Goal: Information Seeking & Learning: Learn about a topic

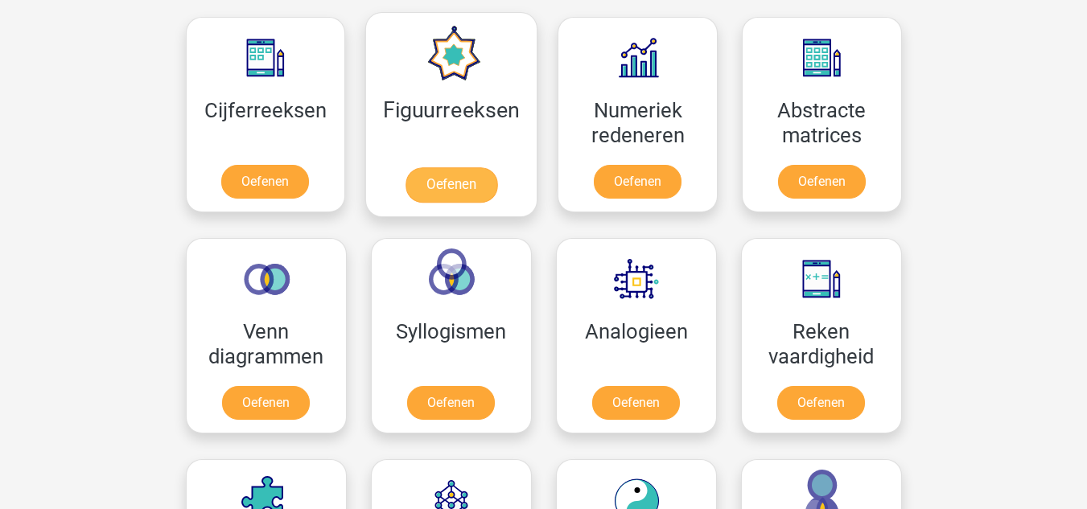
scroll to position [1554, 0]
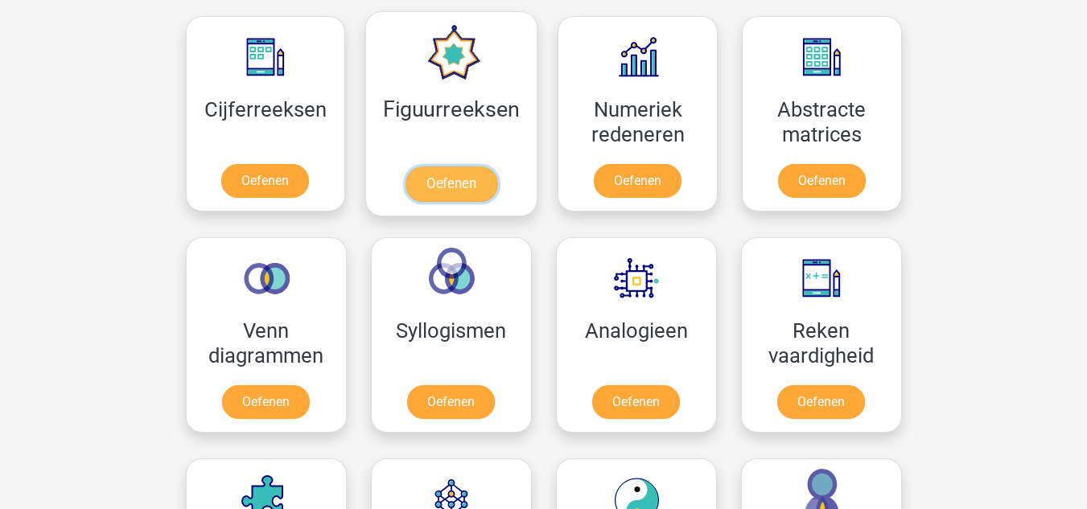
click at [446, 191] on link "Oefenen" at bounding box center [452, 184] width 92 height 35
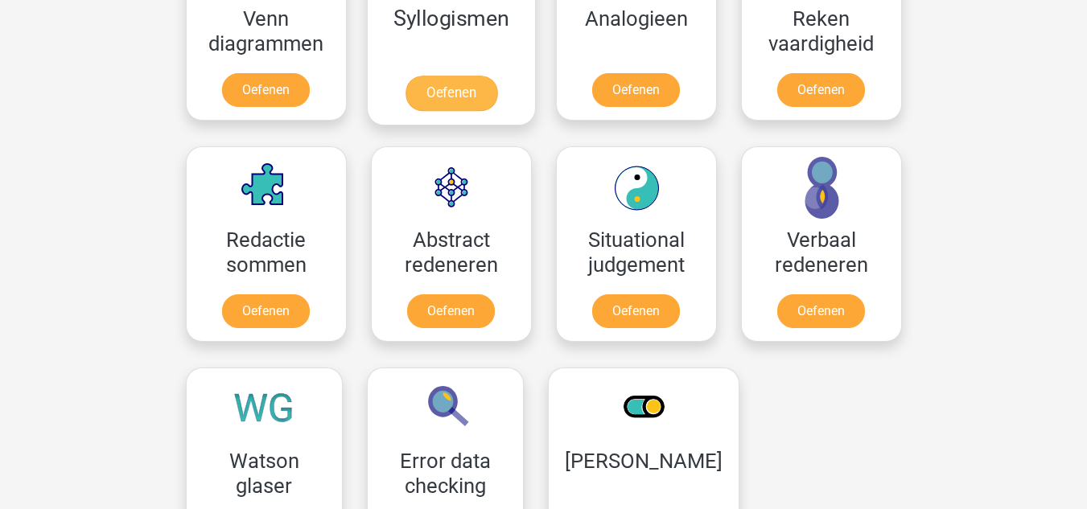
scroll to position [1052, 0]
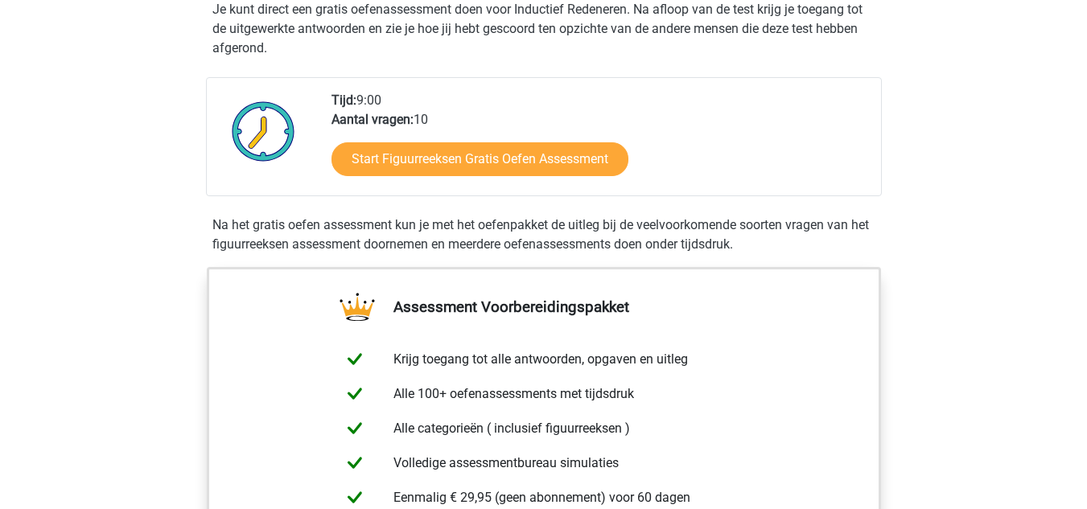
scroll to position [336, 0]
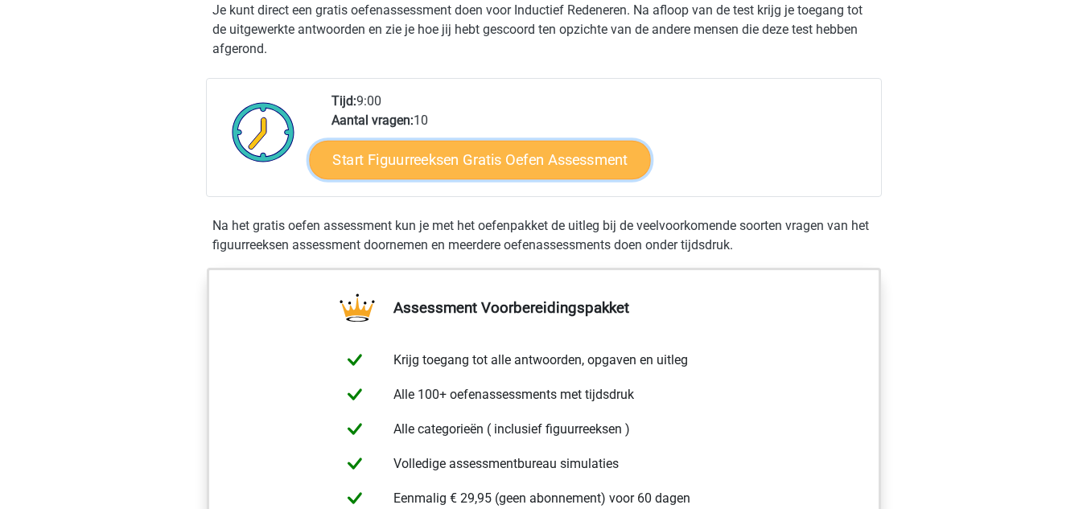
click at [420, 149] on link "Start Figuurreeksen Gratis Oefen Assessment" at bounding box center [479, 159] width 341 height 39
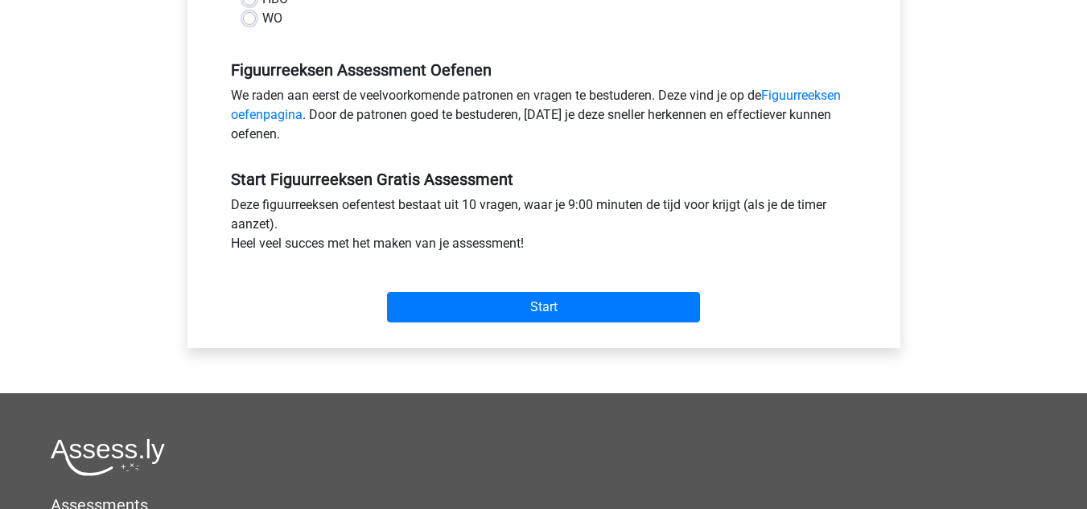
scroll to position [454, 0]
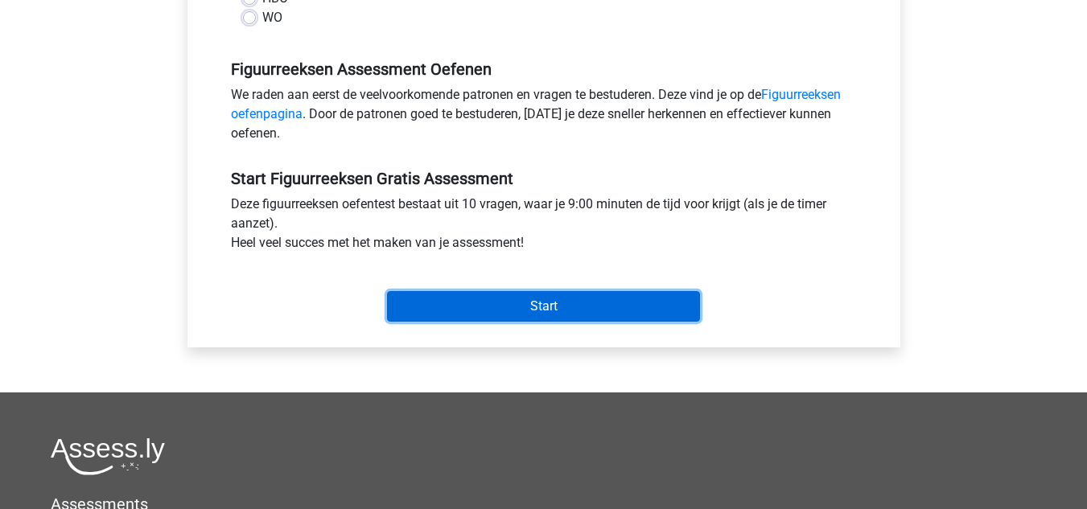
click at [481, 303] on input "Start" at bounding box center [543, 306] width 313 height 31
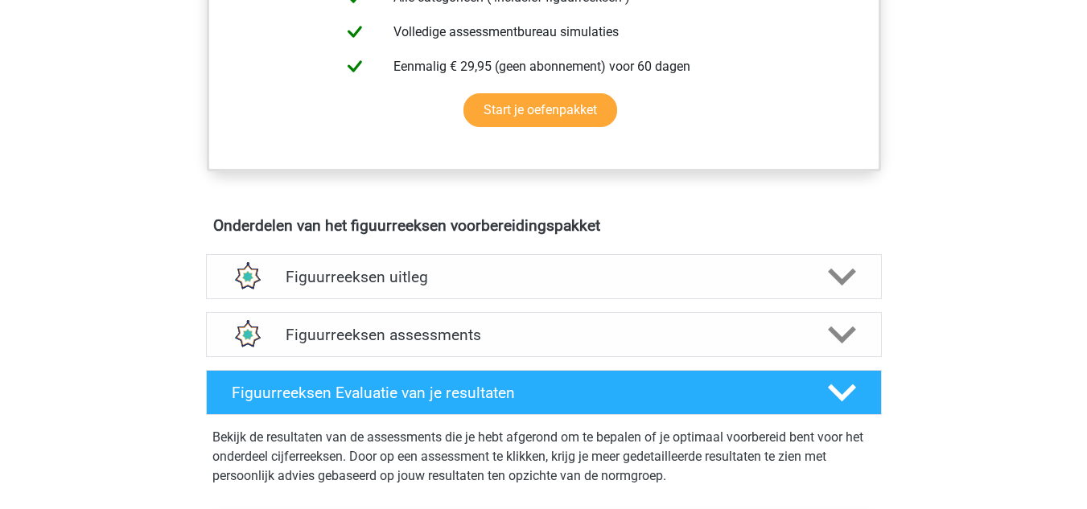
scroll to position [766, 0]
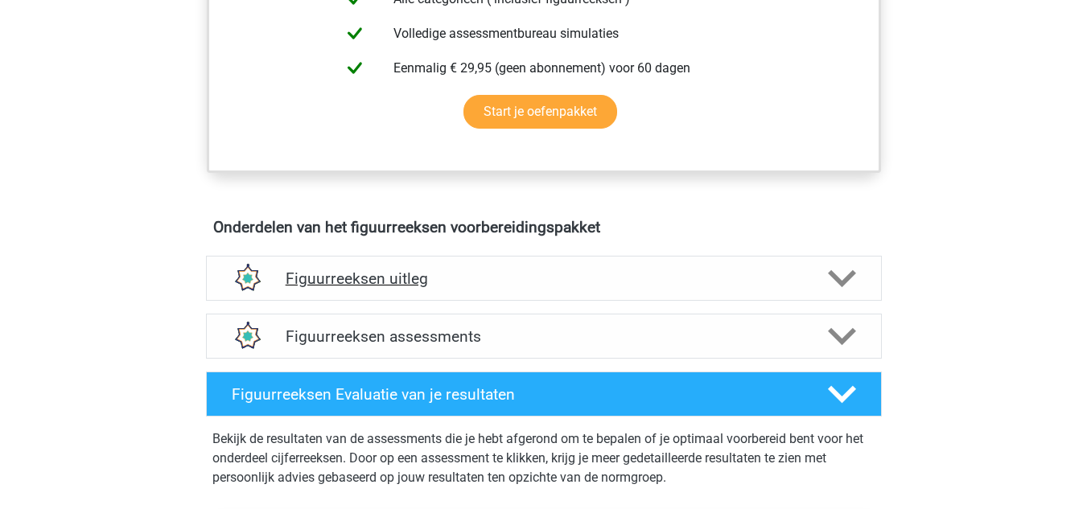
click at [406, 279] on h4 "Figuurreeksen uitleg" at bounding box center [544, 279] width 517 height 19
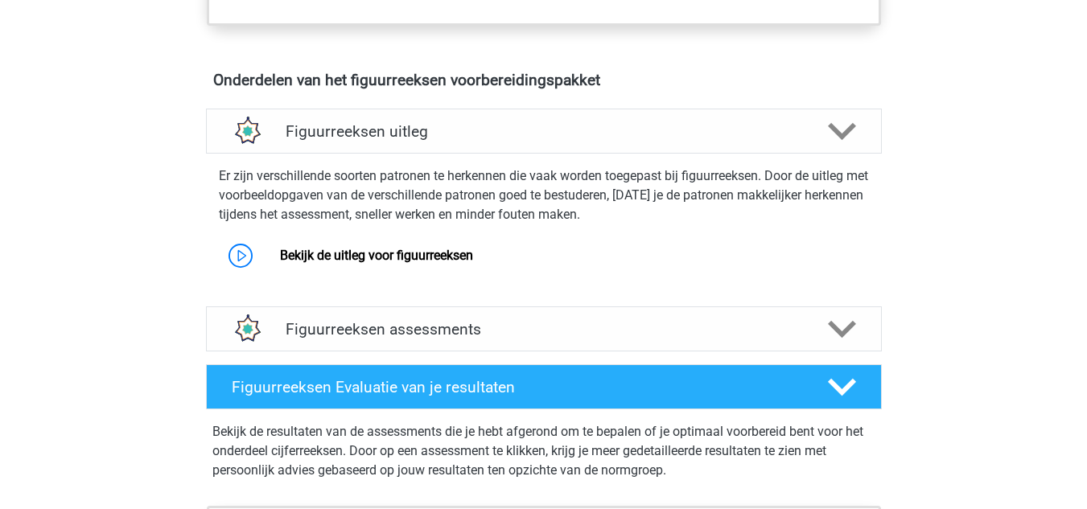
scroll to position [914, 0]
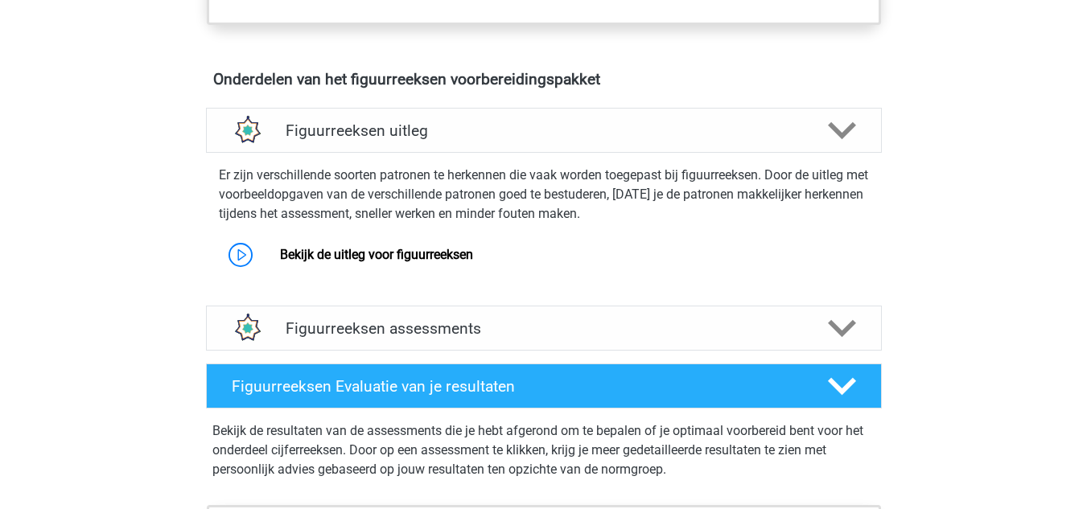
click at [447, 331] on h4 "Figuurreeksen assessments" at bounding box center [544, 328] width 517 height 19
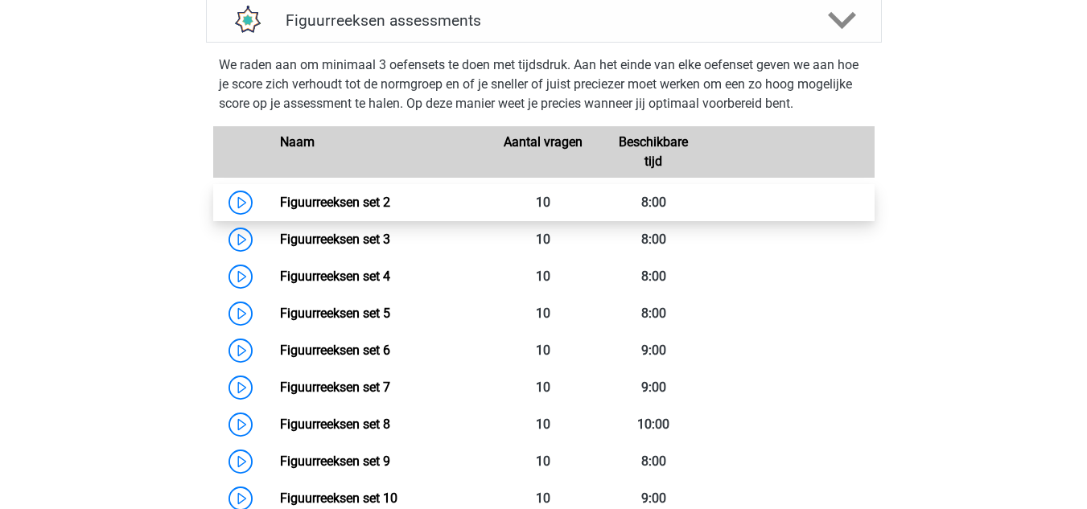
scroll to position [1212, 0]
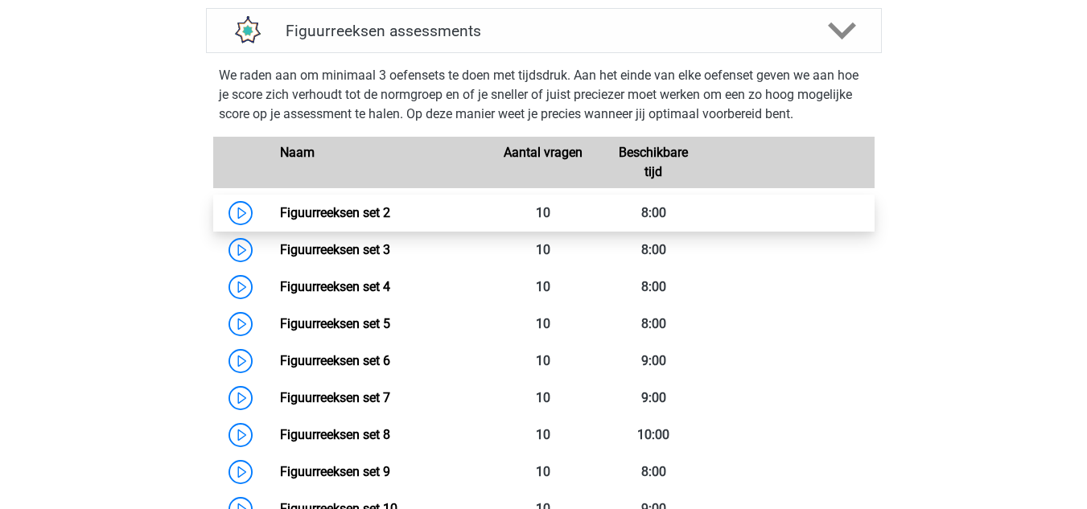
click at [280, 212] on link "Figuurreeksen set 2" at bounding box center [335, 212] width 110 height 15
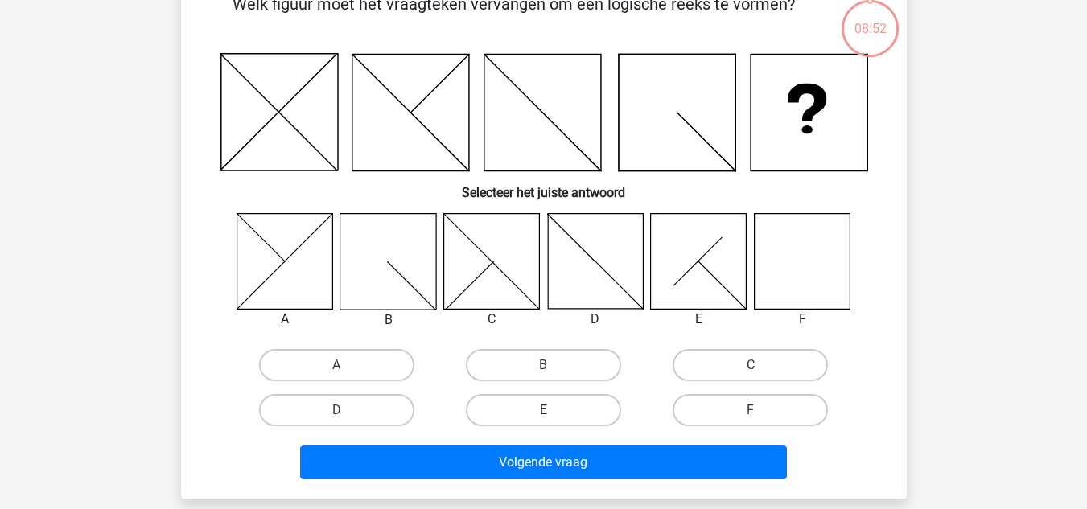
scroll to position [97, 0]
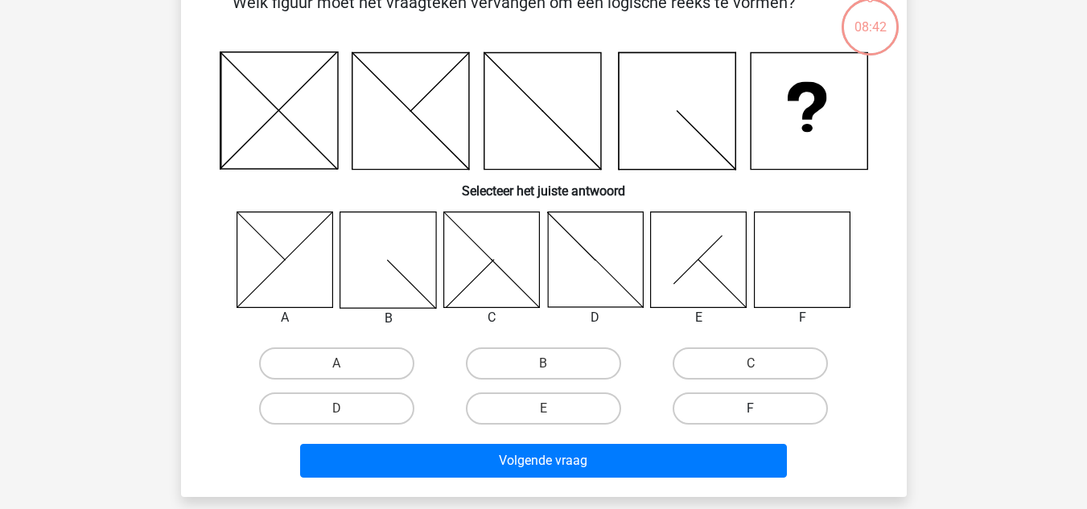
click at [694, 409] on label "F" at bounding box center [750, 409] width 155 height 32
click at [751, 409] on input "F" at bounding box center [756, 414] width 10 height 10
radio input "true"
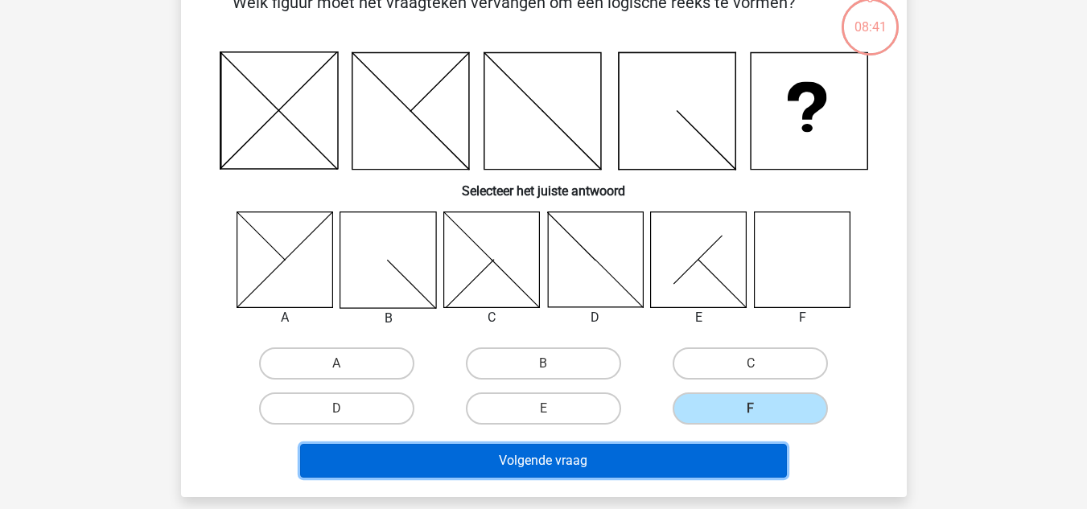
click at [633, 449] on button "Volgende vraag" at bounding box center [543, 461] width 487 height 34
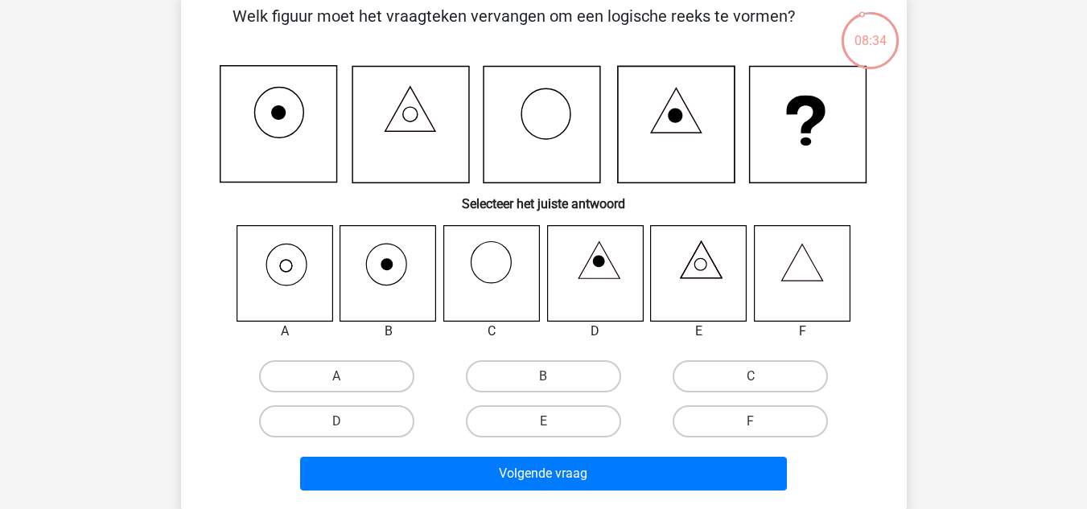
scroll to position [84, 0]
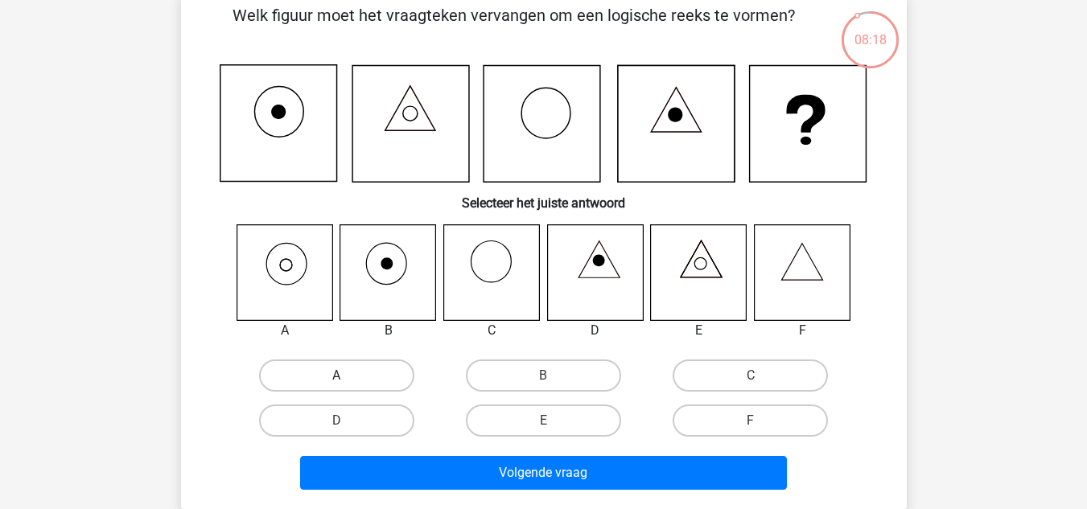
click at [311, 366] on label "A" at bounding box center [336, 376] width 155 height 32
click at [336, 376] on input "A" at bounding box center [341, 381] width 10 height 10
radio input "true"
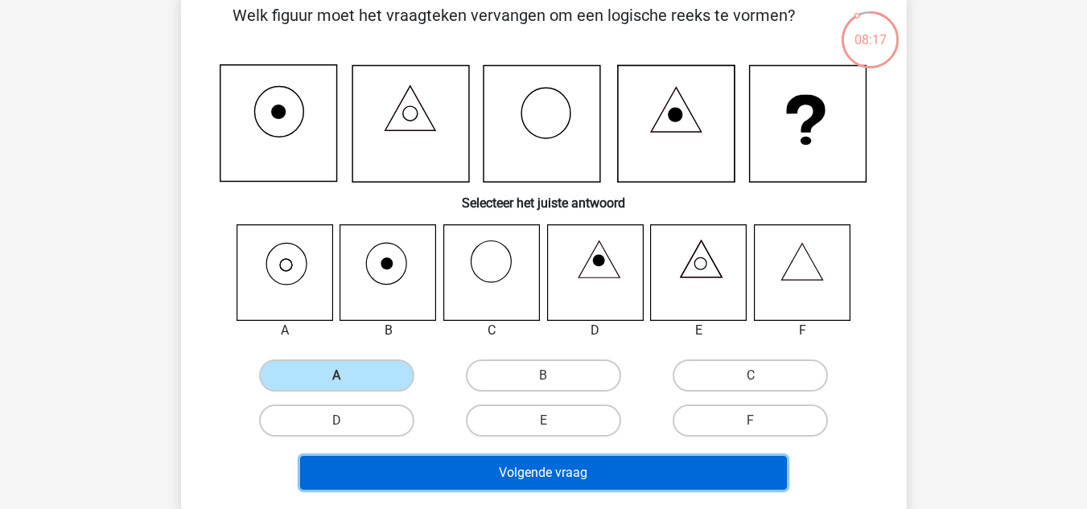
click at [545, 474] on button "Volgende vraag" at bounding box center [543, 473] width 487 height 34
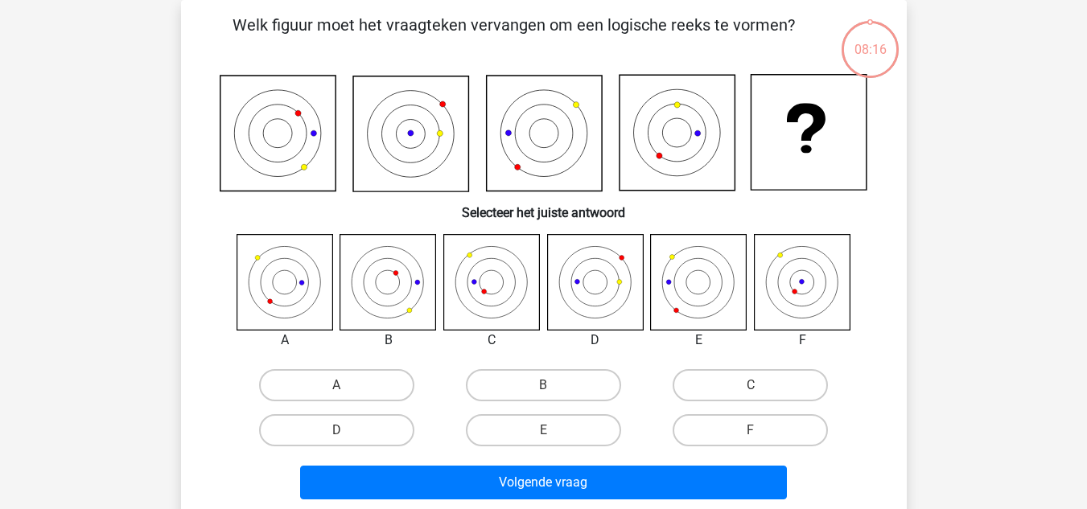
scroll to position [48, 0]
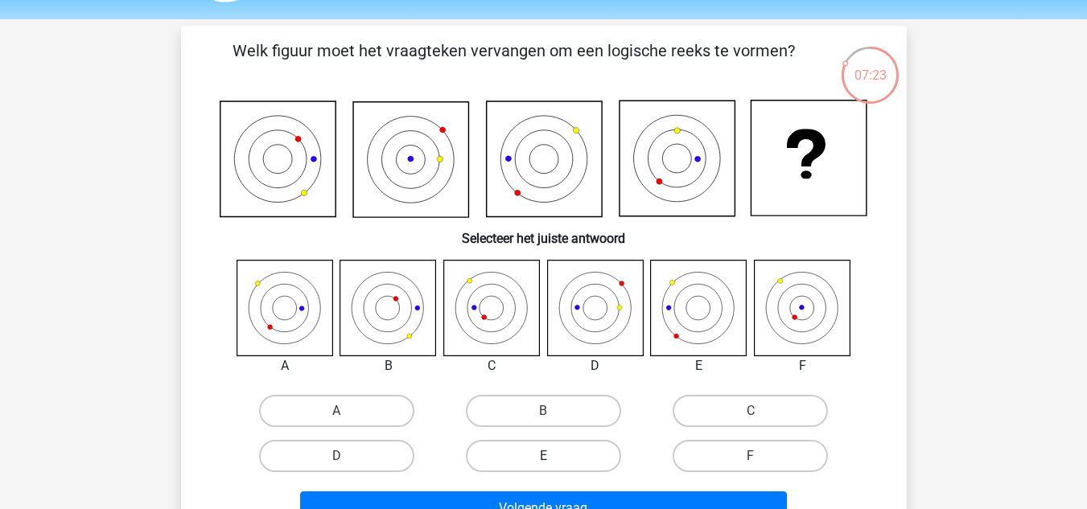
click at [578, 453] on label "E" at bounding box center [543, 456] width 155 height 32
click at [554, 456] on input "E" at bounding box center [548, 461] width 10 height 10
radio input "true"
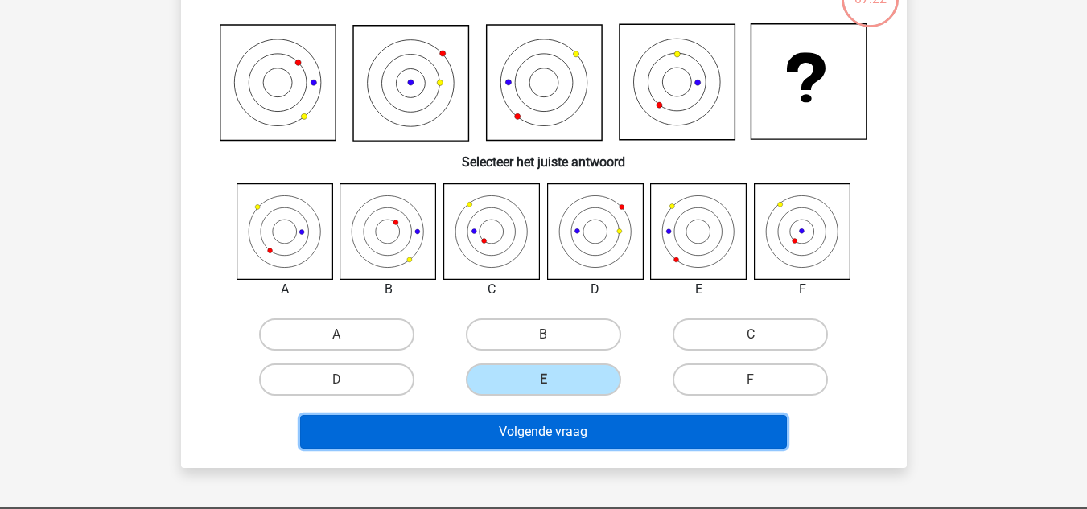
click at [551, 428] on button "Volgende vraag" at bounding box center [543, 432] width 487 height 34
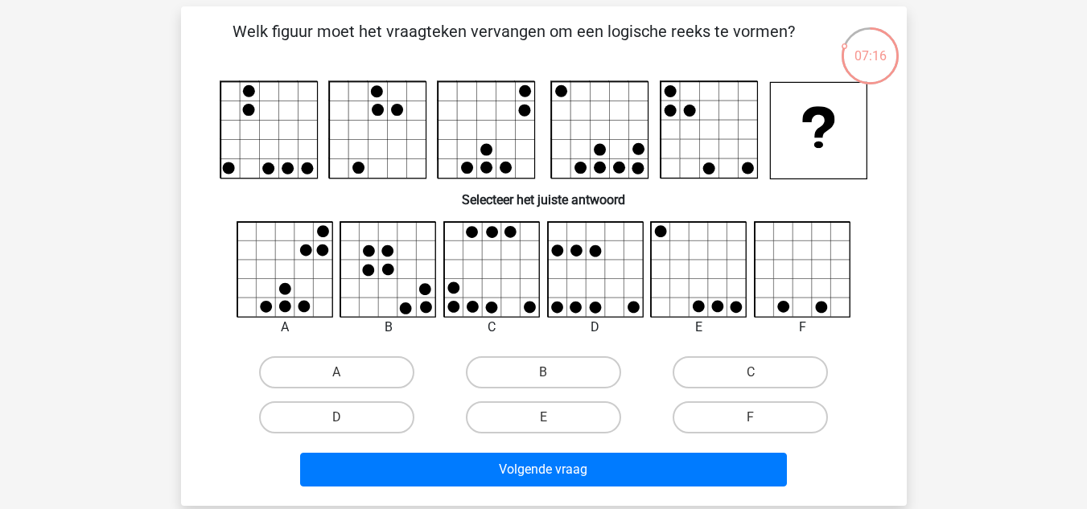
scroll to position [67, 0]
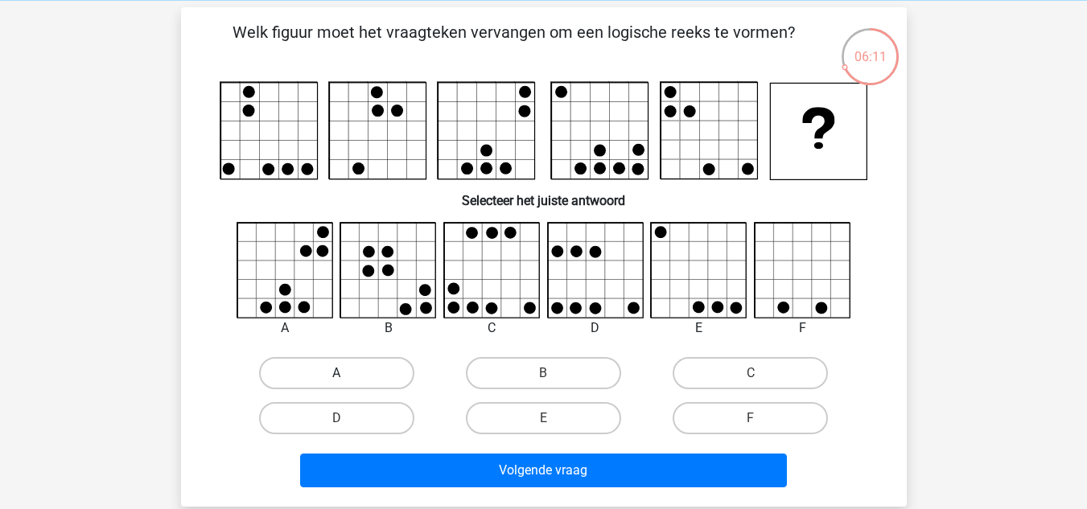
click at [360, 371] on label "A" at bounding box center [336, 373] width 155 height 32
click at [347, 373] on input "A" at bounding box center [341, 378] width 10 height 10
radio input "true"
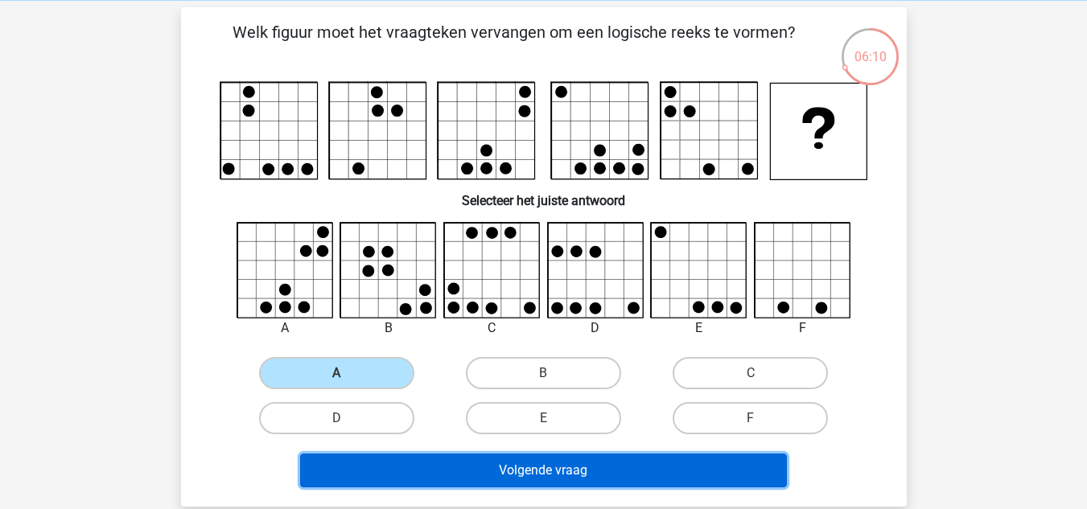
click at [513, 463] on button "Volgende vraag" at bounding box center [543, 471] width 487 height 34
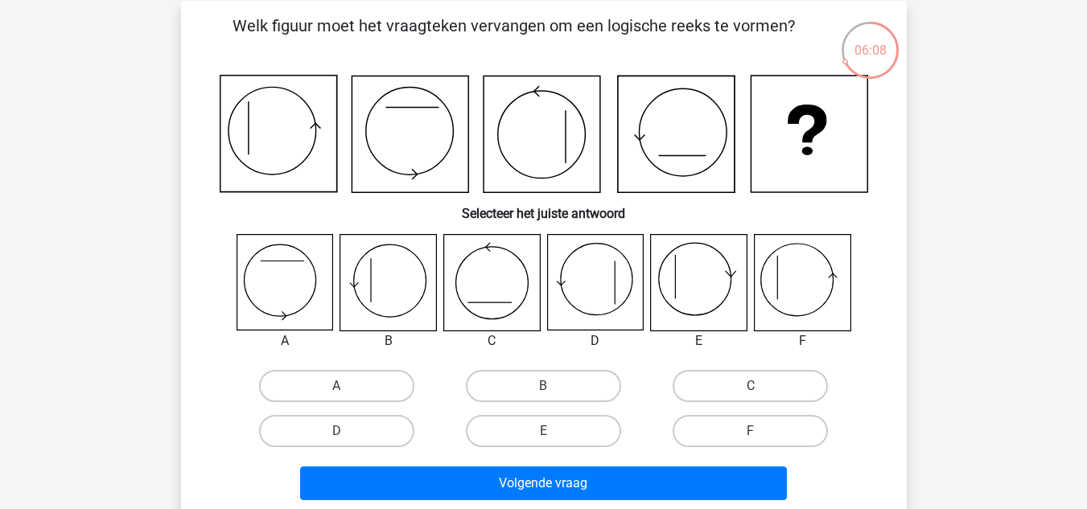
scroll to position [74, 0]
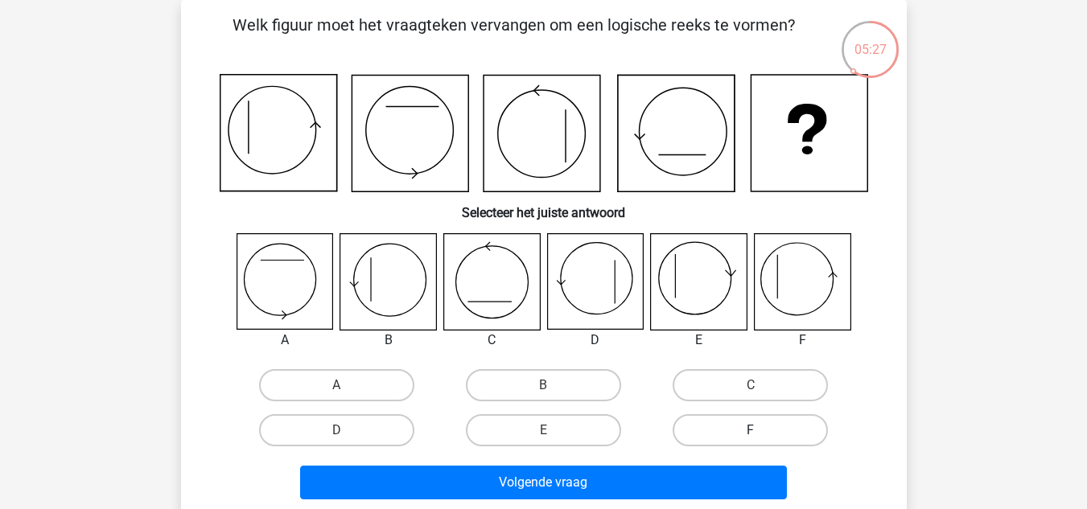
click at [735, 441] on label "F" at bounding box center [750, 430] width 155 height 32
click at [751, 441] on input "F" at bounding box center [756, 435] width 10 height 10
radio input "true"
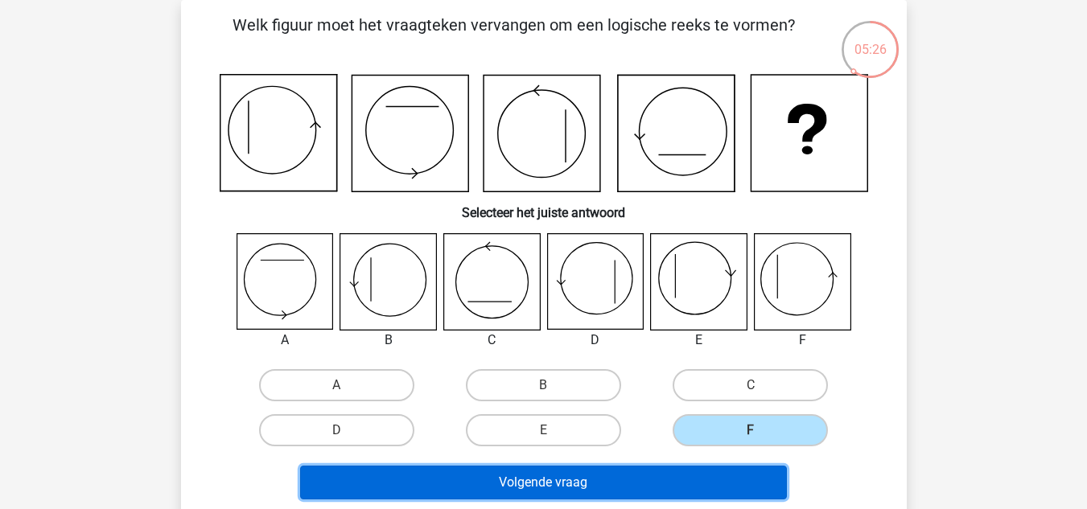
click at [686, 471] on button "Volgende vraag" at bounding box center [543, 483] width 487 height 34
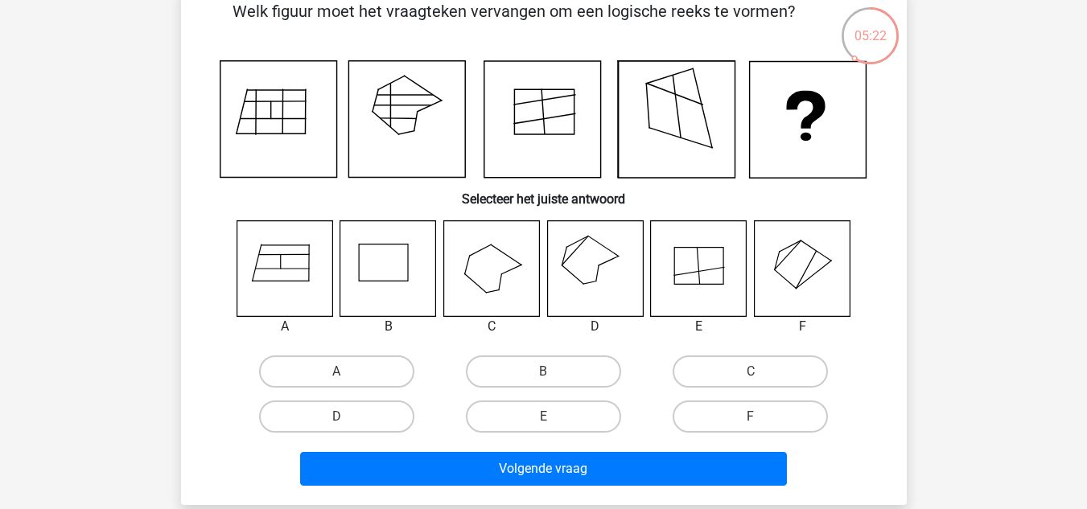
scroll to position [89, 0]
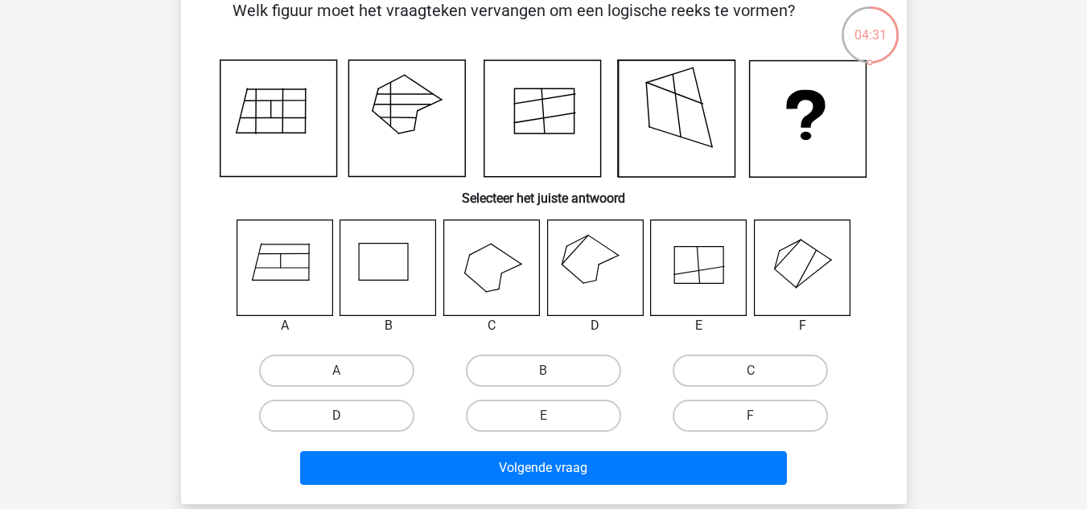
click at [367, 414] on label "D" at bounding box center [336, 416] width 155 height 32
click at [347, 416] on input "D" at bounding box center [341, 421] width 10 height 10
radio input "true"
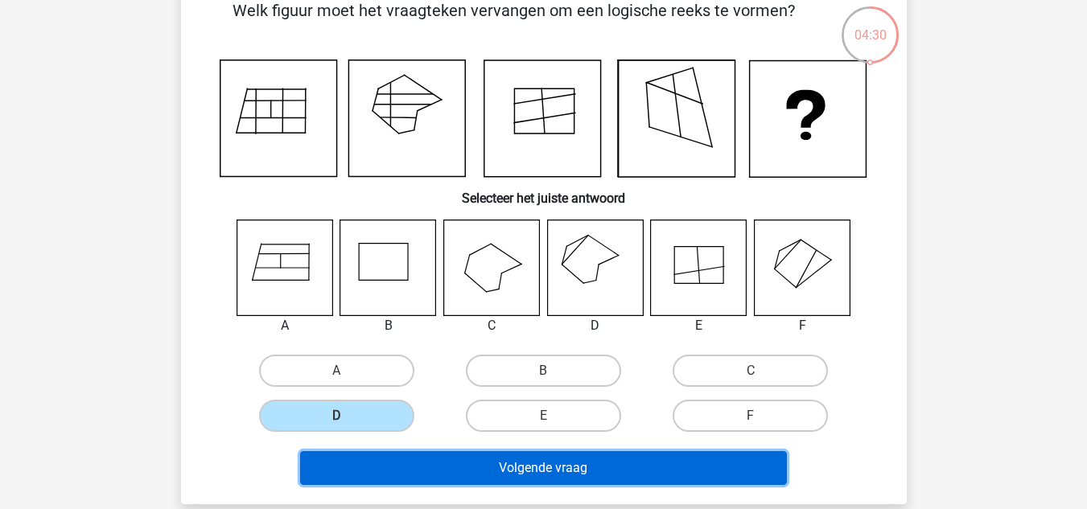
click at [430, 459] on button "Volgende vraag" at bounding box center [543, 468] width 487 height 34
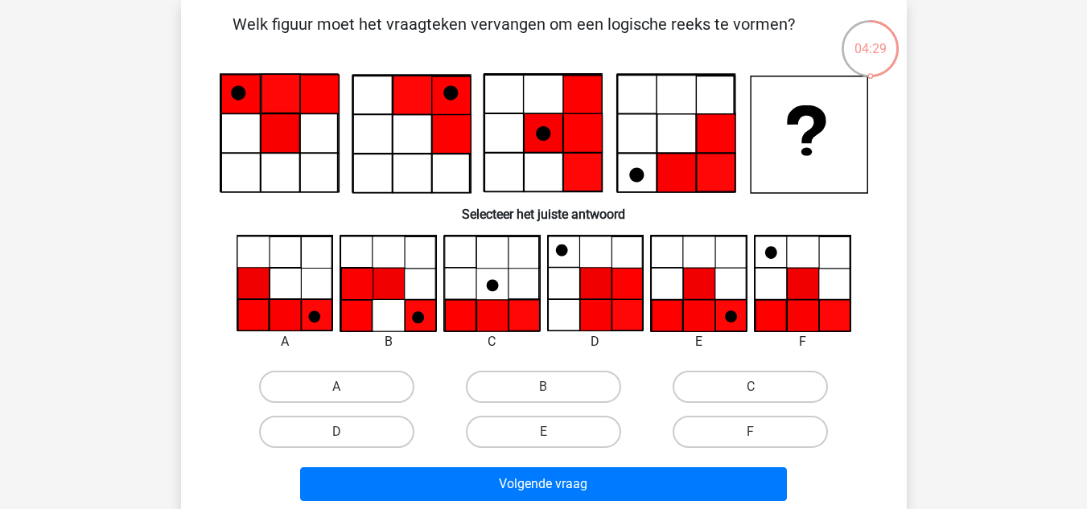
scroll to position [77, 0]
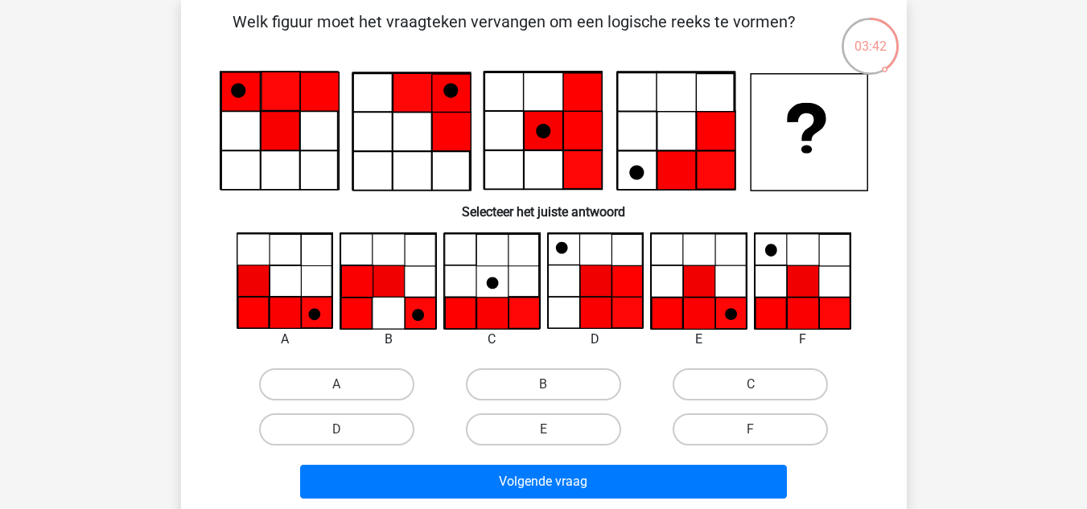
click at [547, 433] on input "E" at bounding box center [548, 435] width 10 height 10
radio input "true"
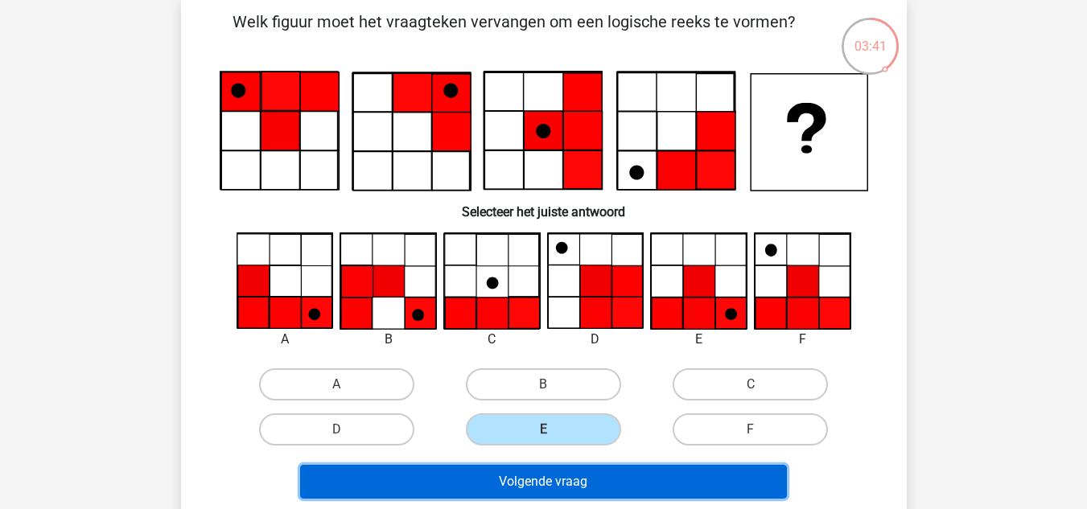
click at [561, 481] on button "Volgende vraag" at bounding box center [543, 482] width 487 height 34
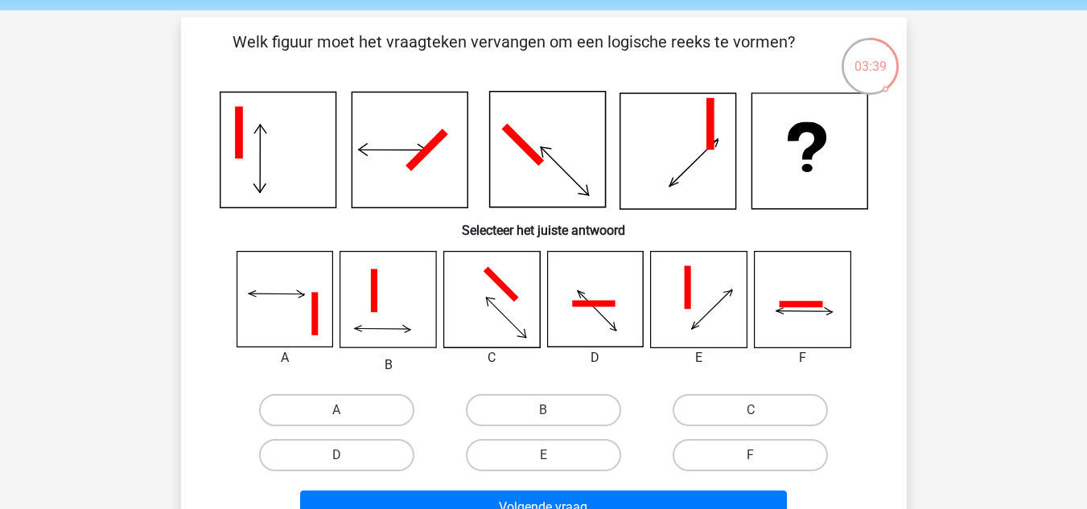
scroll to position [58, 0]
click at [764, 416] on label "C" at bounding box center [750, 409] width 155 height 32
click at [761, 416] on input "C" at bounding box center [756, 415] width 10 height 10
radio input "true"
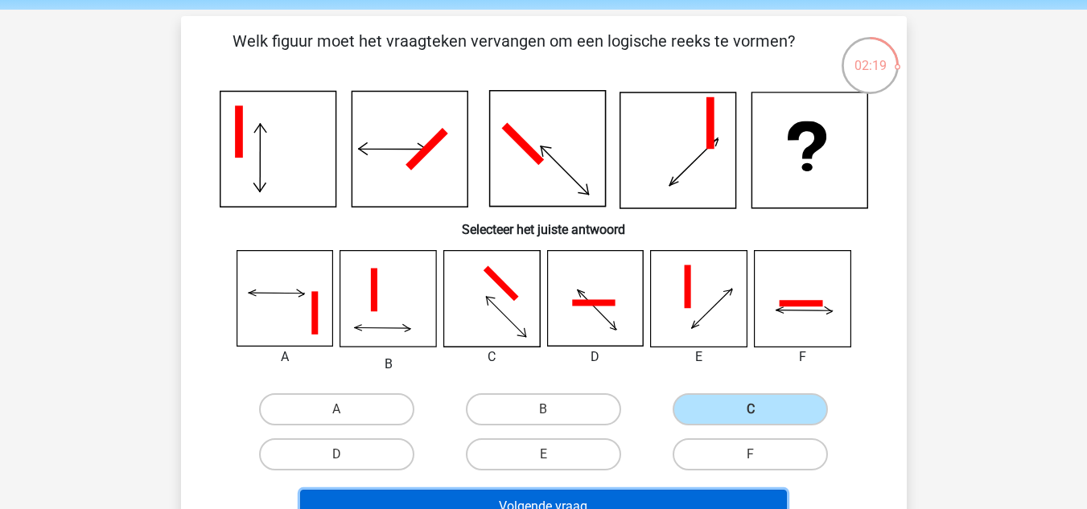
click at [599, 500] on button "Volgende vraag" at bounding box center [543, 507] width 487 height 34
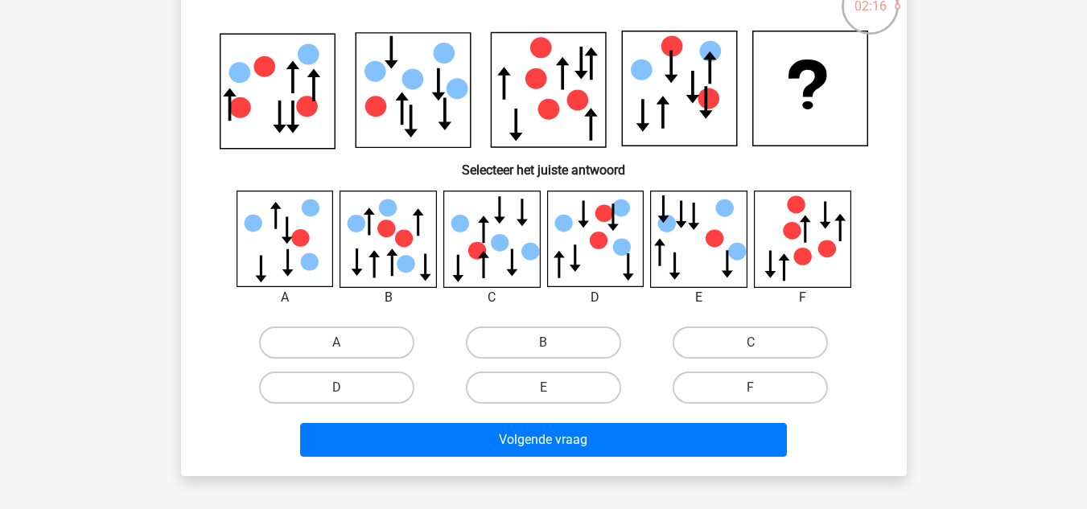
scroll to position [119, 0]
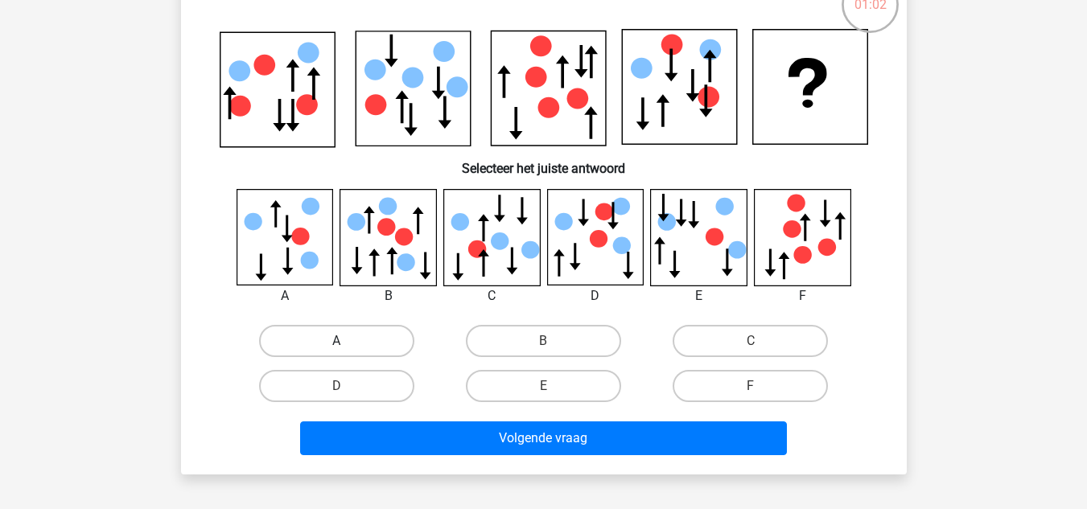
click at [348, 352] on label "A" at bounding box center [336, 341] width 155 height 32
click at [347, 352] on input "A" at bounding box center [341, 346] width 10 height 10
radio input "true"
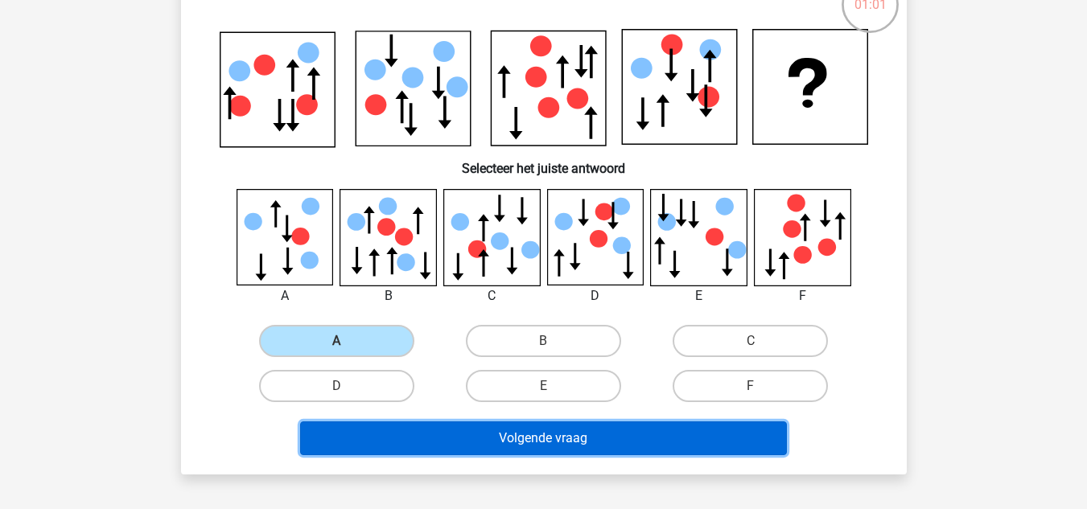
click at [445, 433] on button "Volgende vraag" at bounding box center [543, 439] width 487 height 34
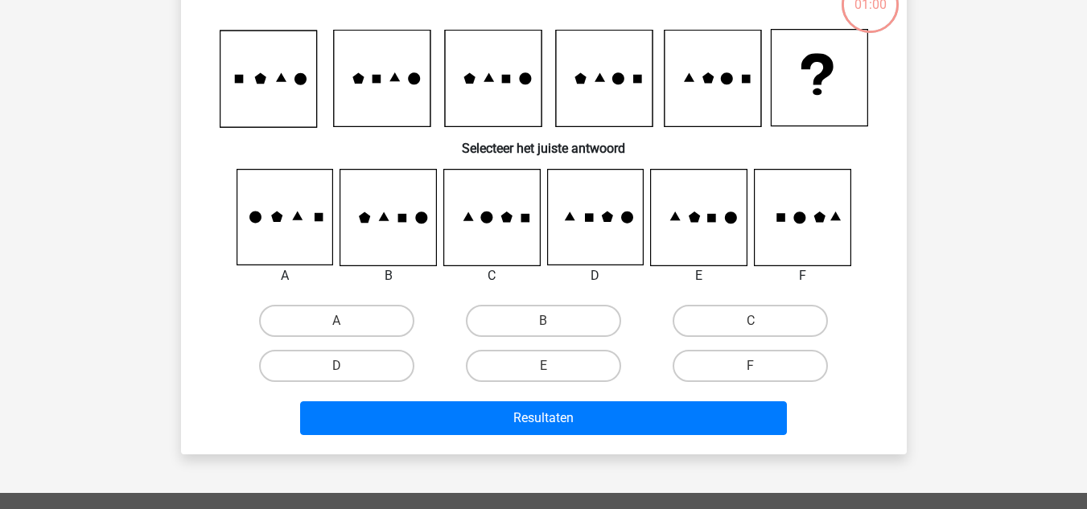
scroll to position [74, 0]
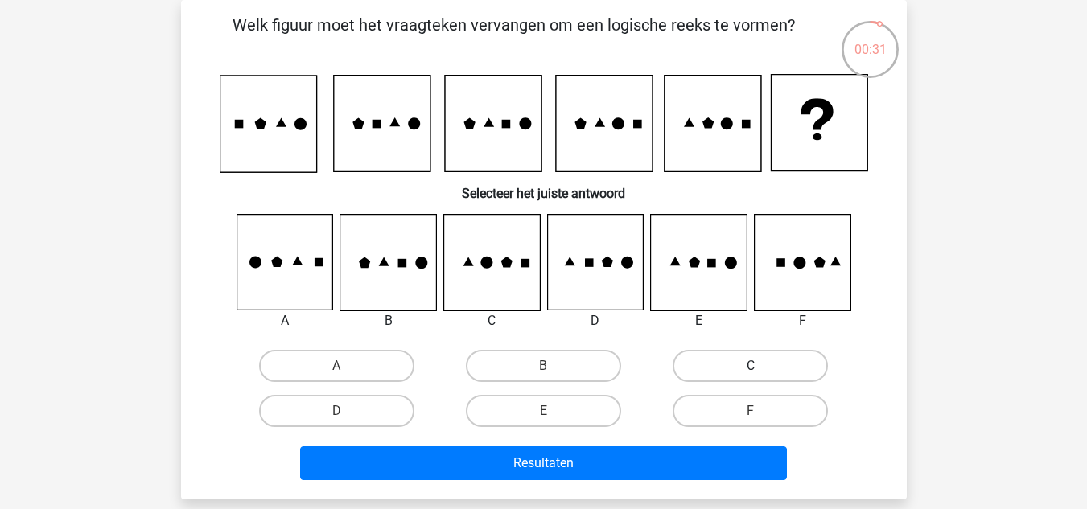
click at [725, 367] on label "C" at bounding box center [750, 366] width 155 height 32
click at [751, 367] on input "C" at bounding box center [756, 371] width 10 height 10
radio input "true"
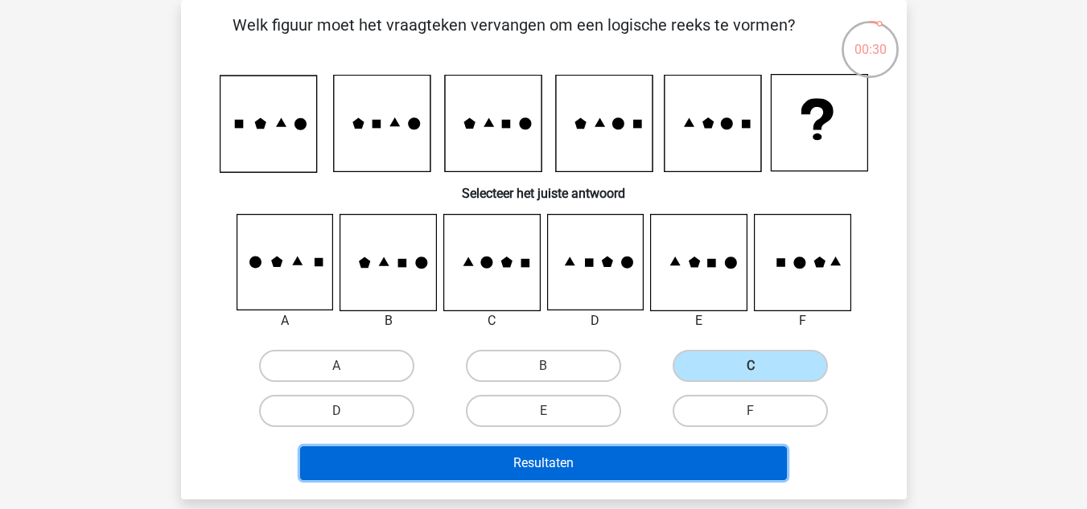
click at [650, 463] on button "Resultaten" at bounding box center [543, 464] width 487 height 34
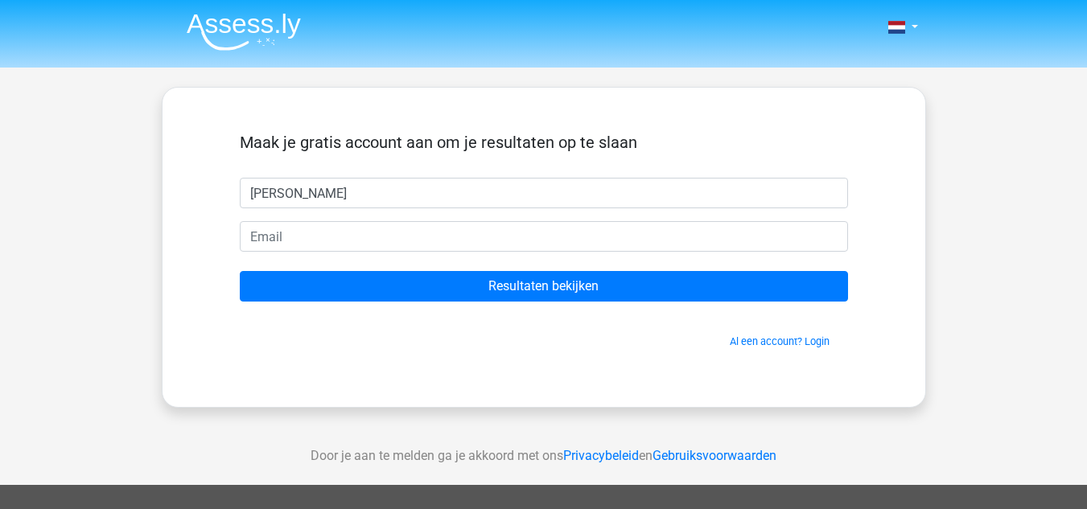
type input "[PERSON_NAME]"
click at [474, 257] on form "Maak je gratis account aan om je resultaten op te slaan [PERSON_NAME] Resultate…" at bounding box center [544, 241] width 608 height 216
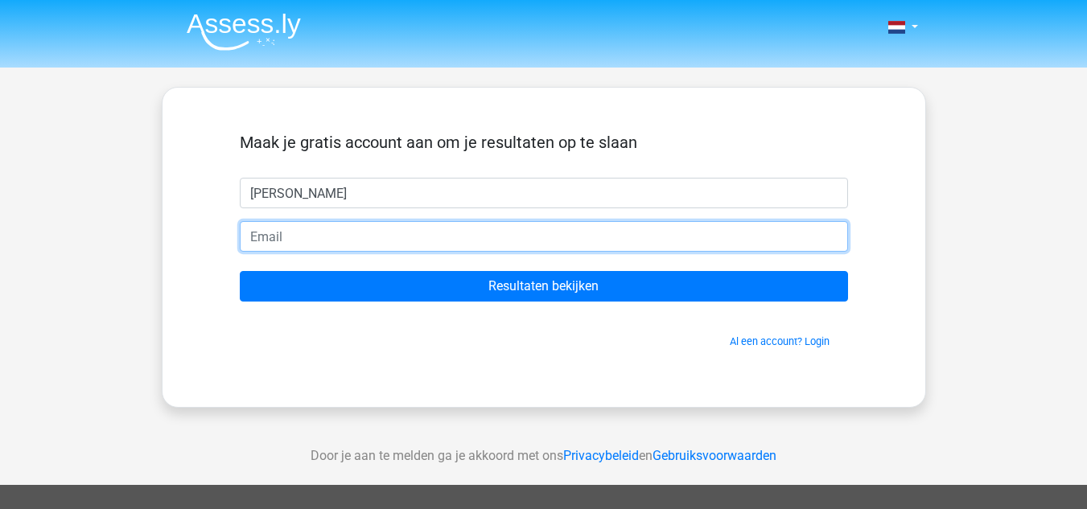
click at [484, 246] on input "email" at bounding box center [544, 236] width 608 height 31
type input "[EMAIL_ADDRESS][DOMAIN_NAME]"
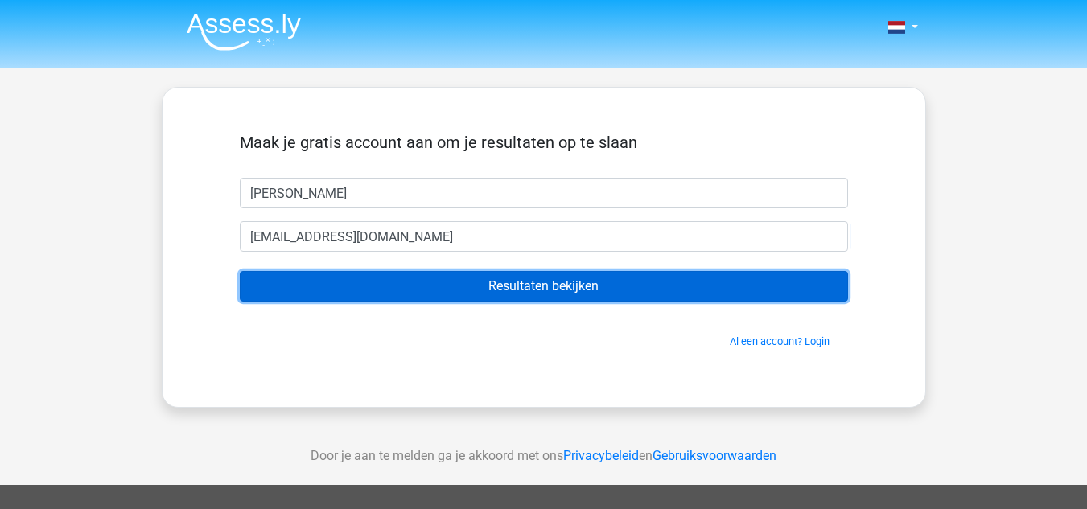
click at [427, 292] on input "Resultaten bekijken" at bounding box center [544, 286] width 608 height 31
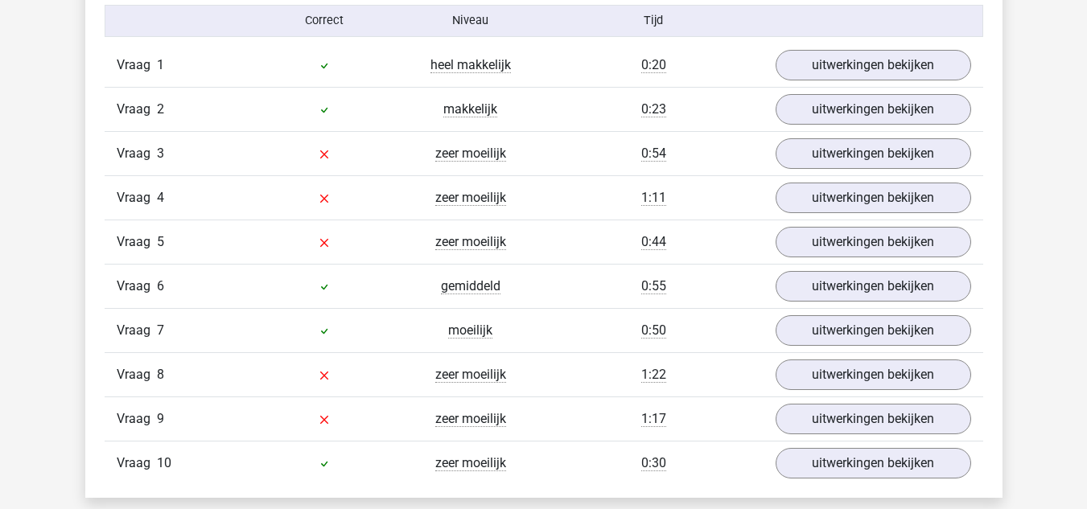
scroll to position [1344, 0]
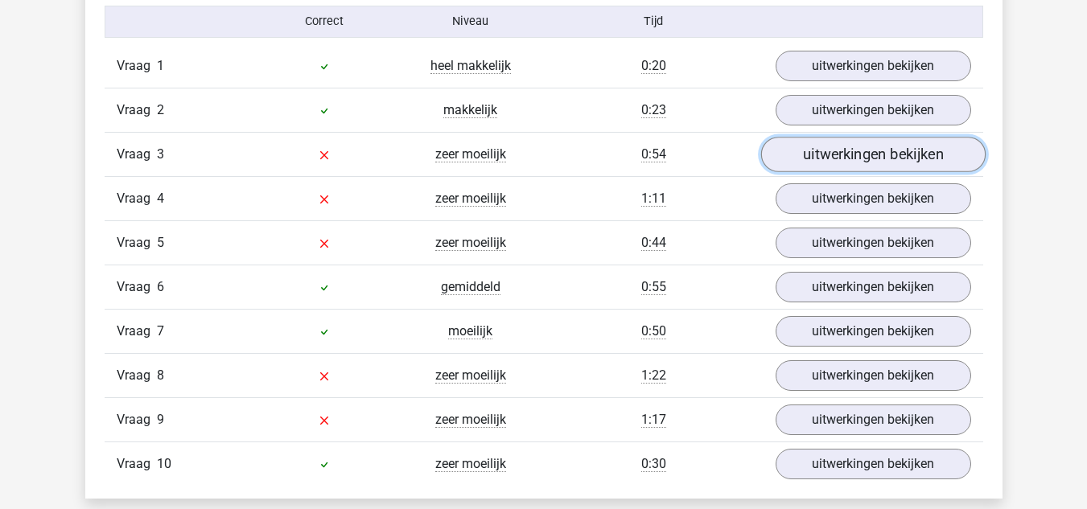
click at [823, 149] on link "uitwerkingen bekijken" at bounding box center [872, 154] width 224 height 35
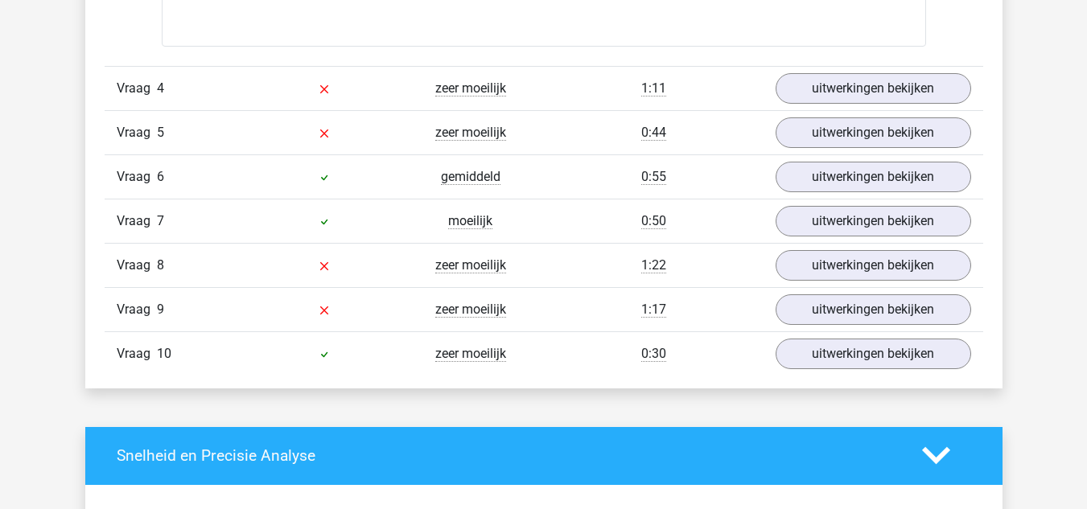
scroll to position [2802, 0]
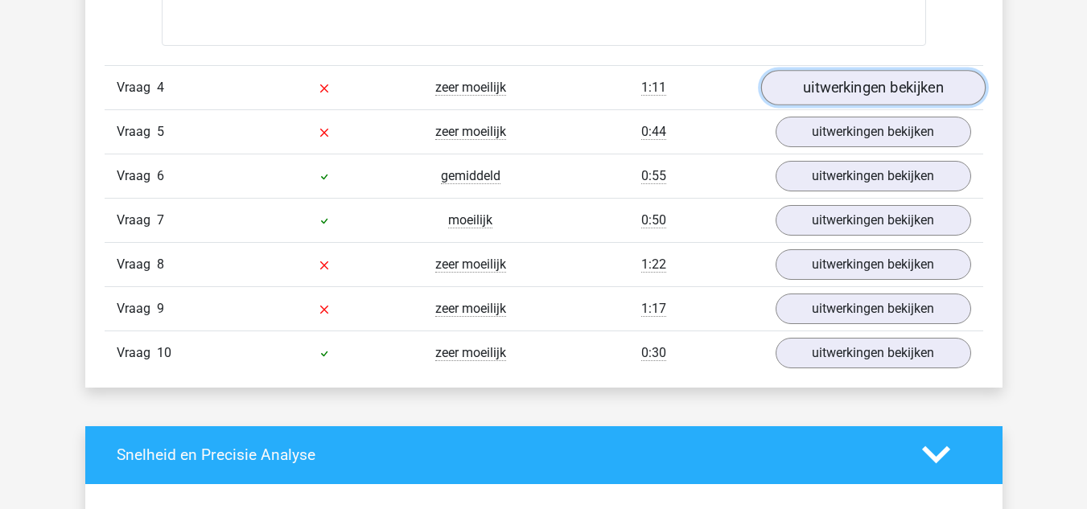
click at [861, 85] on link "uitwerkingen bekijken" at bounding box center [872, 87] width 224 height 35
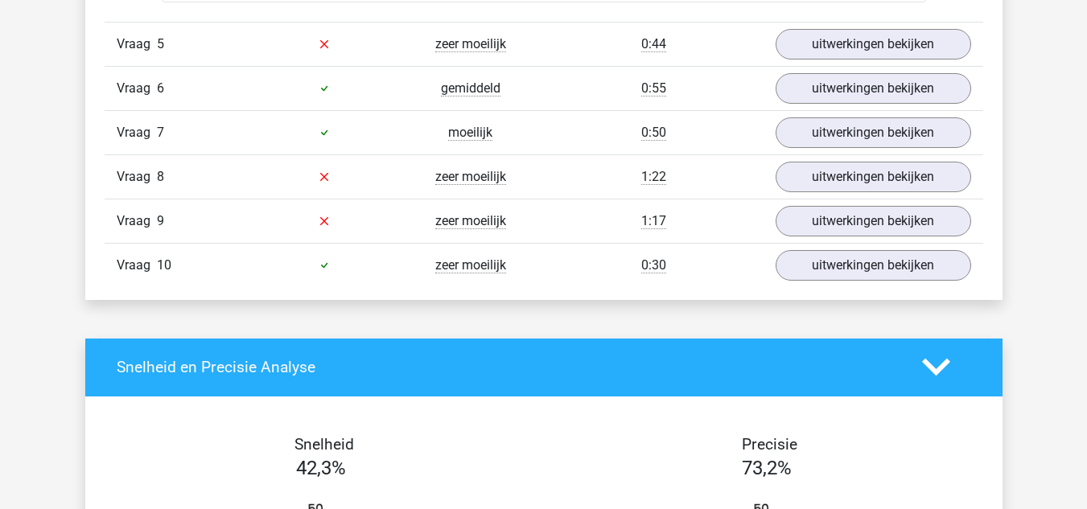
scroll to position [3849, 0]
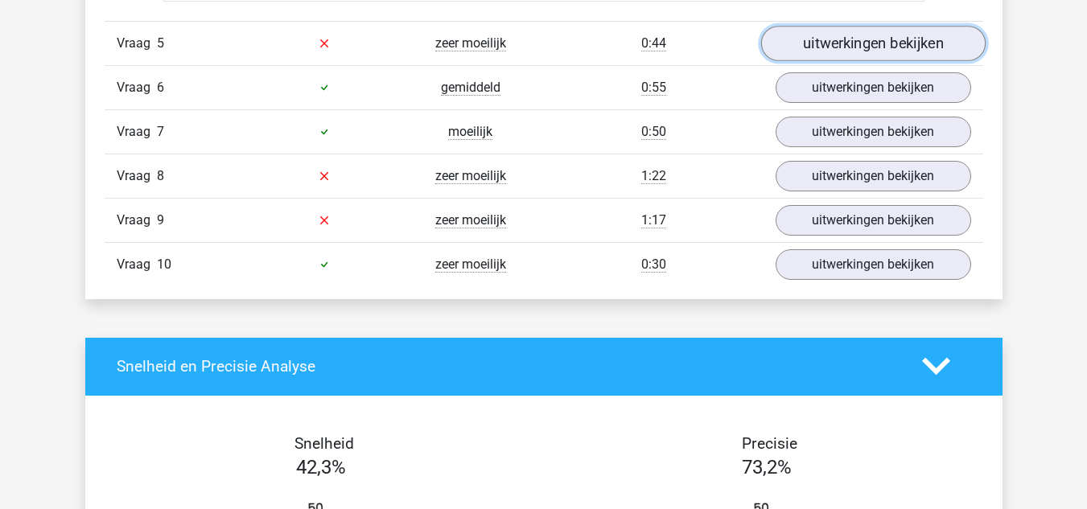
click at [806, 50] on link "uitwerkingen bekijken" at bounding box center [872, 43] width 224 height 35
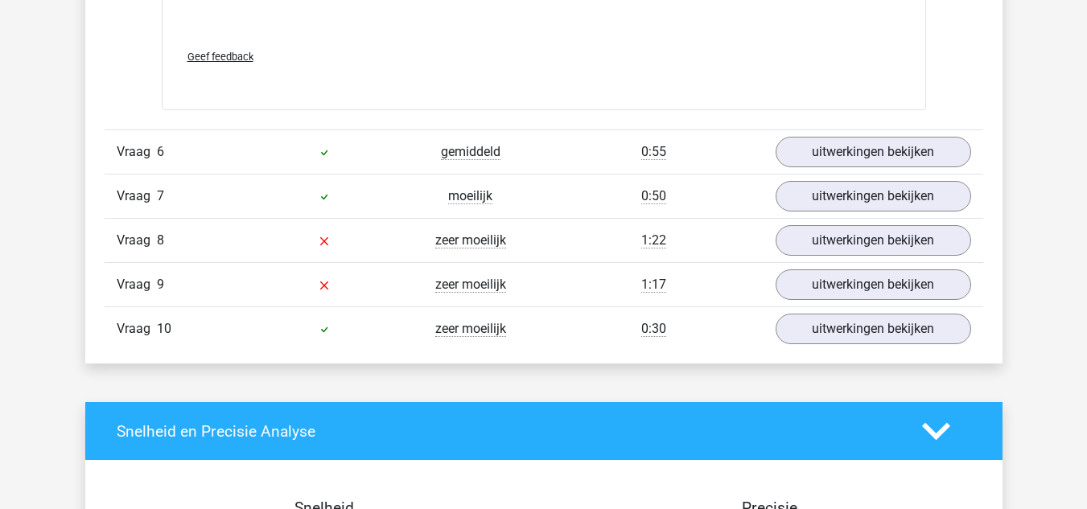
scroll to position [5132, 0]
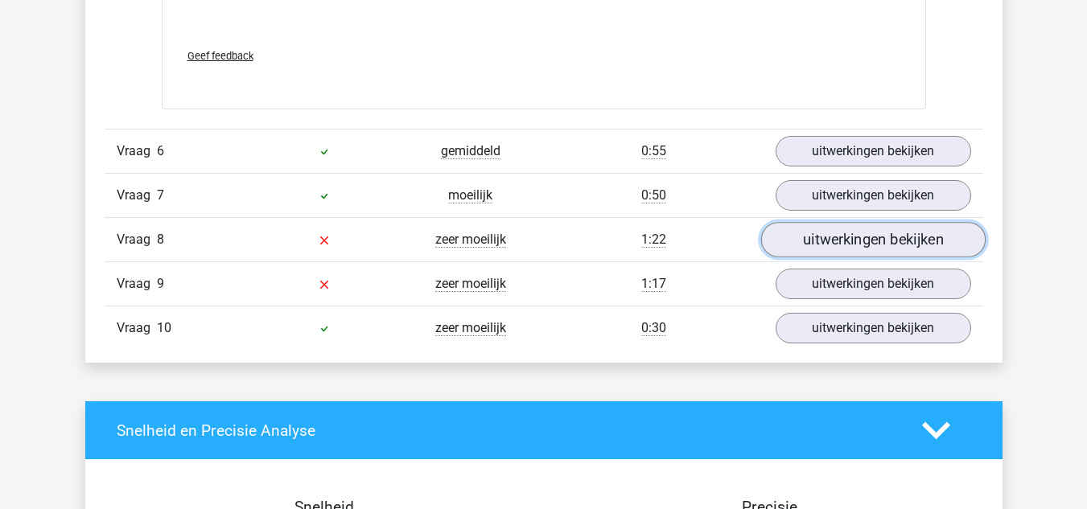
click at [809, 238] on link "uitwerkingen bekijken" at bounding box center [872, 240] width 224 height 35
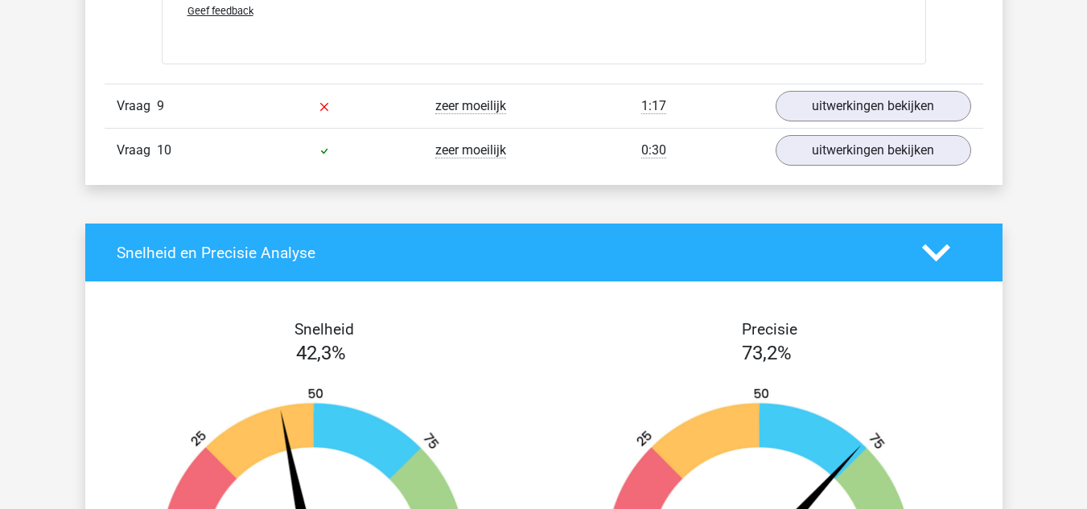
scroll to position [6330, 0]
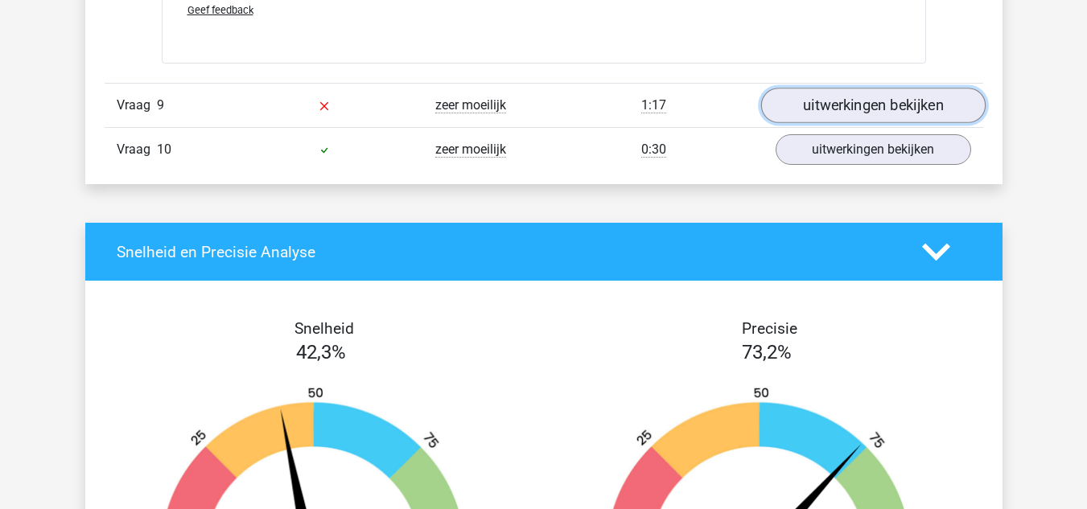
click at [861, 109] on link "uitwerkingen bekijken" at bounding box center [872, 105] width 224 height 35
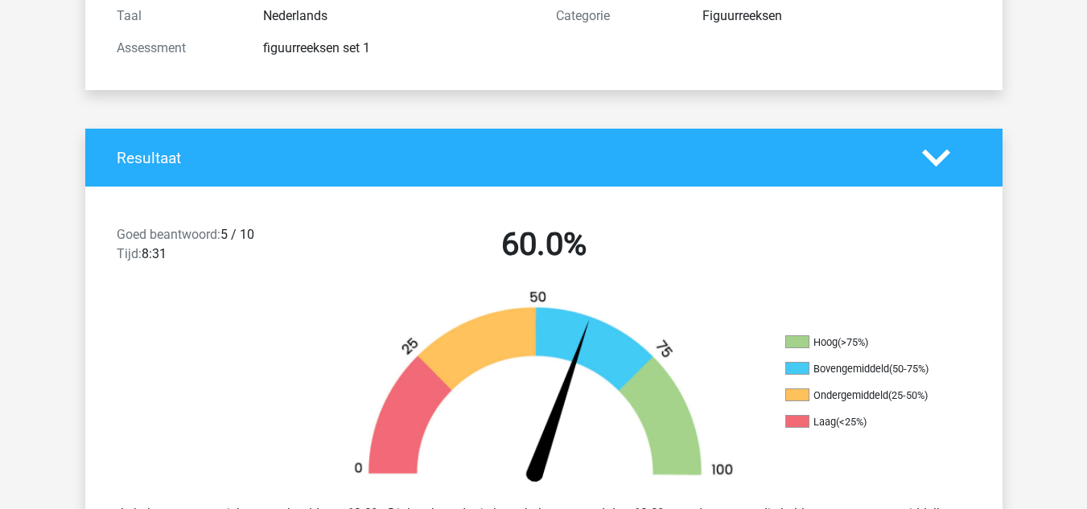
scroll to position [0, 0]
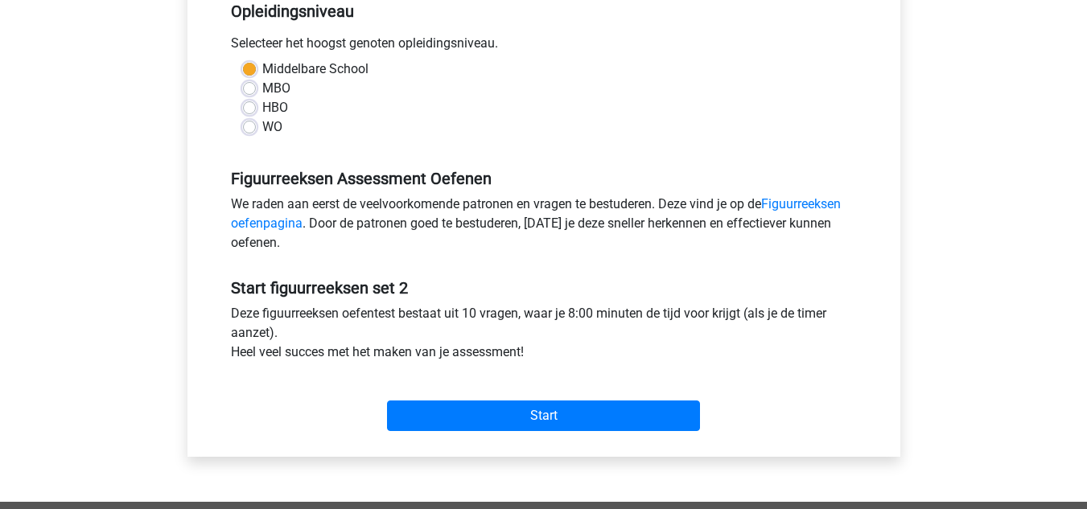
scroll to position [345, 0]
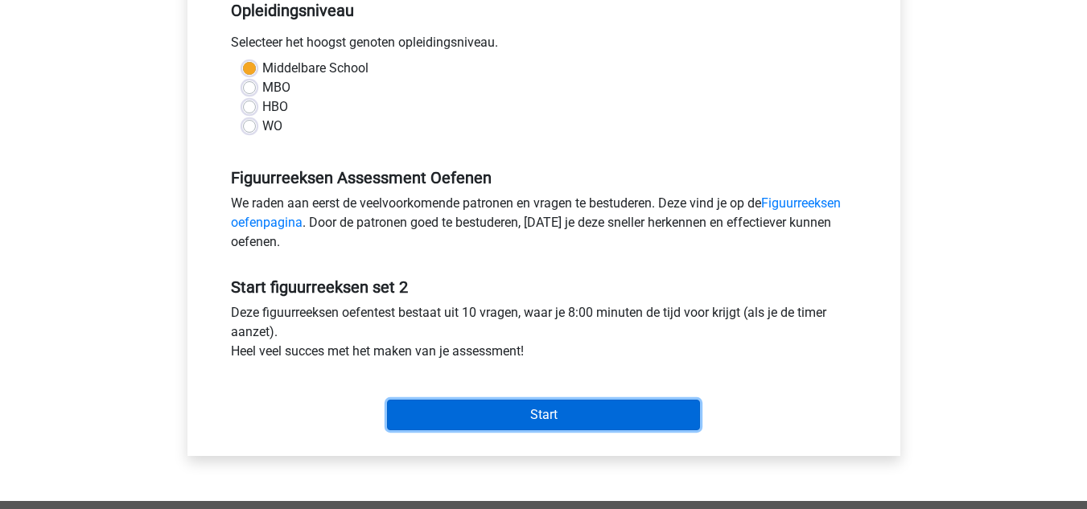
click at [498, 414] on input "Start" at bounding box center [543, 415] width 313 height 31
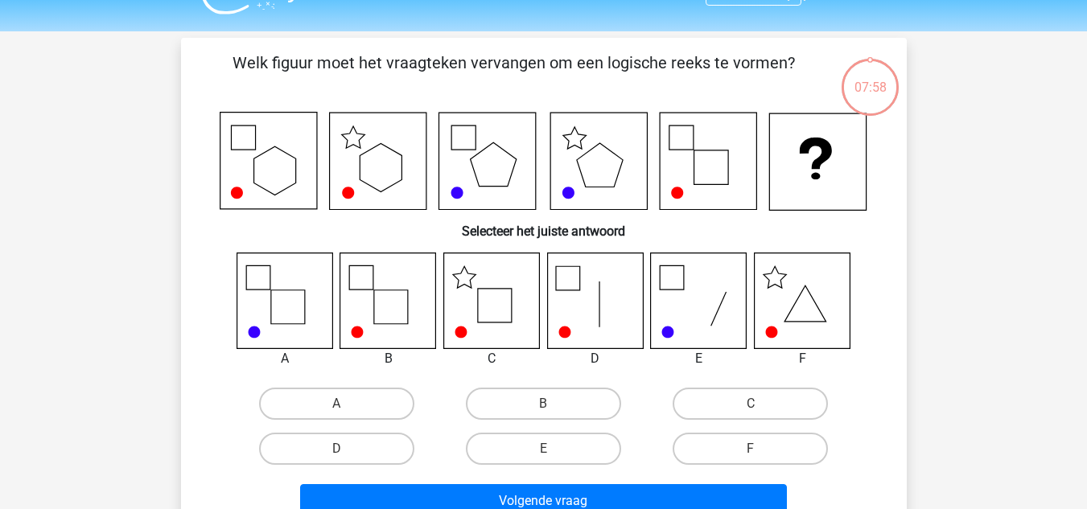
scroll to position [48, 0]
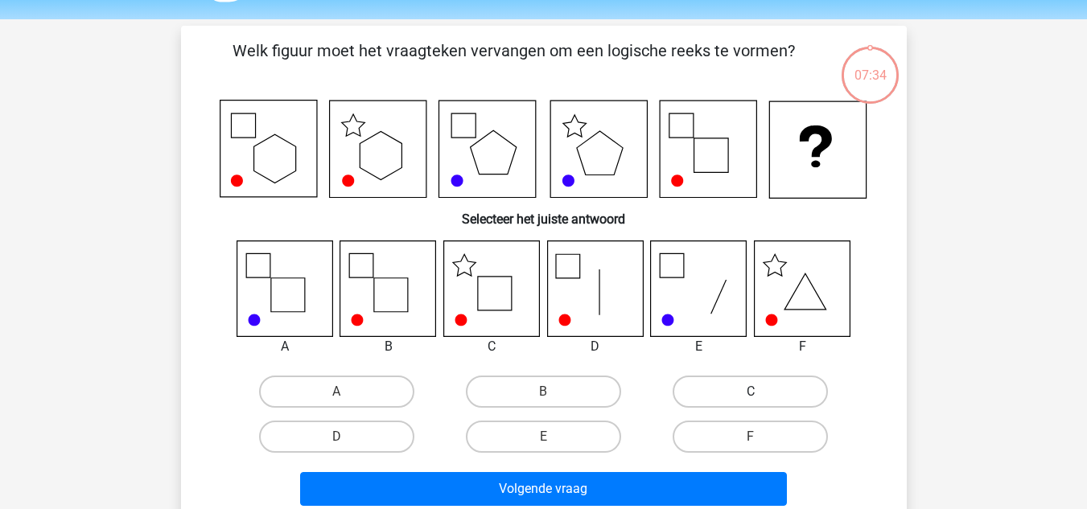
click at [734, 391] on label "C" at bounding box center [750, 392] width 155 height 32
click at [751, 392] on input "C" at bounding box center [756, 397] width 10 height 10
radio input "true"
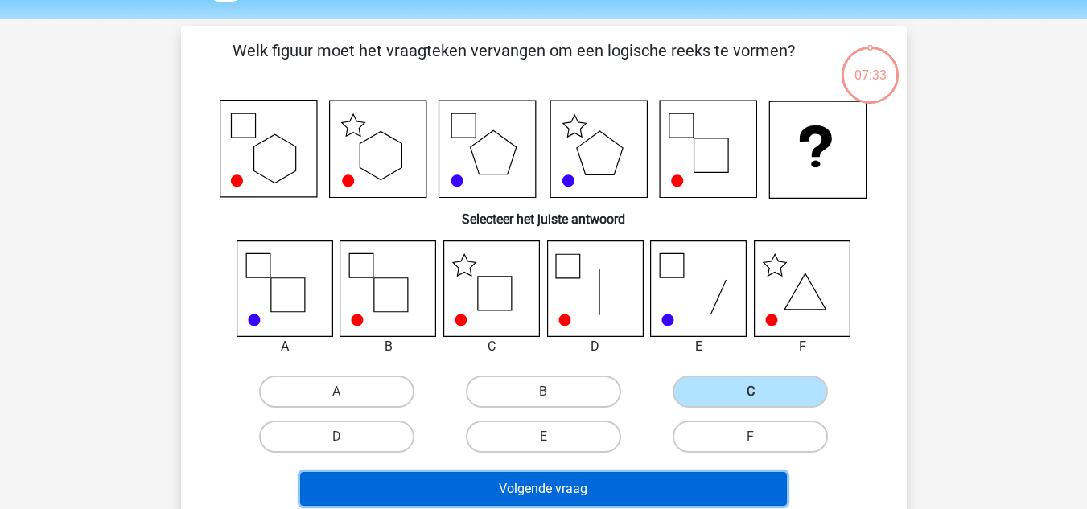
click at [643, 480] on button "Volgende vraag" at bounding box center [543, 489] width 487 height 34
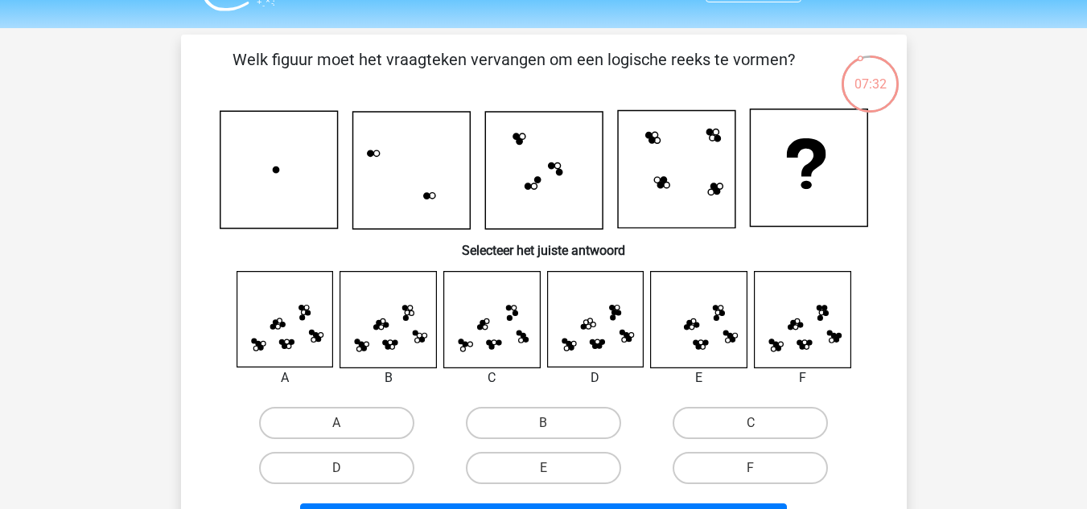
scroll to position [37, 0]
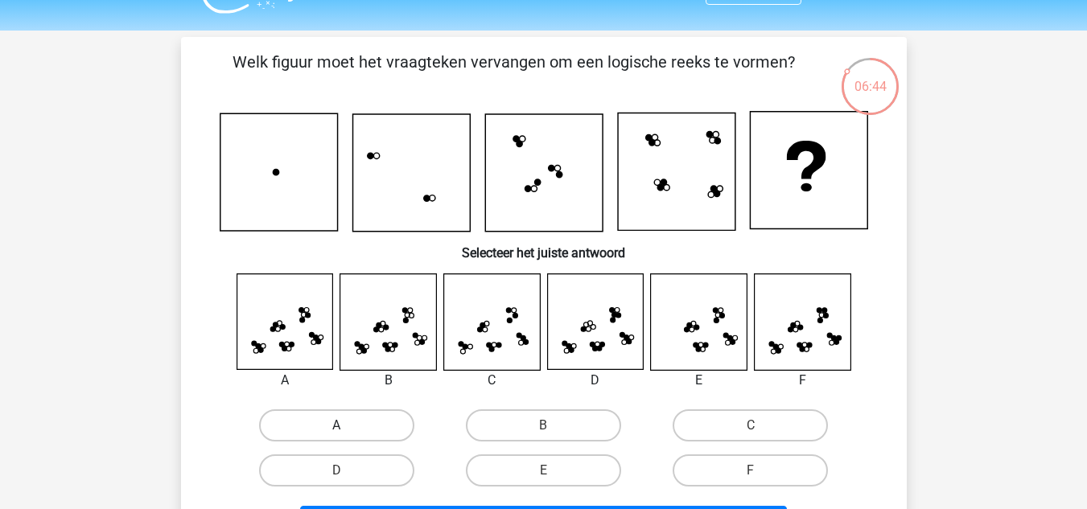
click at [353, 422] on label "A" at bounding box center [336, 426] width 155 height 32
click at [347, 426] on input "A" at bounding box center [341, 431] width 10 height 10
radio input "true"
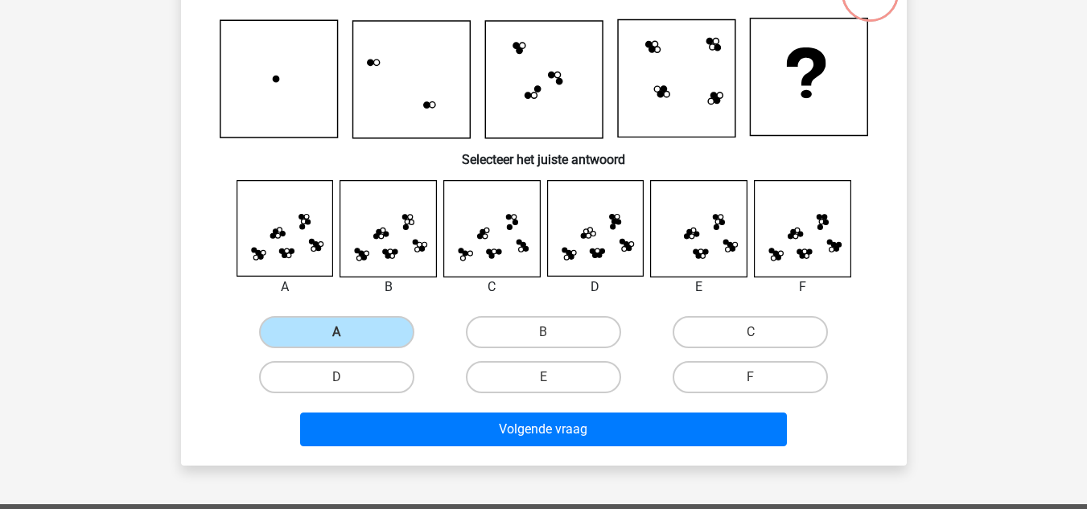
scroll to position [134, 0]
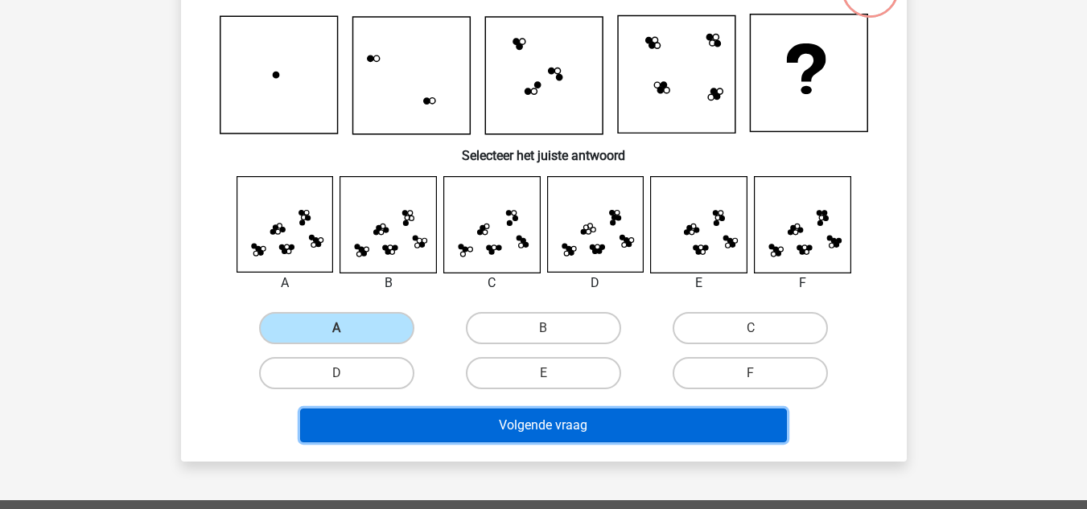
click at [470, 422] on button "Volgende vraag" at bounding box center [543, 426] width 487 height 34
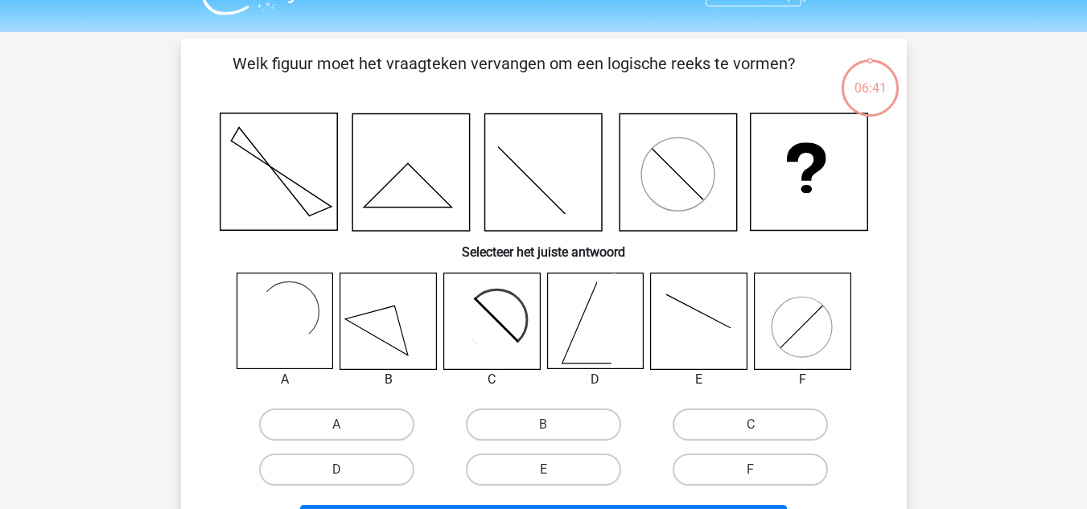
scroll to position [32, 0]
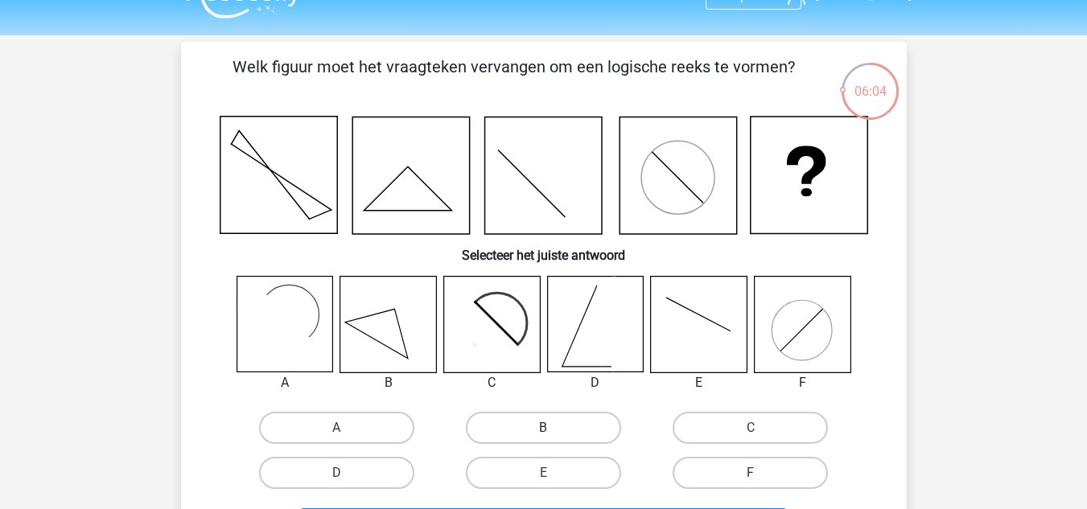
click at [521, 426] on label "B" at bounding box center [543, 428] width 155 height 32
click at [543, 428] on input "B" at bounding box center [548, 433] width 10 height 10
radio input "true"
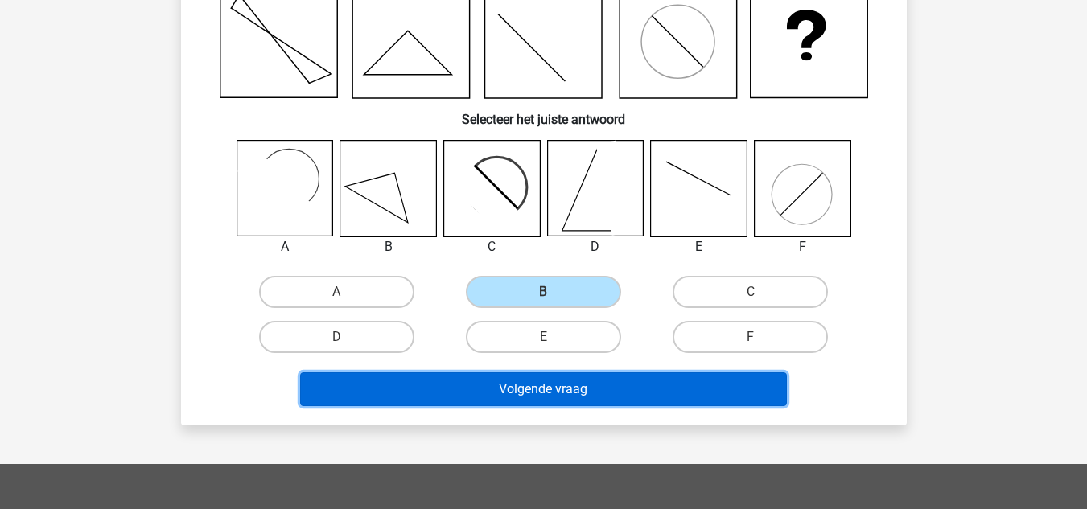
click at [478, 387] on button "Volgende vraag" at bounding box center [543, 390] width 487 height 34
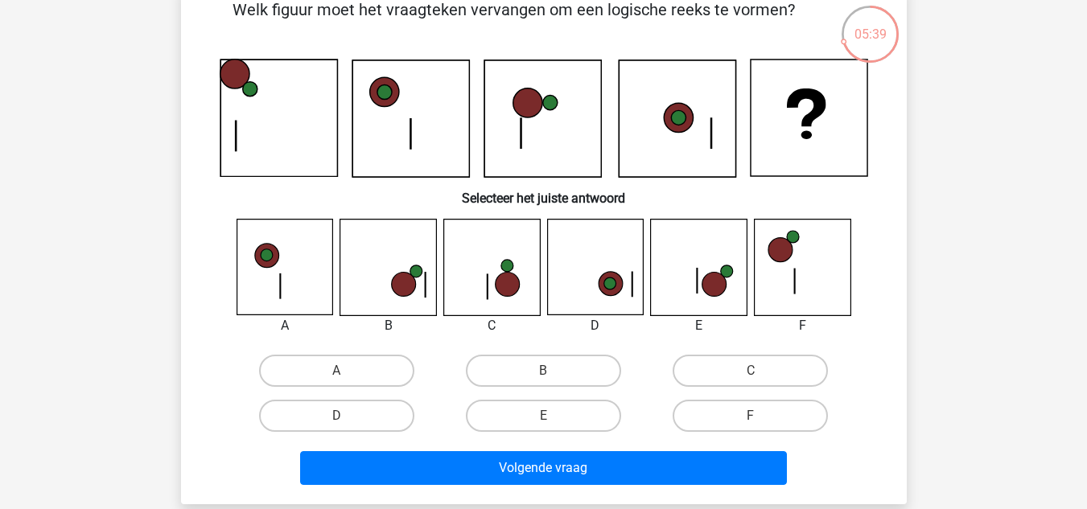
scroll to position [91, 0]
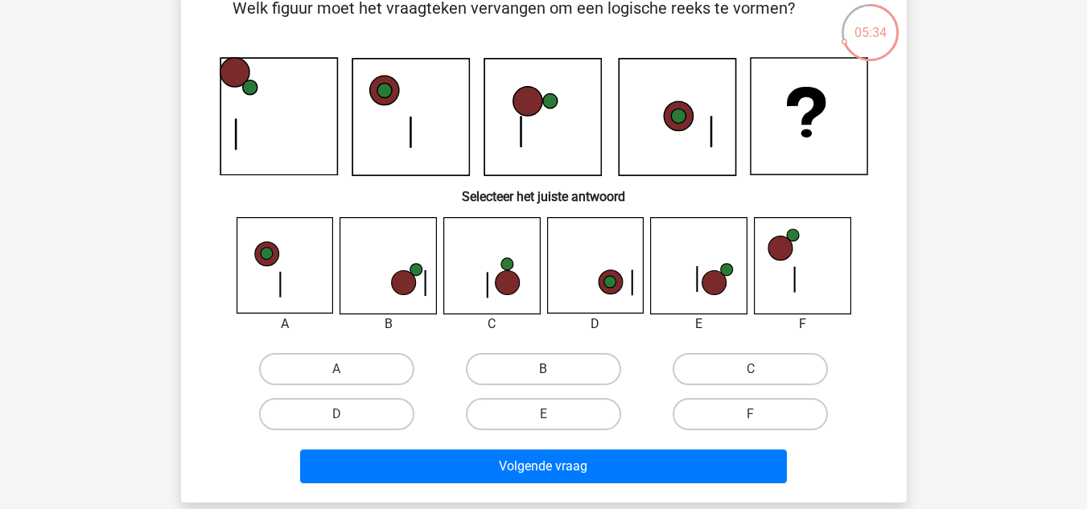
click at [566, 368] on label "B" at bounding box center [543, 369] width 155 height 32
click at [554, 369] on input "B" at bounding box center [548, 374] width 10 height 10
radio input "true"
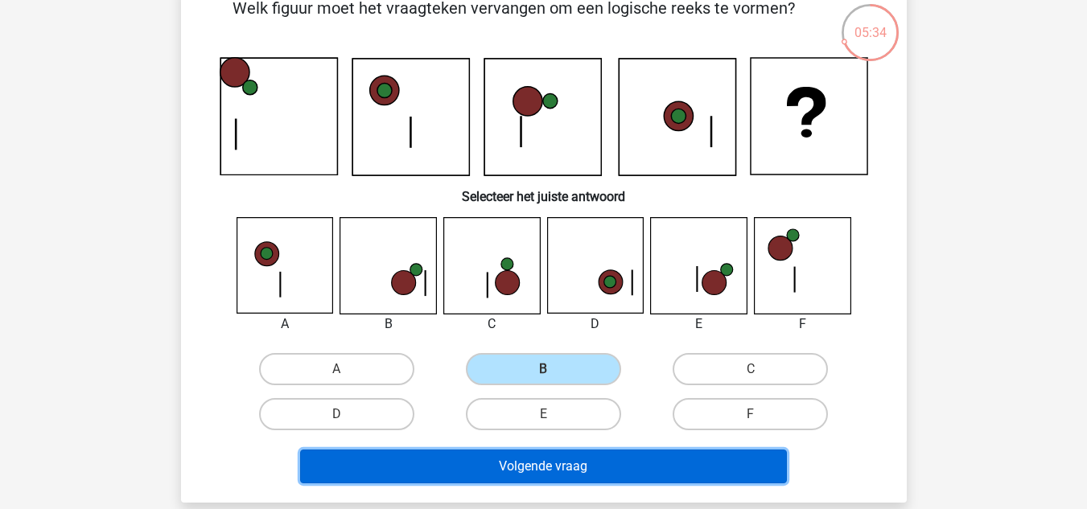
click at [615, 464] on button "Volgende vraag" at bounding box center [543, 467] width 487 height 34
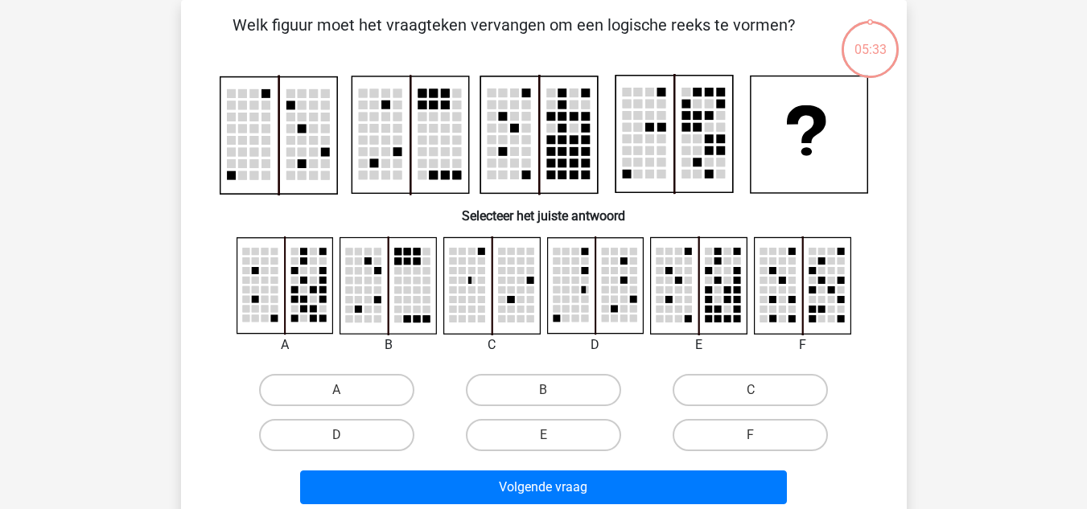
scroll to position [43, 0]
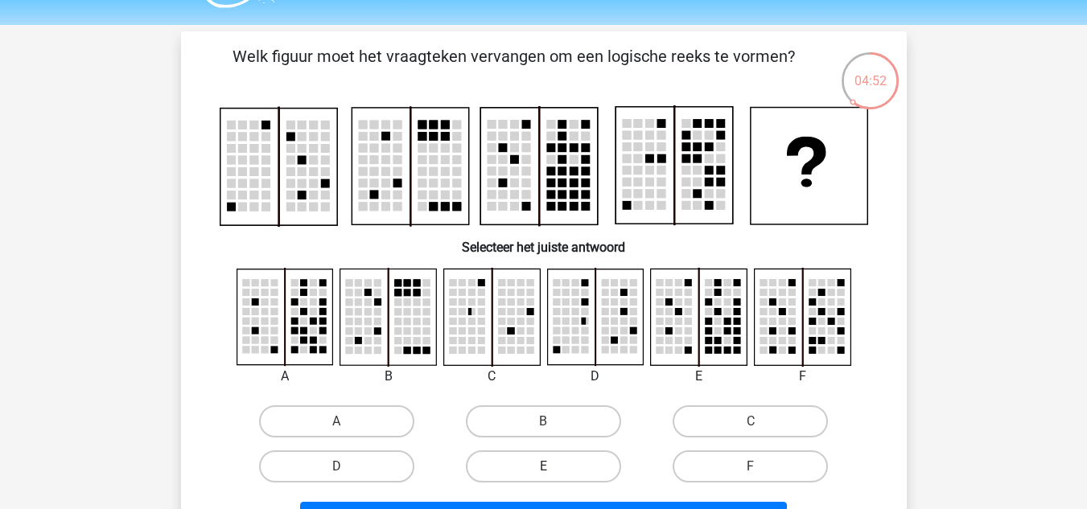
click at [566, 463] on label "E" at bounding box center [543, 467] width 155 height 32
click at [554, 467] on input "E" at bounding box center [548, 472] width 10 height 10
radio input "true"
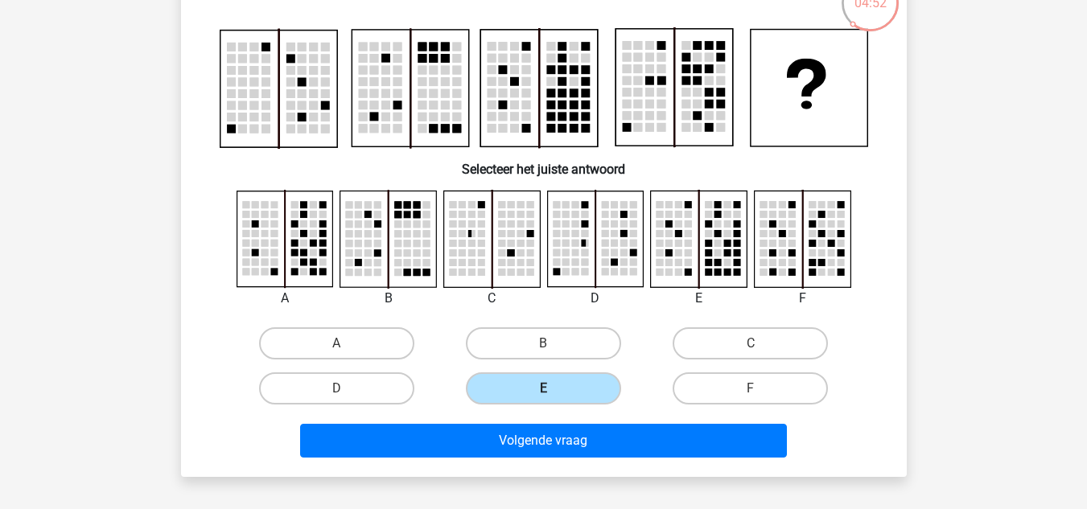
scroll to position [128, 0]
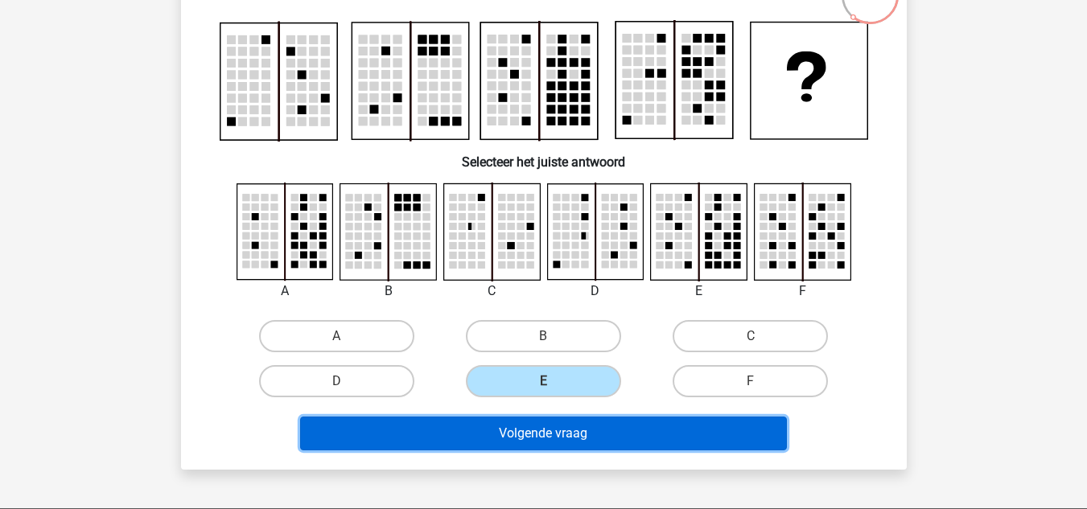
click at [540, 431] on button "Volgende vraag" at bounding box center [543, 434] width 487 height 34
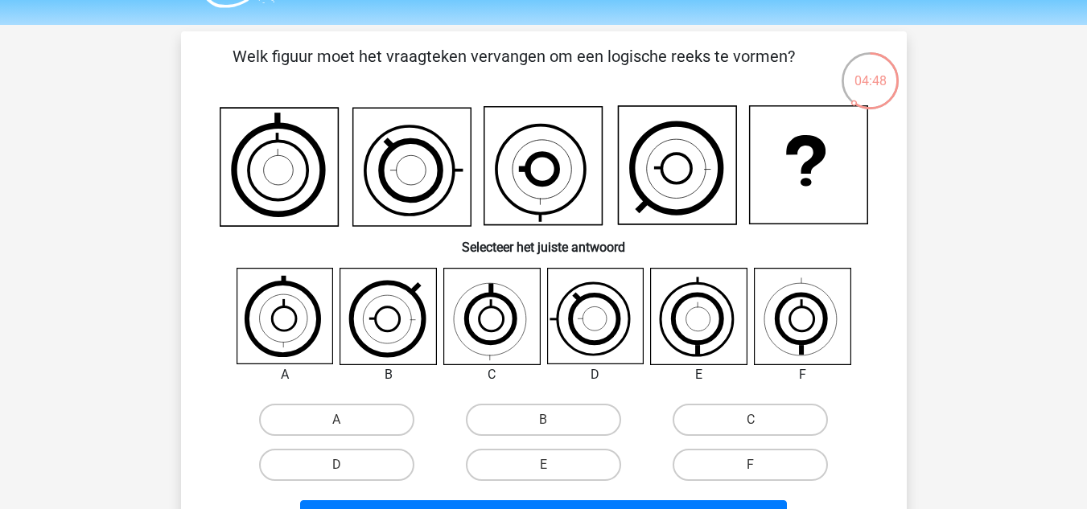
scroll to position [39, 0]
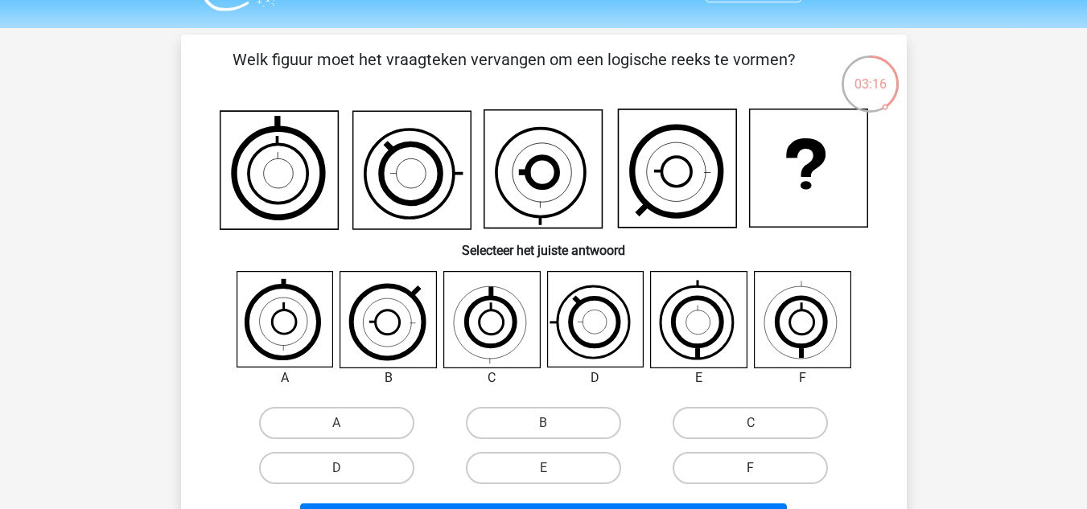
click at [718, 467] on label "F" at bounding box center [750, 468] width 155 height 32
click at [751, 468] on input "F" at bounding box center [756, 473] width 10 height 10
radio input "true"
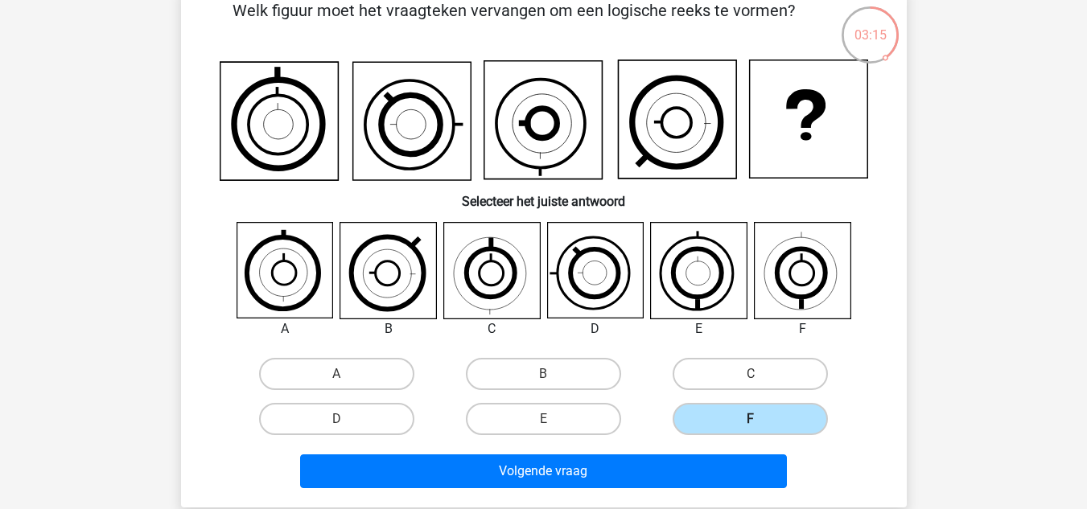
scroll to position [94, 0]
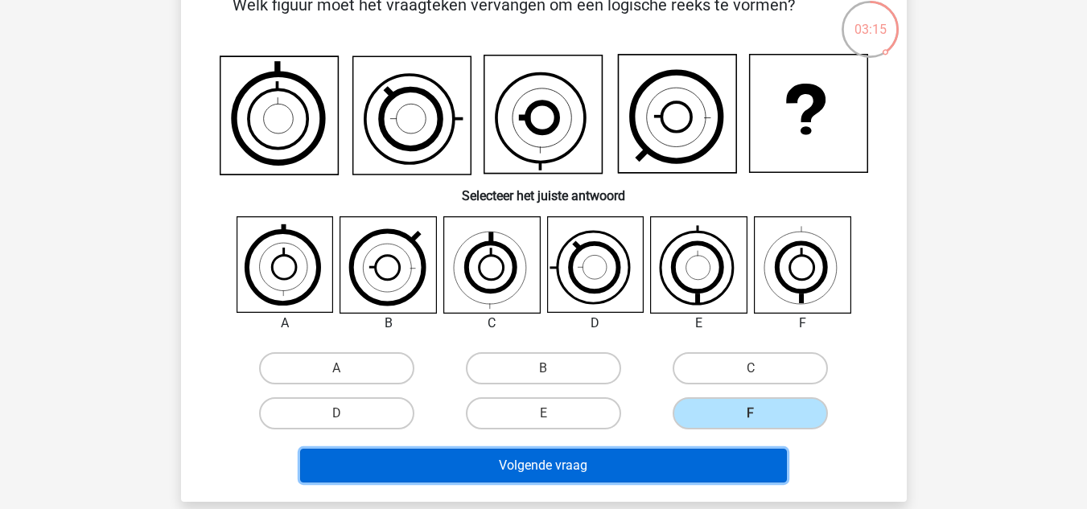
click at [718, 467] on button "Volgende vraag" at bounding box center [543, 466] width 487 height 34
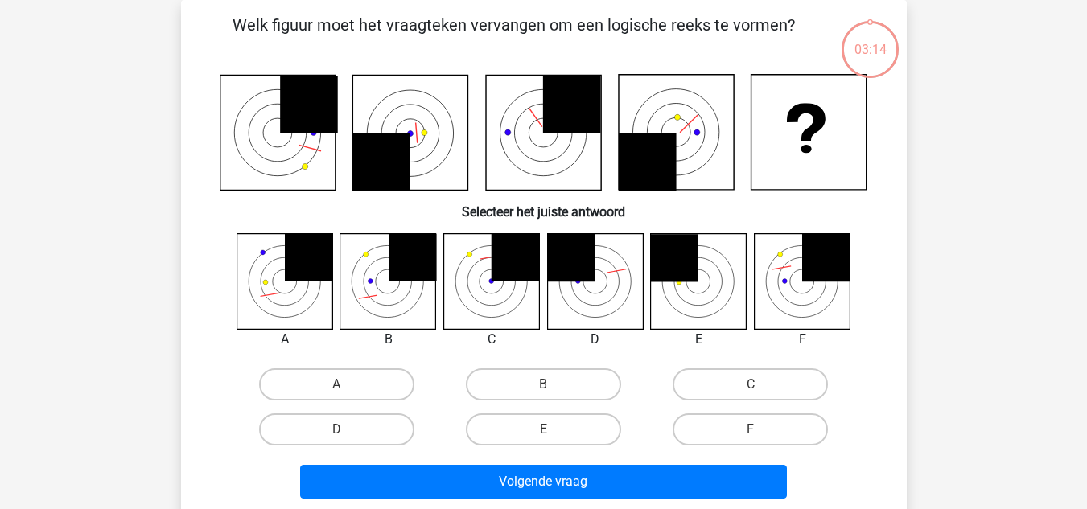
scroll to position [60, 0]
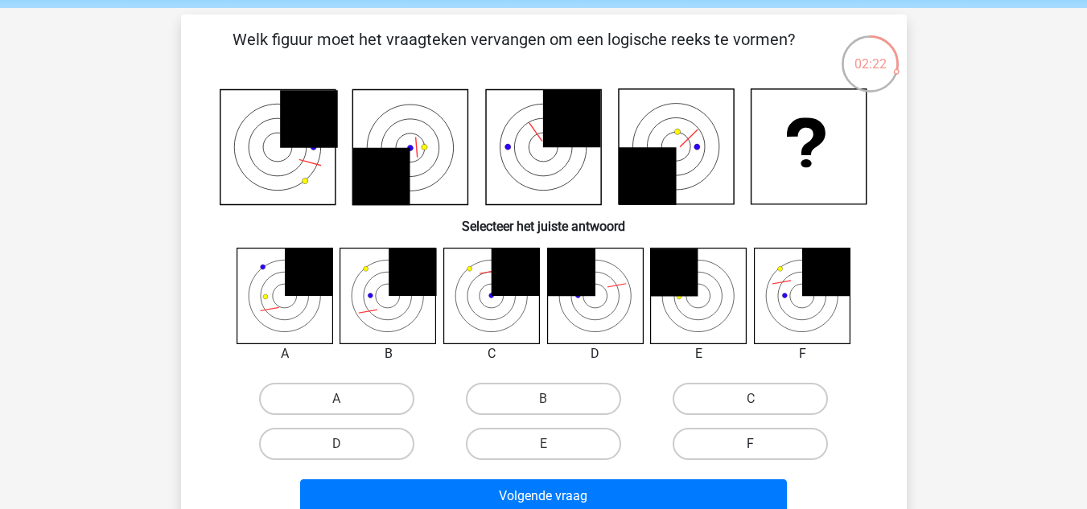
click at [756, 439] on label "F" at bounding box center [750, 444] width 155 height 32
click at [756, 444] on input "F" at bounding box center [756, 449] width 10 height 10
radio input "true"
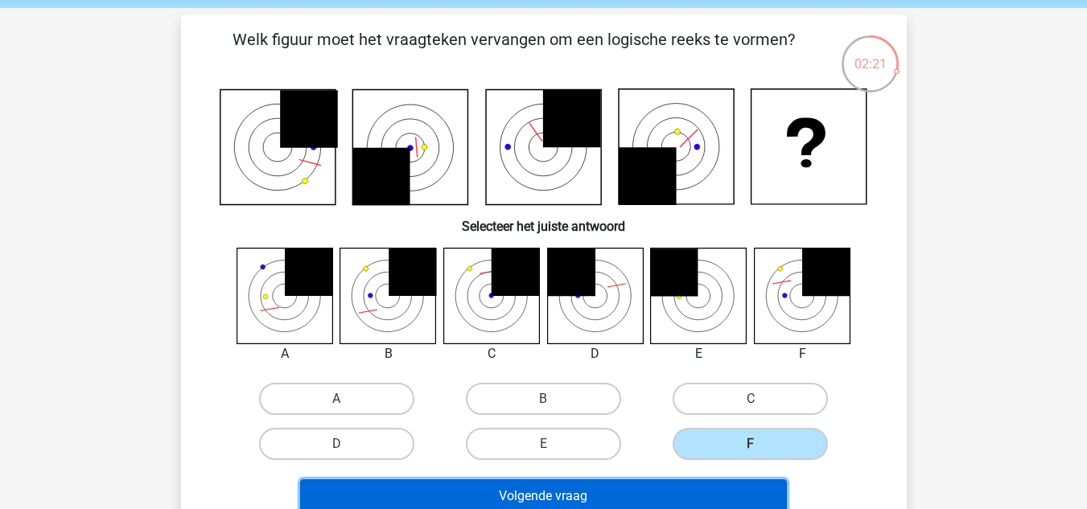
click at [657, 490] on button "Volgende vraag" at bounding box center [543, 497] width 487 height 34
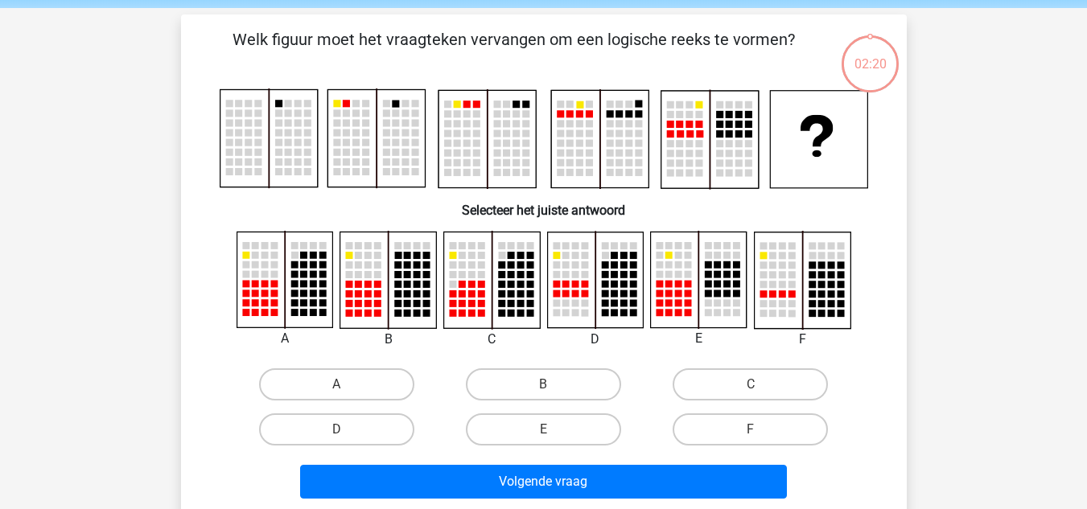
scroll to position [74, 0]
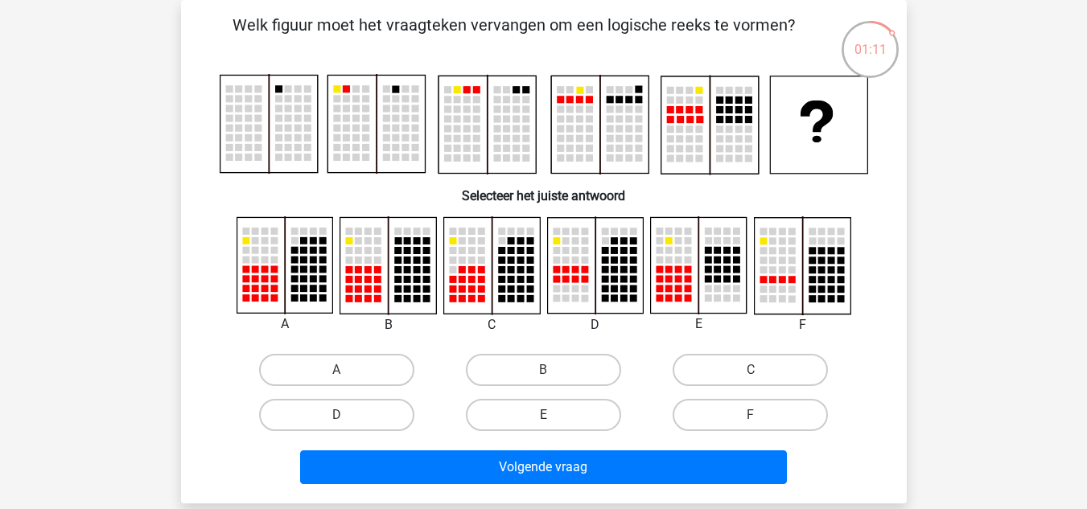
click at [577, 418] on label "E" at bounding box center [543, 415] width 155 height 32
click at [554, 418] on input "E" at bounding box center [548, 420] width 10 height 10
radio input "true"
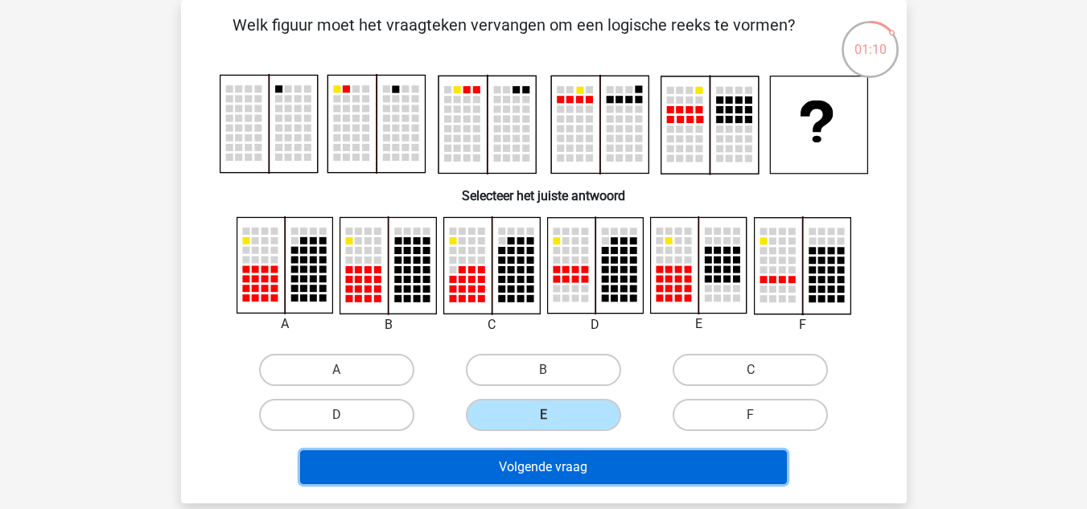
click at [585, 458] on button "Volgende vraag" at bounding box center [543, 468] width 487 height 34
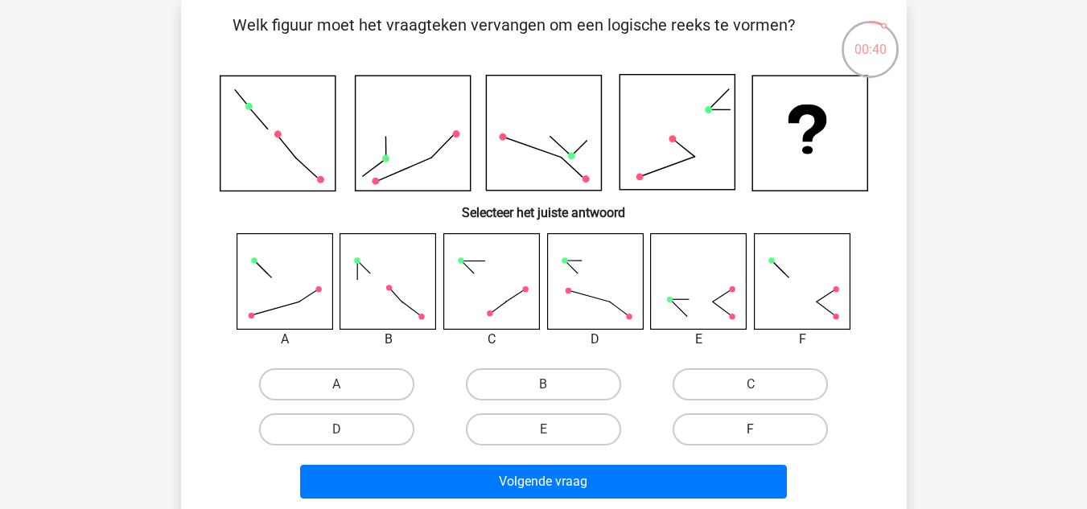
click at [789, 426] on label "F" at bounding box center [750, 430] width 155 height 32
click at [761, 430] on input "F" at bounding box center [756, 435] width 10 height 10
radio input "true"
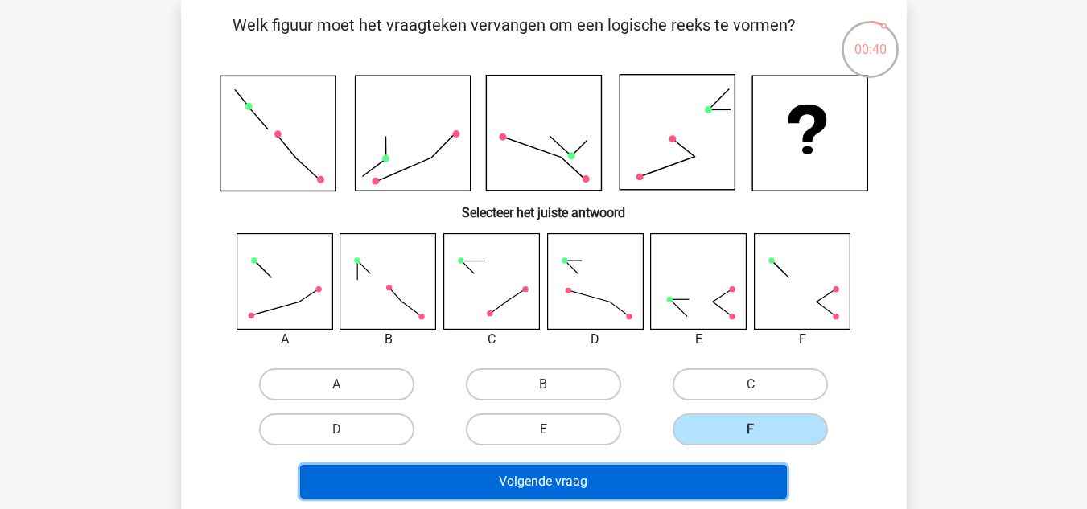
click at [714, 483] on button "Volgende vraag" at bounding box center [543, 482] width 487 height 34
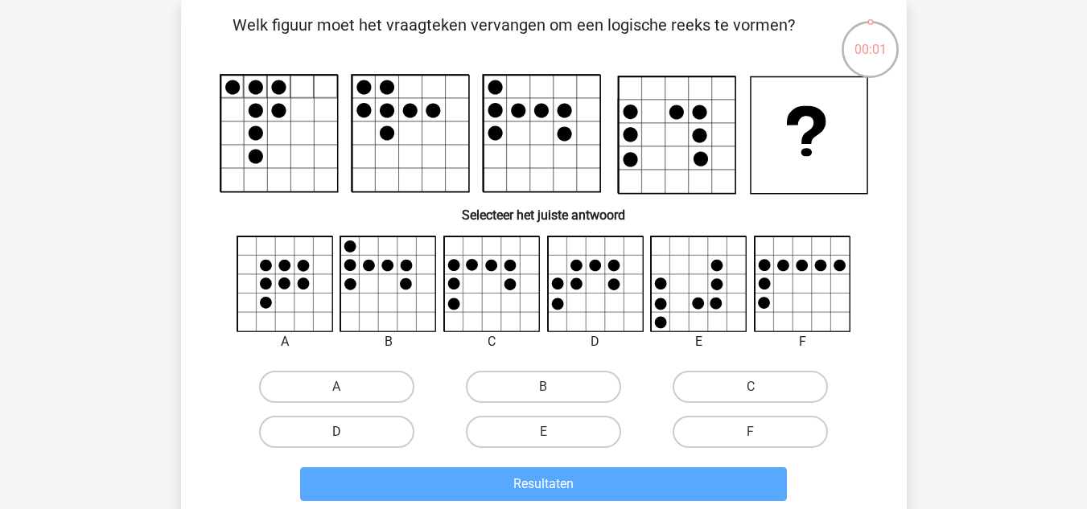
click at [347, 430] on label "D" at bounding box center [336, 432] width 155 height 32
click at [347, 432] on input "D" at bounding box center [341, 437] width 10 height 10
radio input "true"
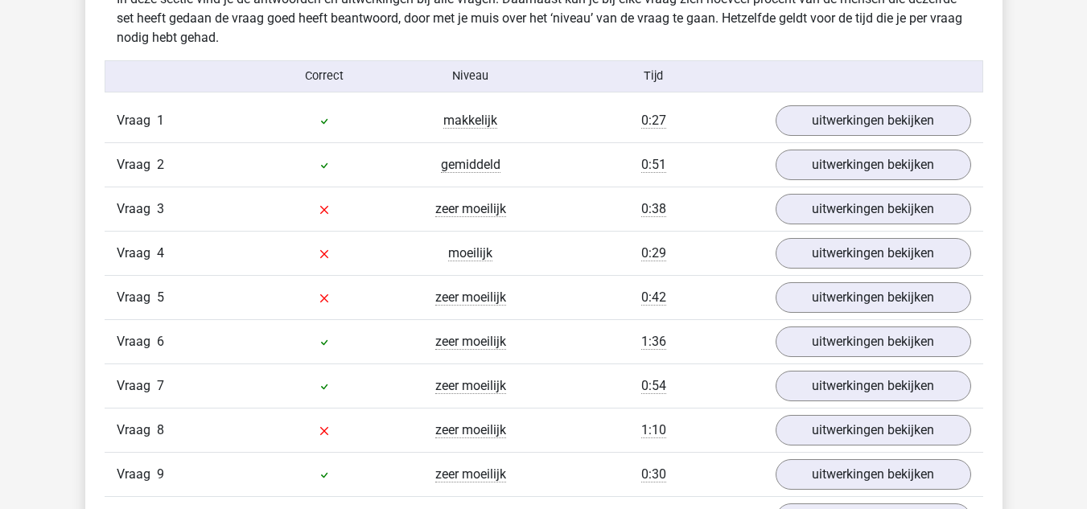
scroll to position [1269, 0]
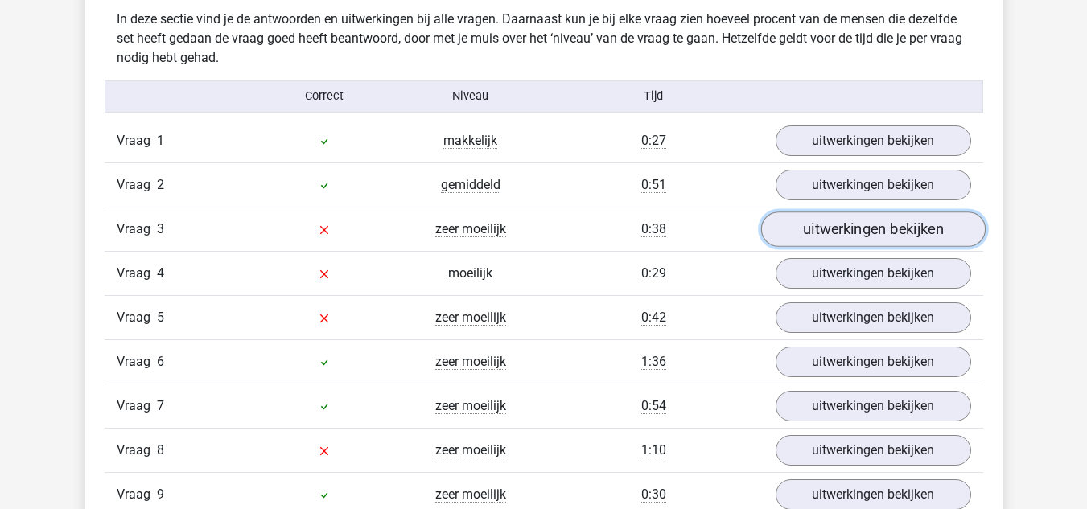
click at [806, 233] on link "uitwerkingen bekijken" at bounding box center [872, 229] width 224 height 35
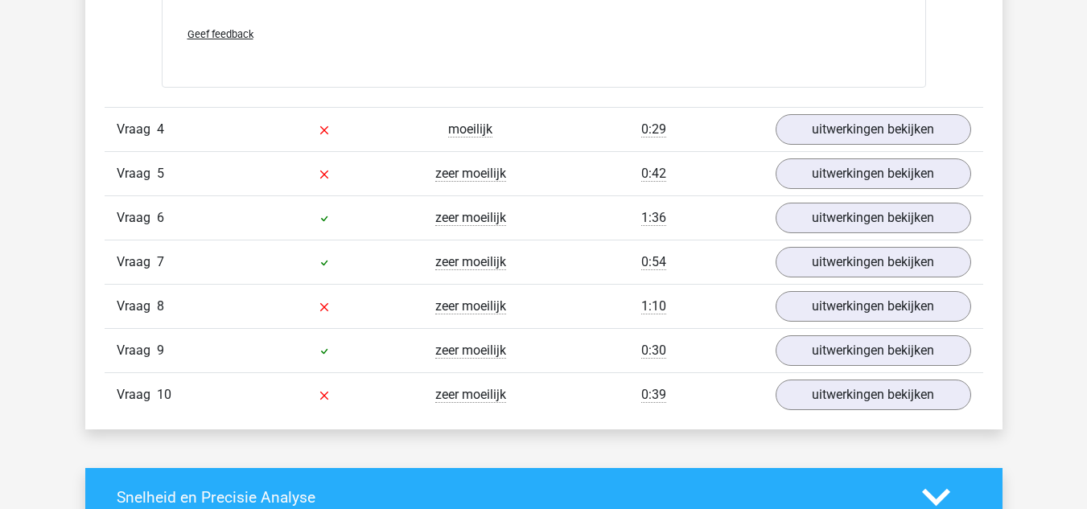
scroll to position [2761, 0]
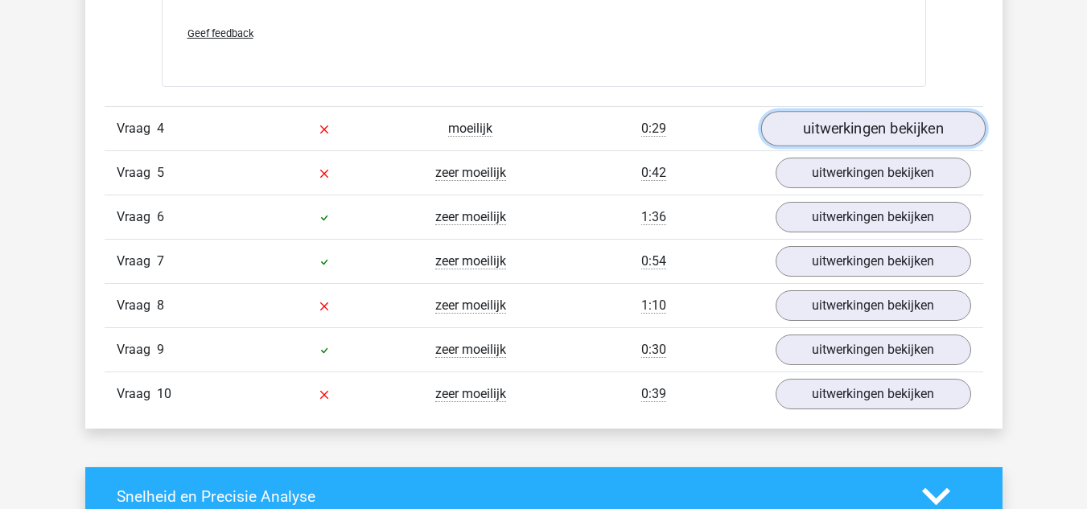
click at [862, 126] on link "uitwerkingen bekijken" at bounding box center [872, 129] width 224 height 35
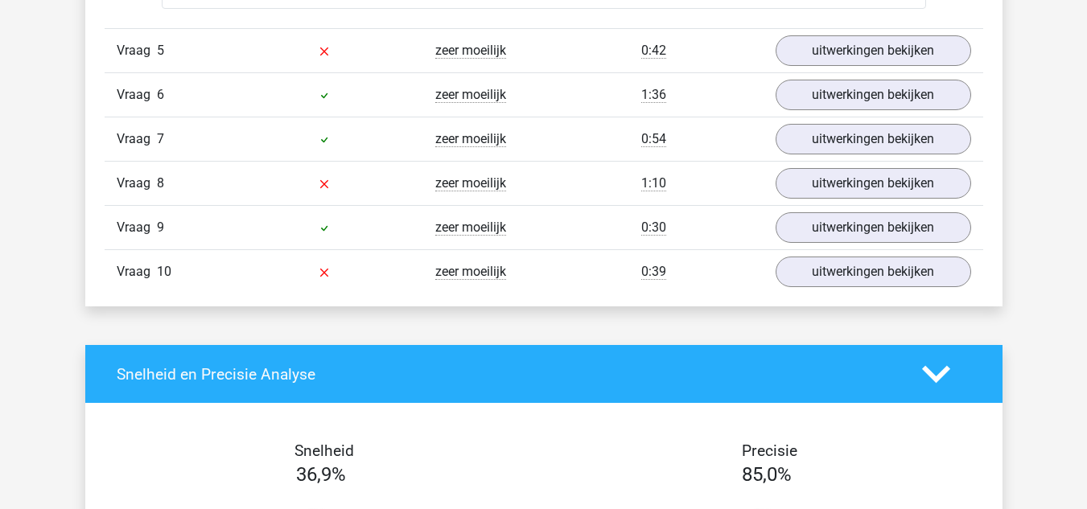
scroll to position [4231, 0]
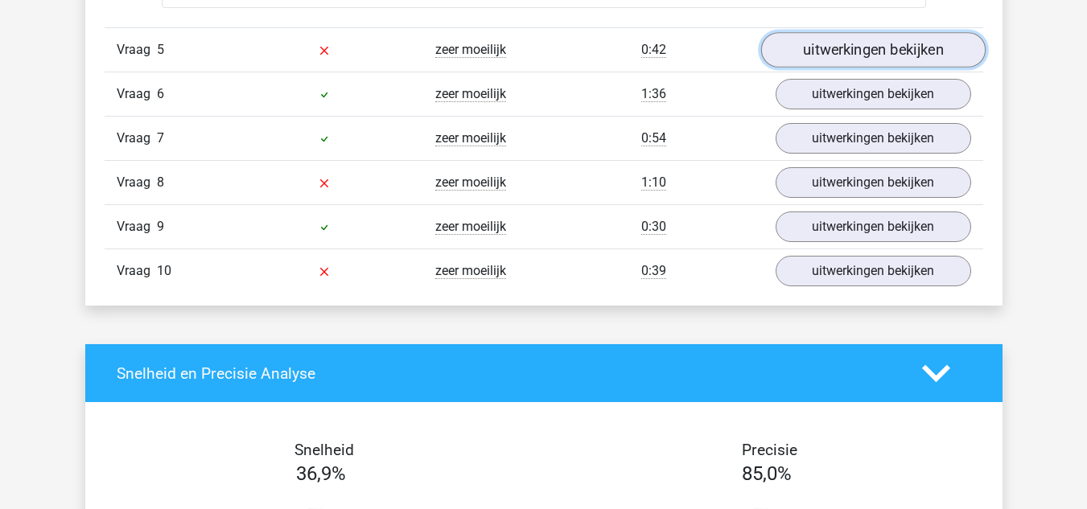
click at [862, 46] on link "uitwerkingen bekijken" at bounding box center [872, 50] width 224 height 35
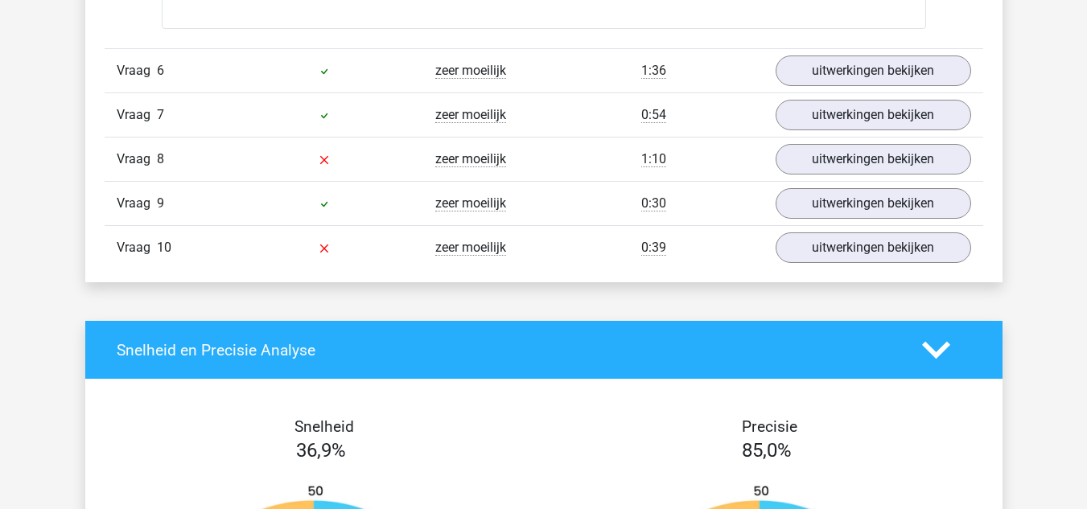
scroll to position [5602, 0]
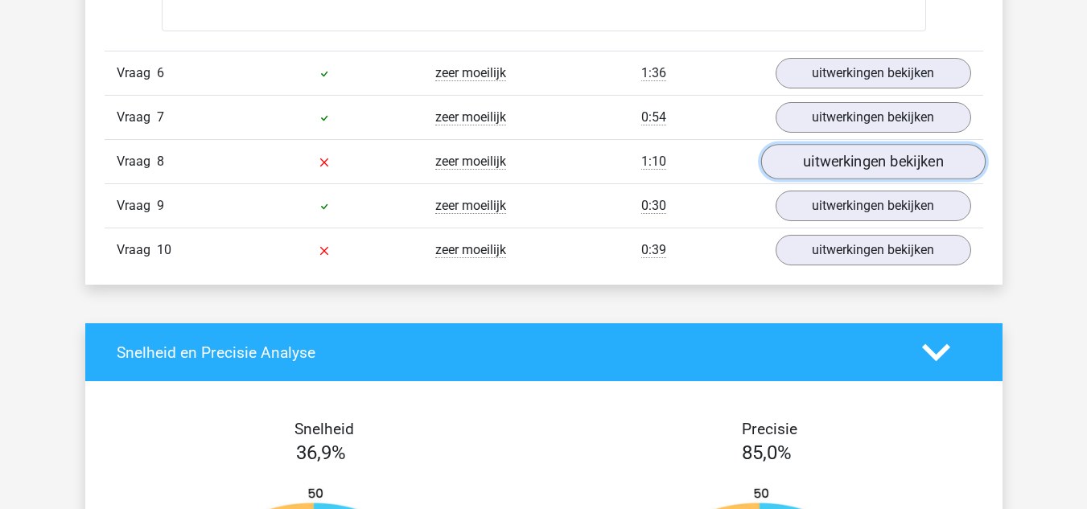
click at [818, 157] on link "uitwerkingen bekijken" at bounding box center [872, 162] width 224 height 35
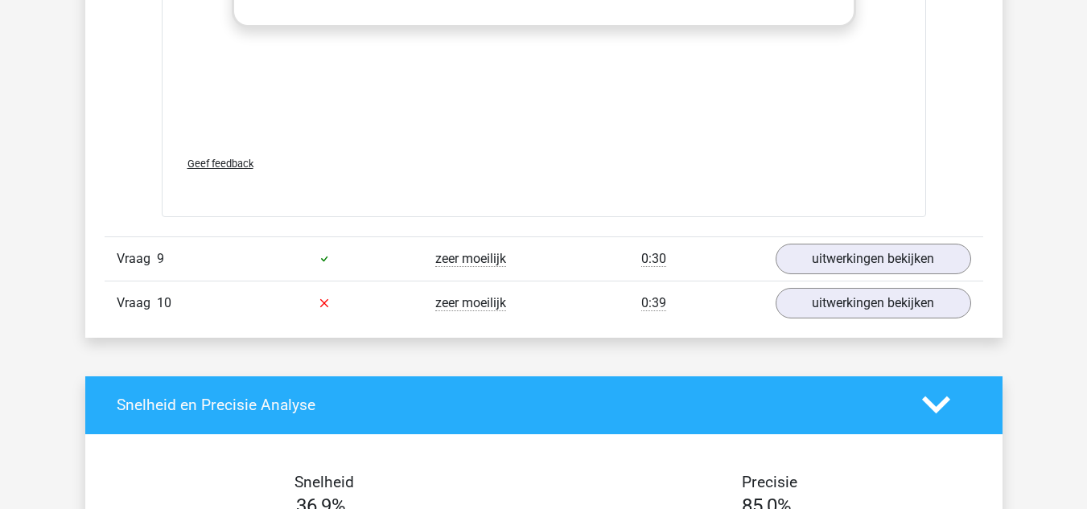
scroll to position [6875, 0]
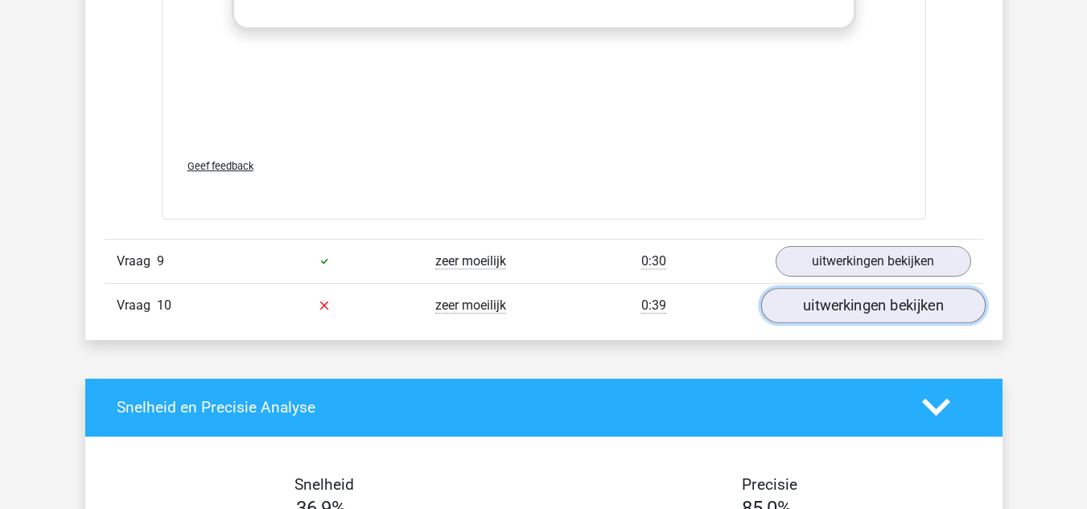
click at [867, 306] on link "uitwerkingen bekijken" at bounding box center [872, 305] width 224 height 35
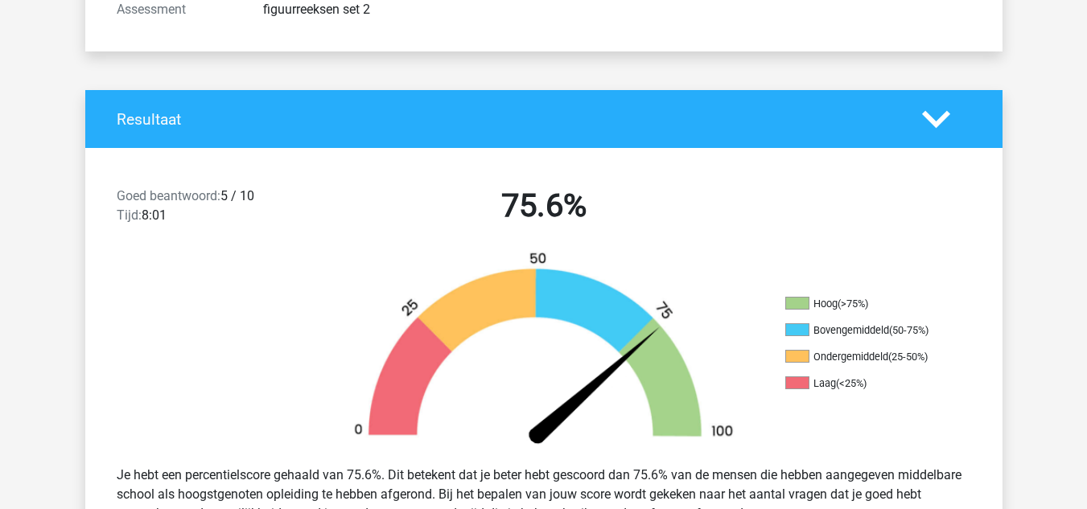
scroll to position [0, 0]
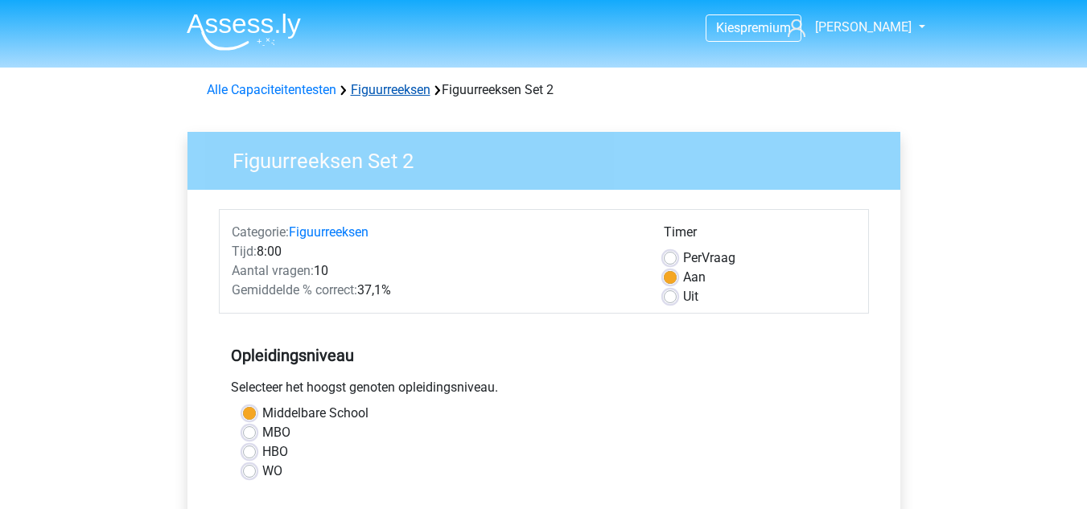
click at [397, 91] on link "Figuurreeksen" at bounding box center [391, 89] width 80 height 15
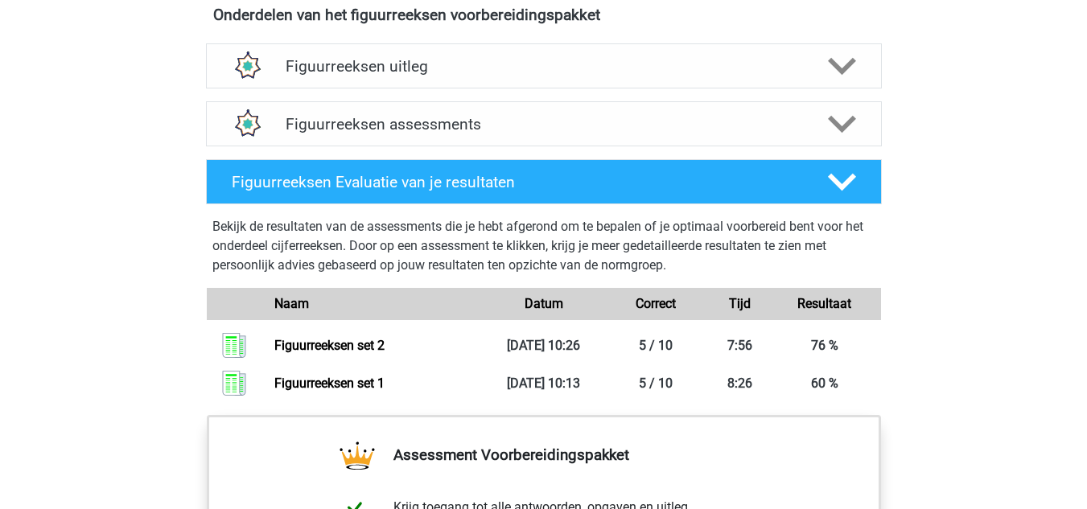
scroll to position [967, 0]
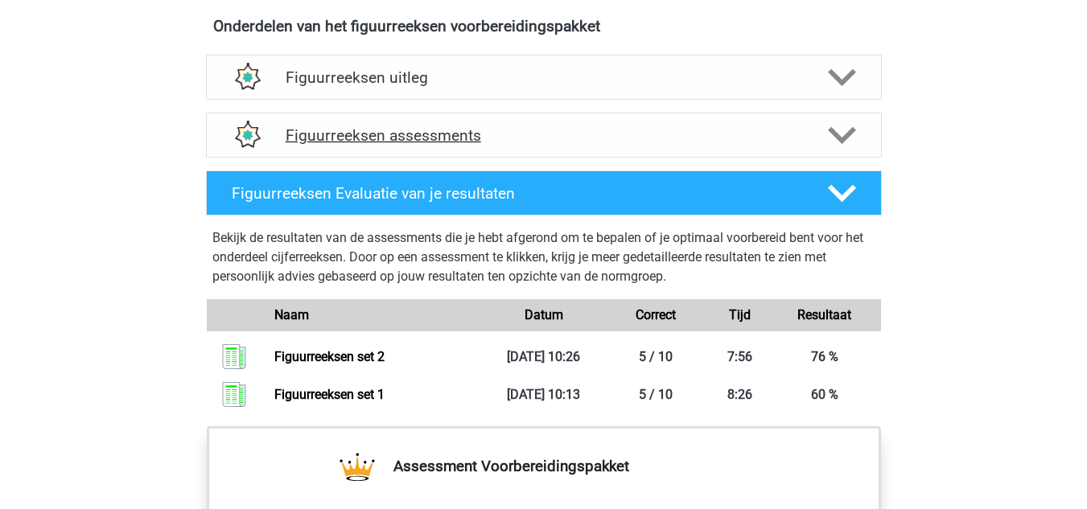
click at [467, 147] on div "Figuurreeksen assessments" at bounding box center [544, 135] width 676 height 45
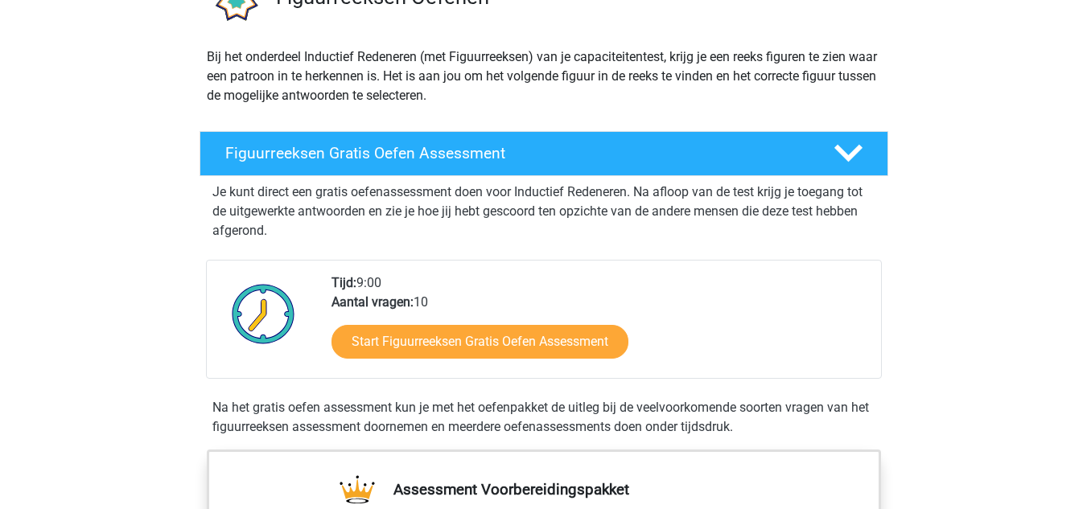
scroll to position [0, 0]
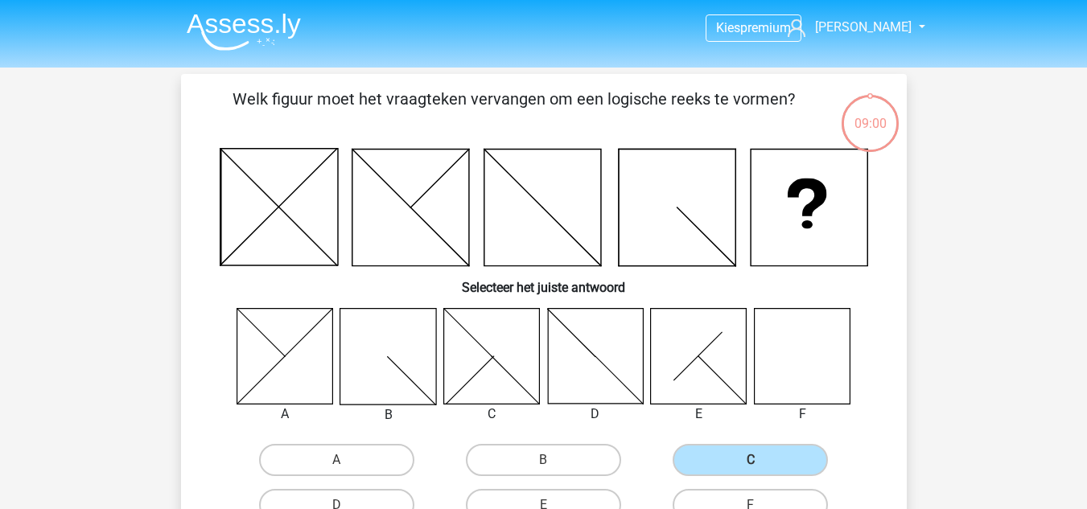
scroll to position [74, 0]
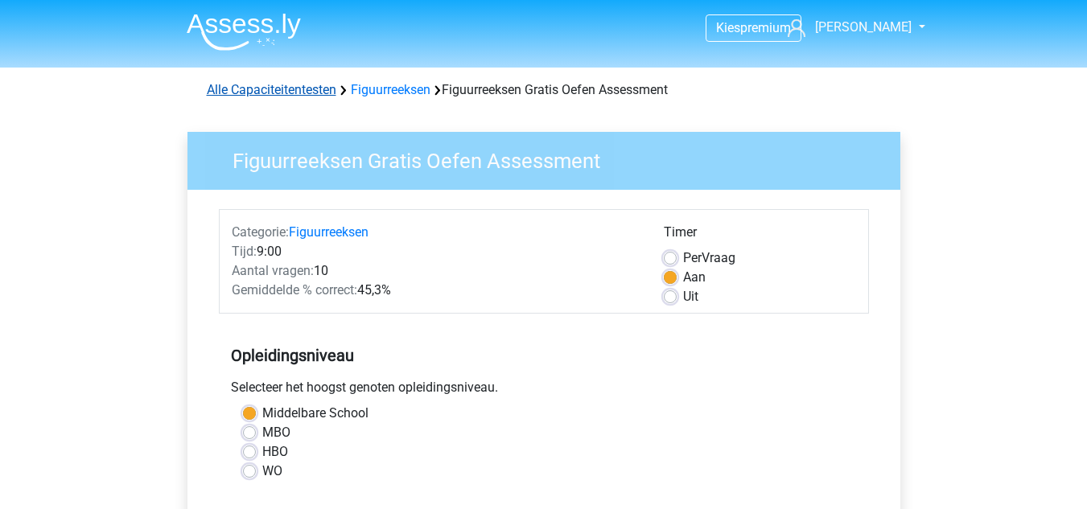
click at [313, 82] on link "Alle Capaciteitentesten" at bounding box center [272, 89] width 130 height 15
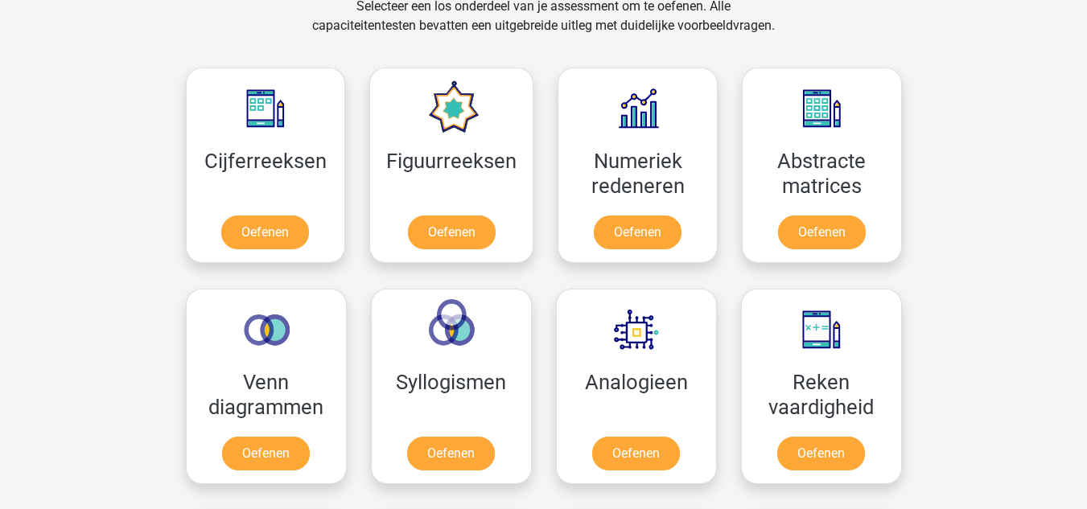
scroll to position [686, 0]
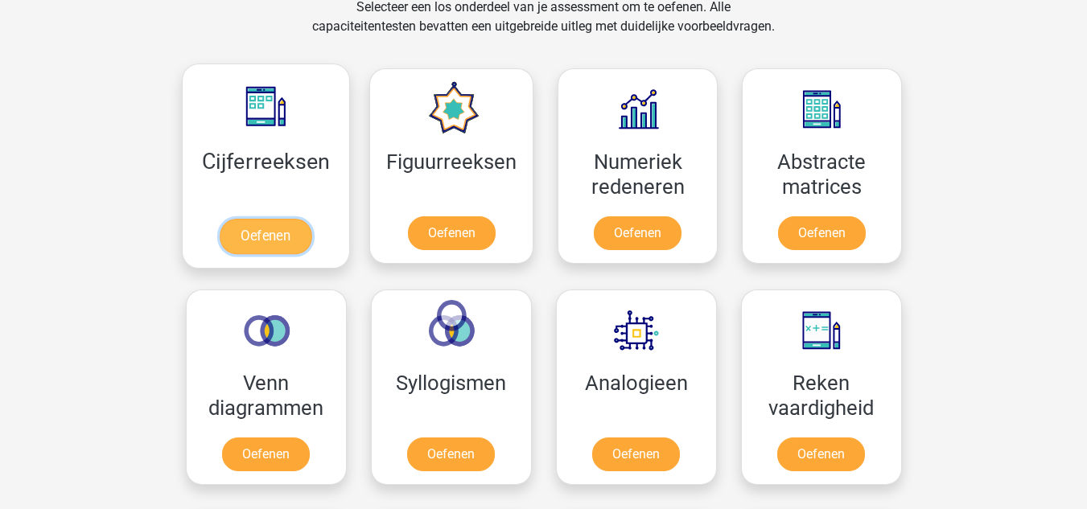
click at [263, 224] on link "Oefenen" at bounding box center [266, 236] width 92 height 35
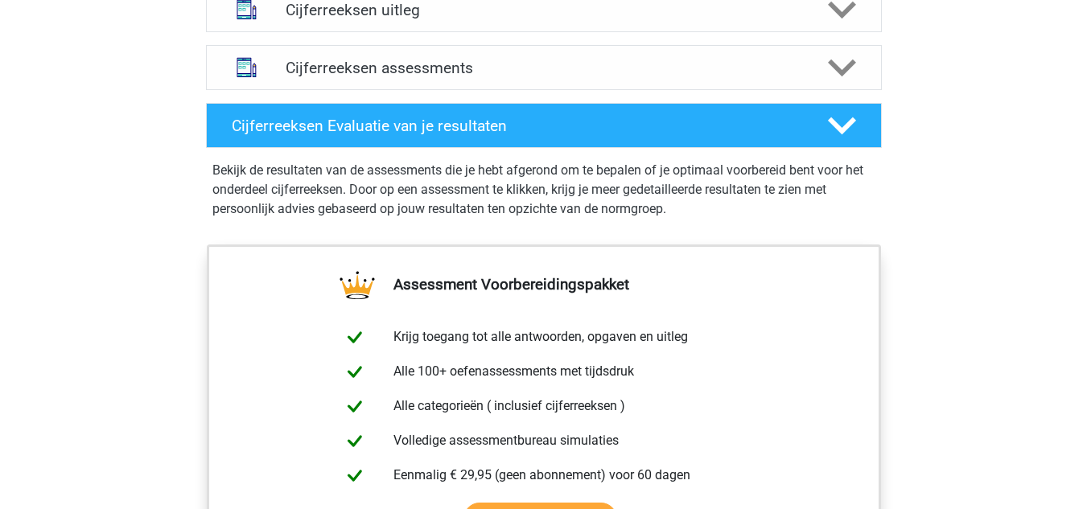
scroll to position [1035, 0]
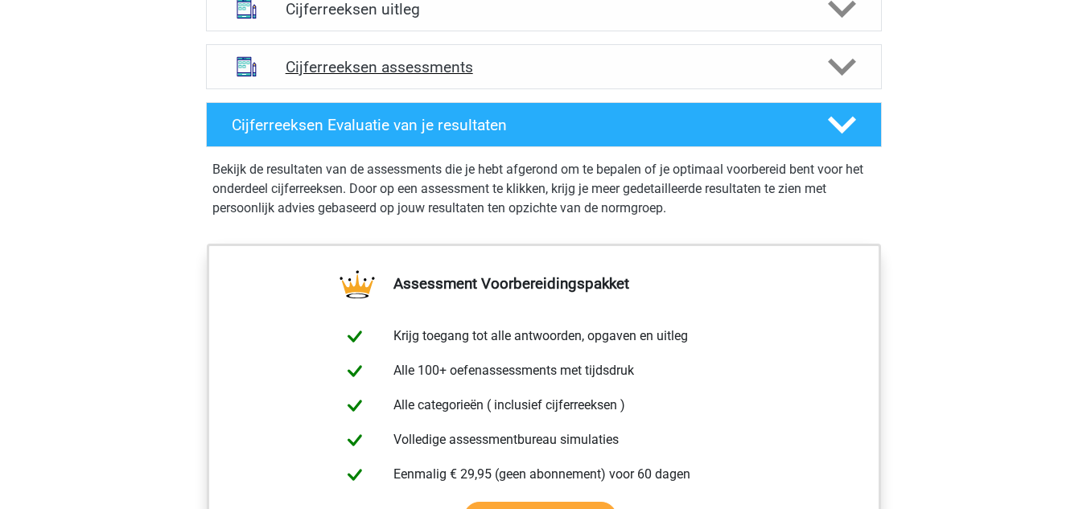
click at [471, 76] on h4 "Cijferreeksen assessments" at bounding box center [544, 67] width 517 height 19
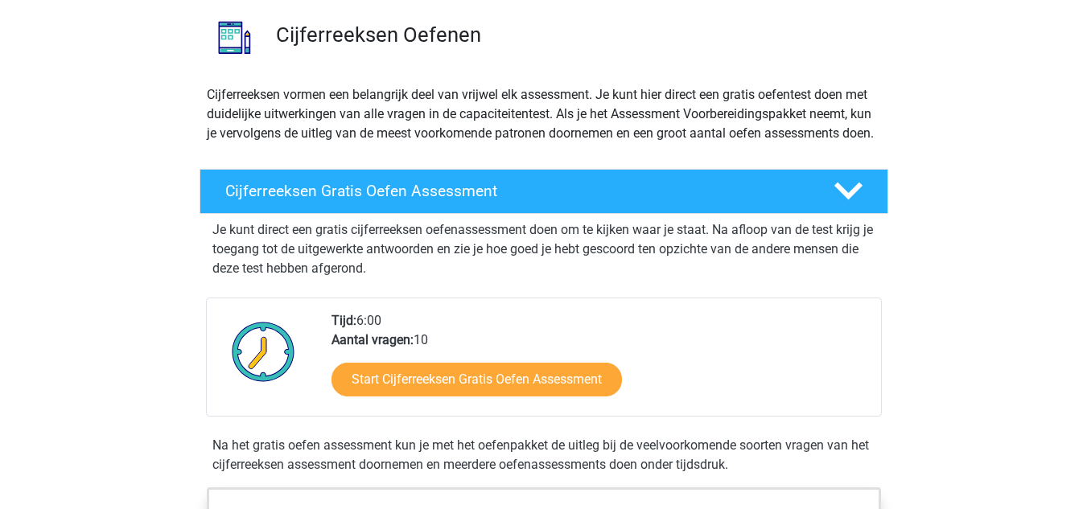
scroll to position [115, 0]
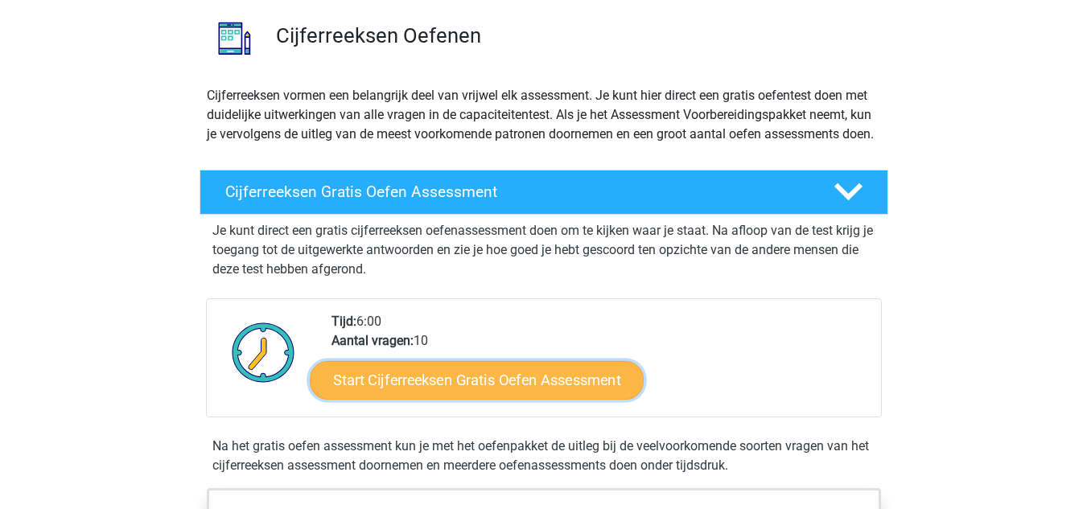
click at [516, 399] on link "Start Cijferreeksen Gratis Oefen Assessment" at bounding box center [477, 379] width 334 height 39
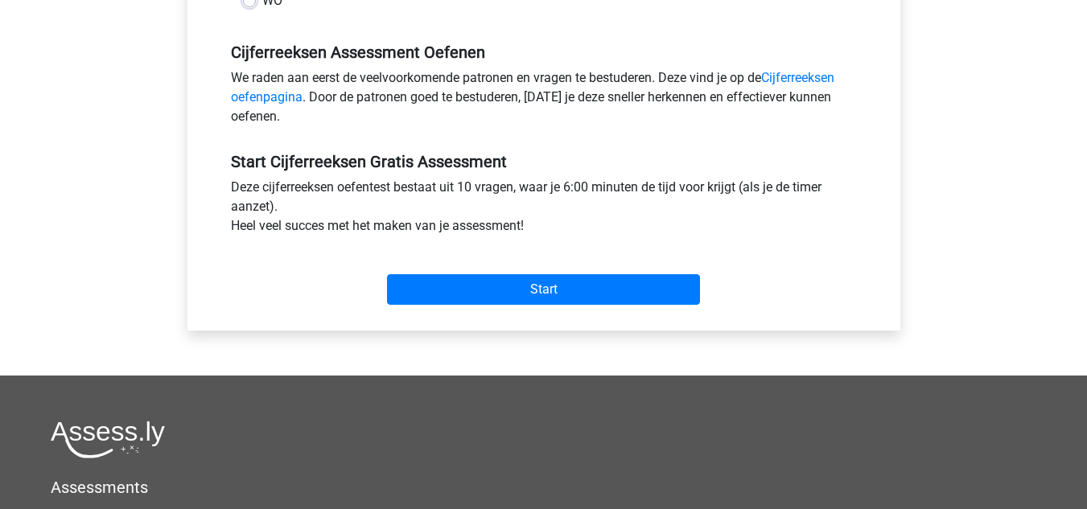
scroll to position [471, 0]
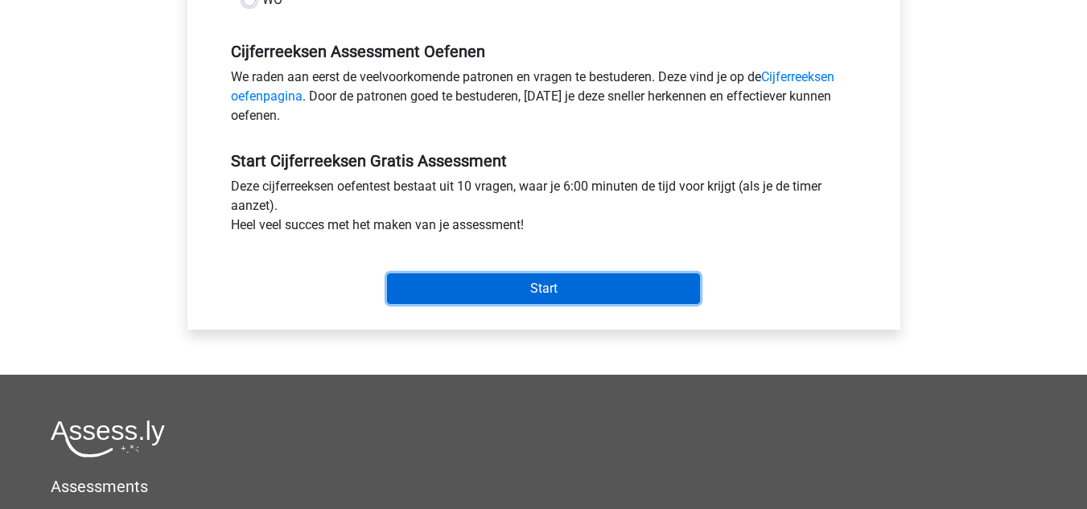
click at [471, 292] on input "Start" at bounding box center [543, 289] width 313 height 31
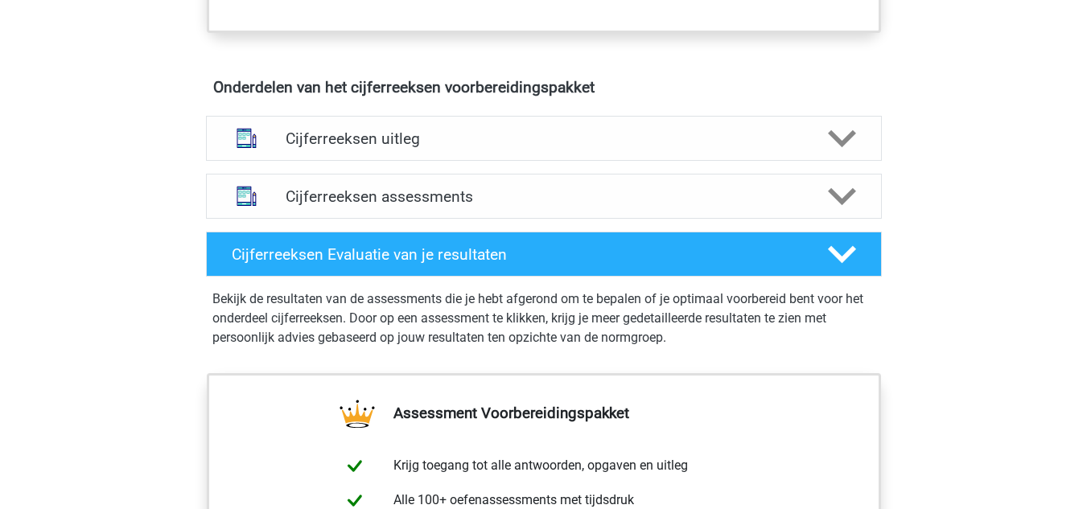
scroll to position [907, 0]
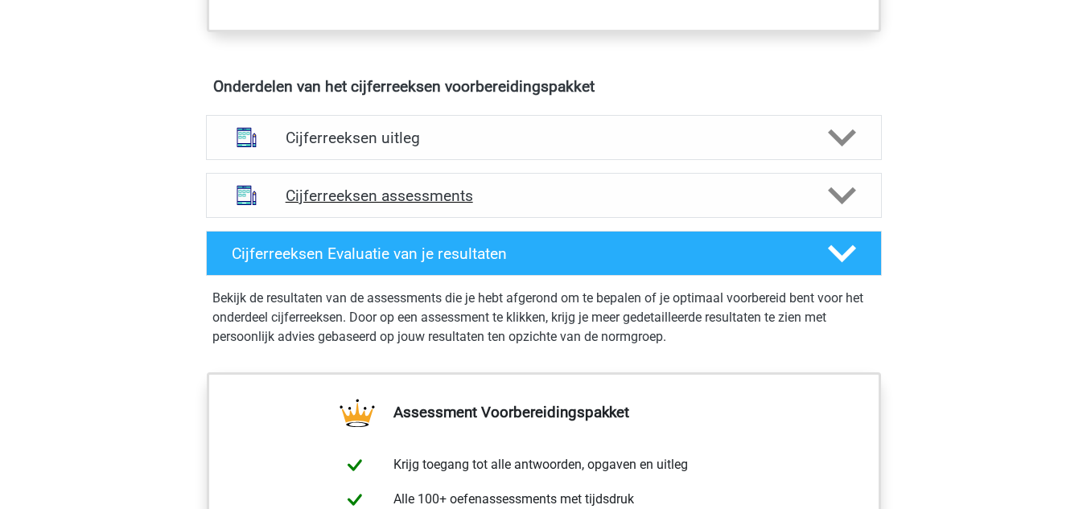
click at [389, 205] on h4 "Cijferreeksen assessments" at bounding box center [544, 196] width 517 height 19
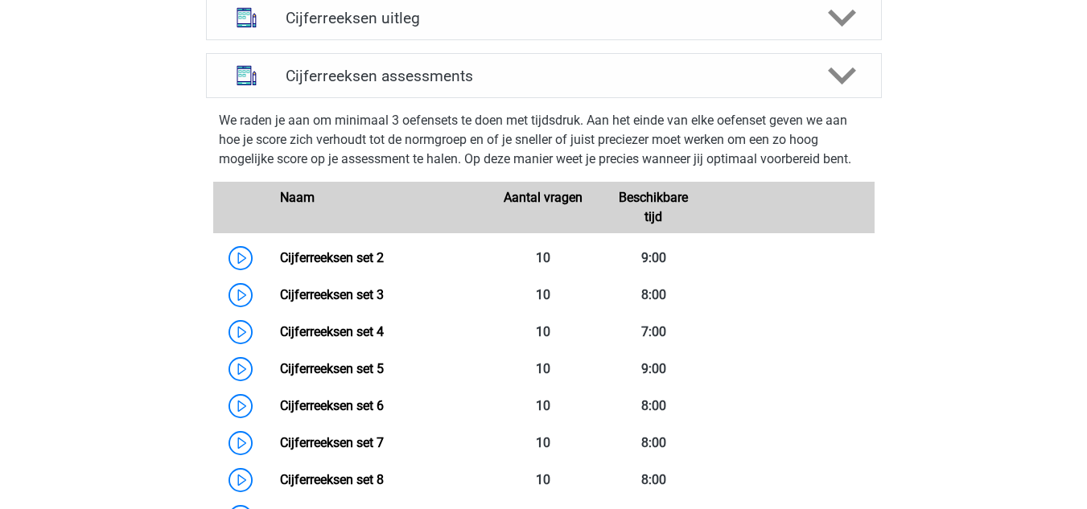
scroll to position [970, 0]
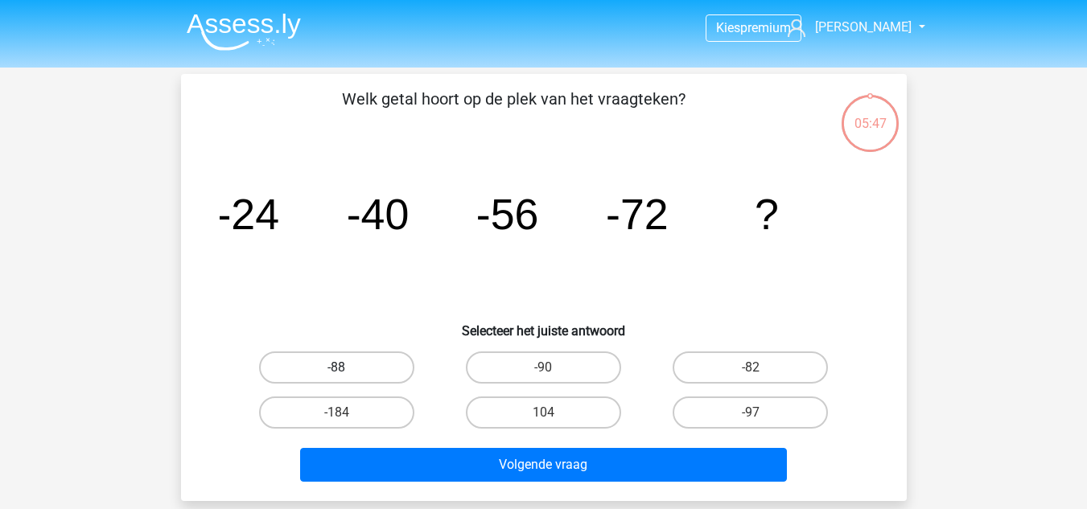
click at [356, 368] on label "-88" at bounding box center [336, 368] width 155 height 32
click at [347, 368] on input "-88" at bounding box center [341, 373] width 10 height 10
radio input "true"
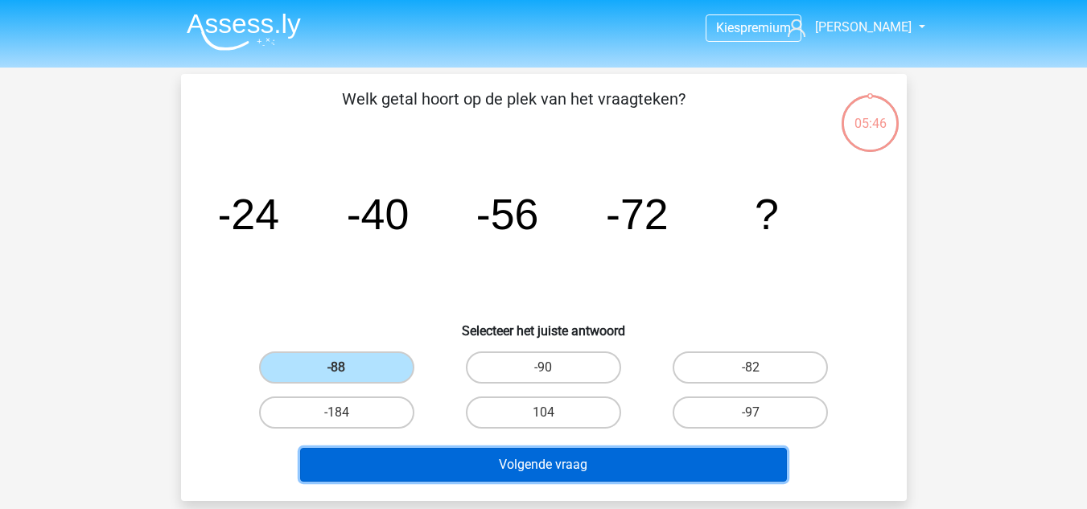
click at [503, 464] on button "Volgende vraag" at bounding box center [543, 465] width 487 height 34
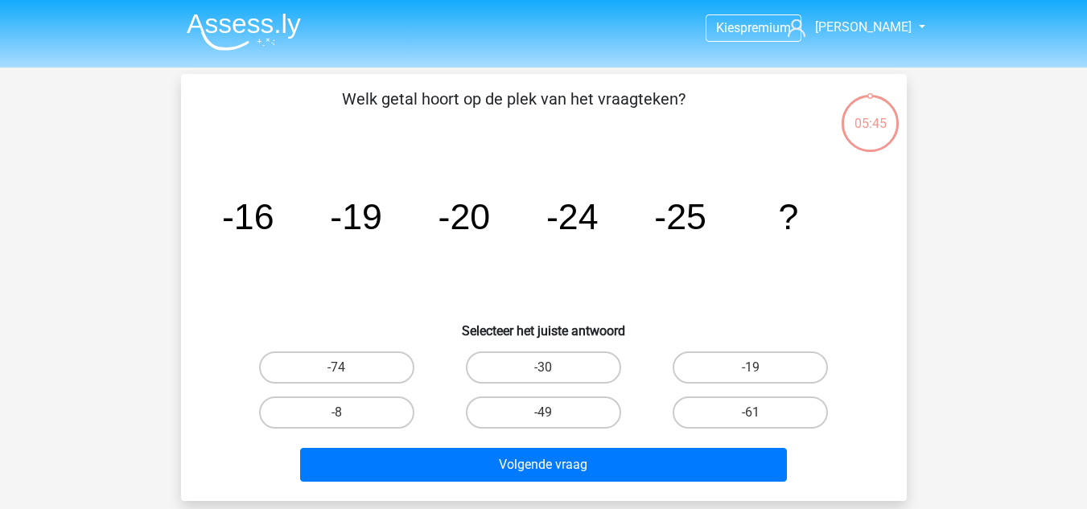
scroll to position [74, 0]
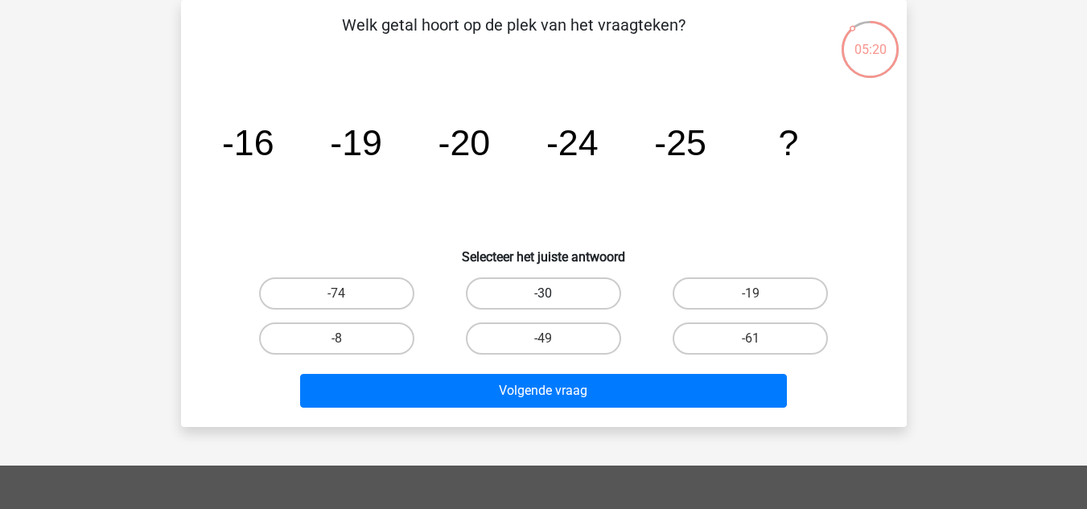
click at [550, 290] on label "-30" at bounding box center [543, 294] width 155 height 32
click at [550, 294] on input "-30" at bounding box center [548, 299] width 10 height 10
radio input "true"
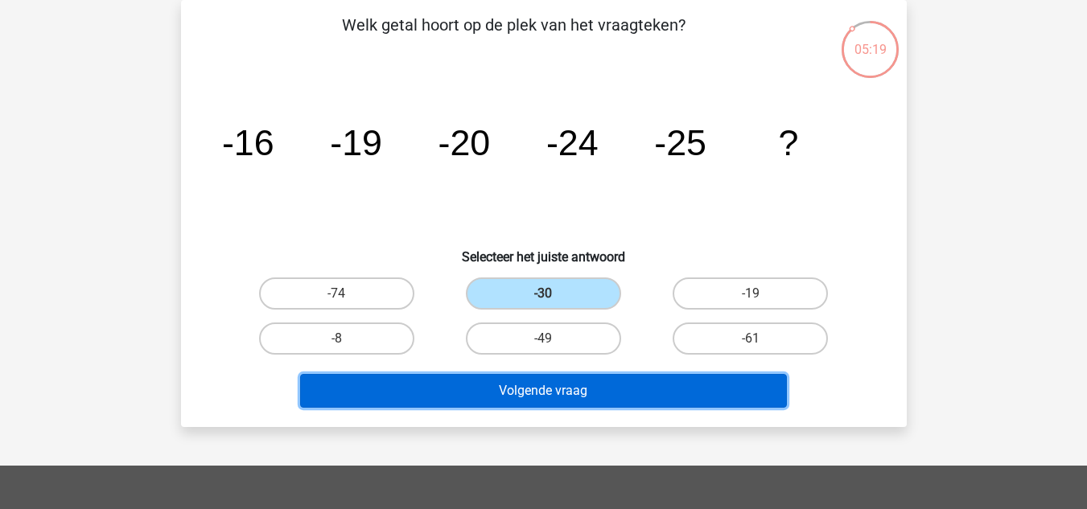
click at [562, 394] on button "Volgende vraag" at bounding box center [543, 391] width 487 height 34
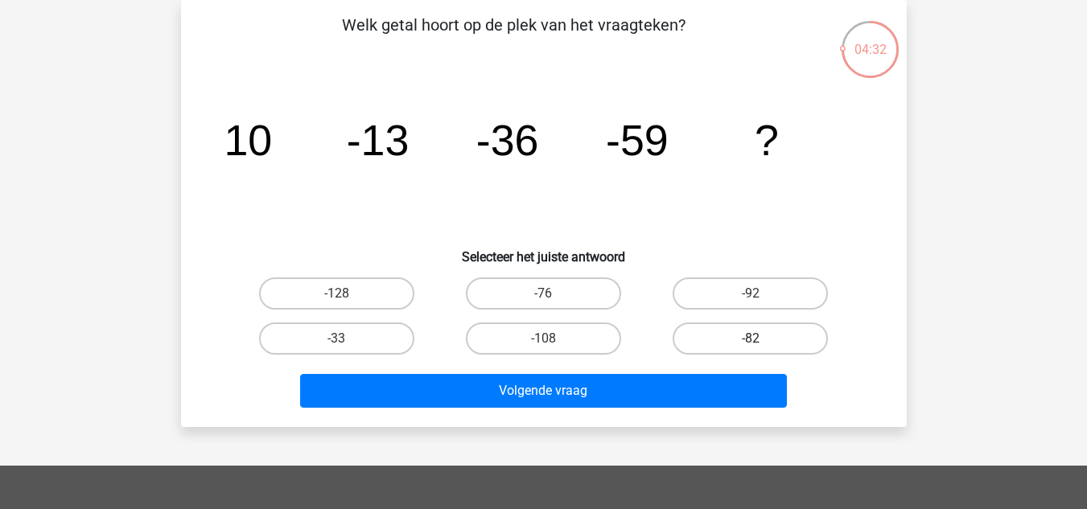
click at [695, 344] on label "-82" at bounding box center [750, 339] width 155 height 32
click at [751, 344] on input "-82" at bounding box center [756, 344] width 10 height 10
radio input "true"
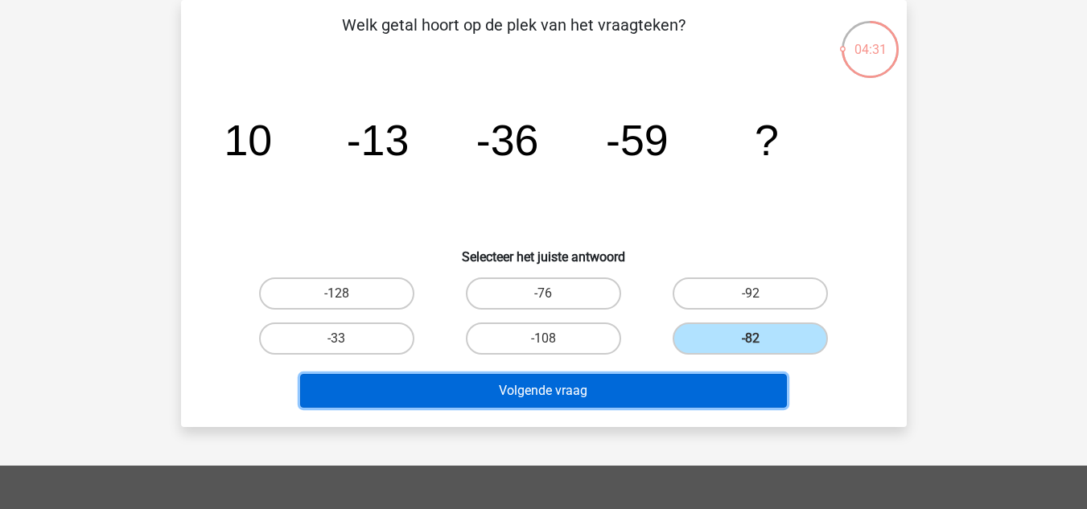
click at [666, 374] on button "Volgende vraag" at bounding box center [543, 391] width 487 height 34
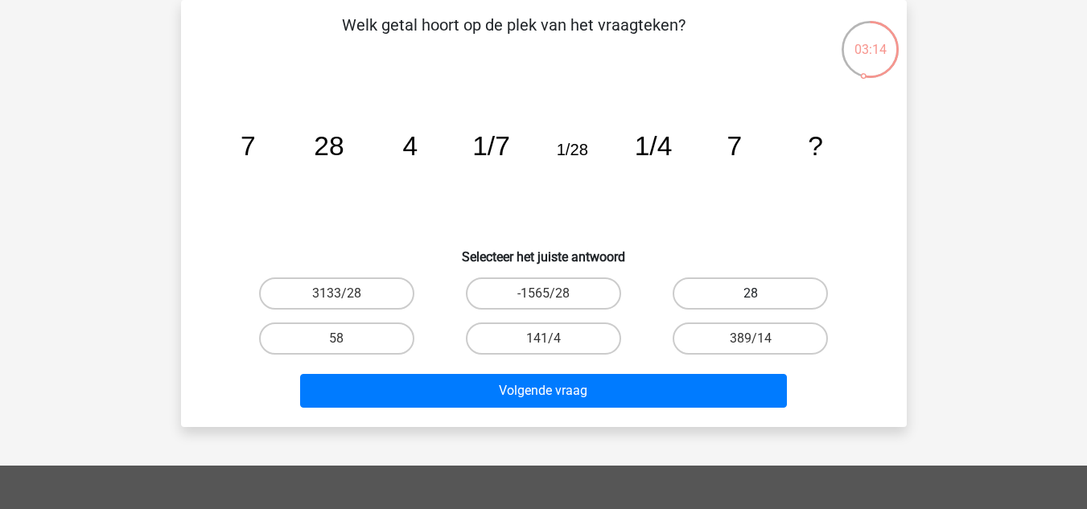
click at [690, 282] on label "28" at bounding box center [750, 294] width 155 height 32
click at [751, 294] on input "28" at bounding box center [756, 299] width 10 height 10
radio input "true"
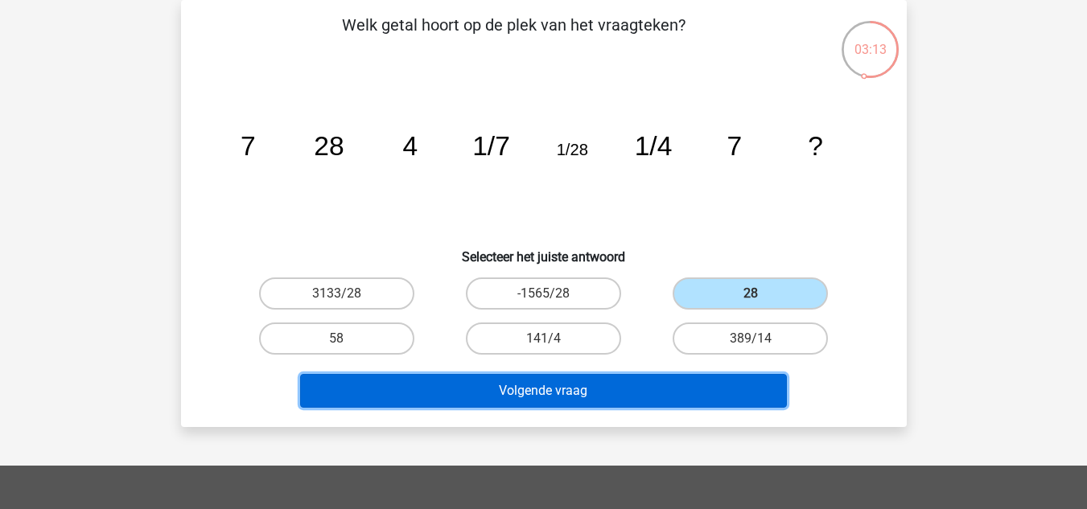
click at [635, 381] on button "Volgende vraag" at bounding box center [543, 391] width 487 height 34
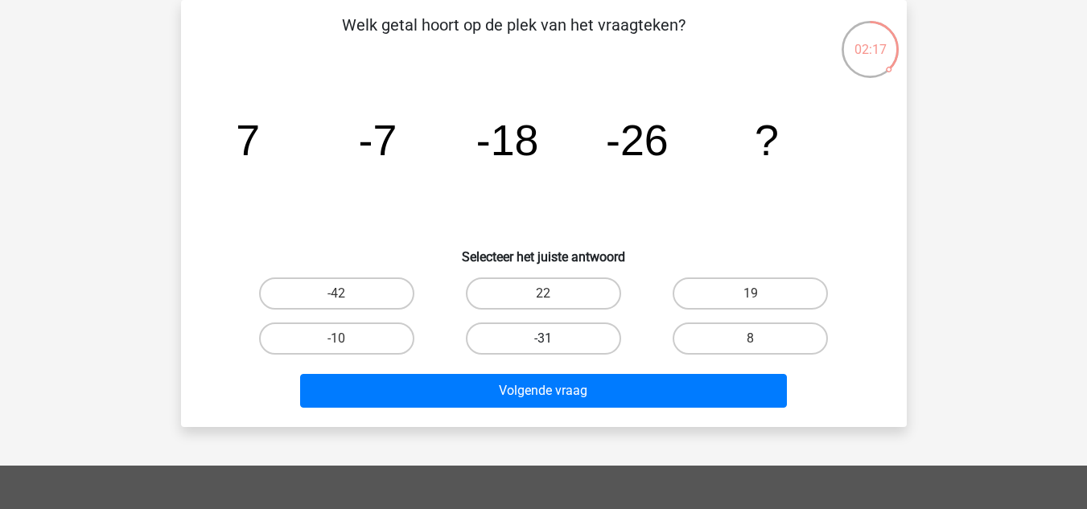
click at [596, 335] on label "-31" at bounding box center [543, 339] width 155 height 32
click at [554, 339] on input "-31" at bounding box center [548, 344] width 10 height 10
radio input "true"
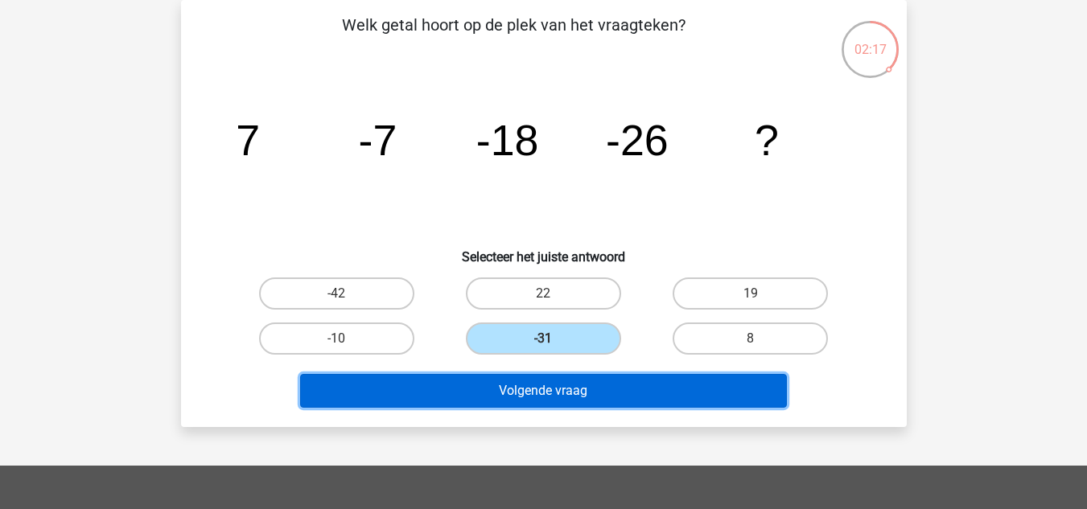
click at [578, 386] on button "Volgende vraag" at bounding box center [543, 391] width 487 height 34
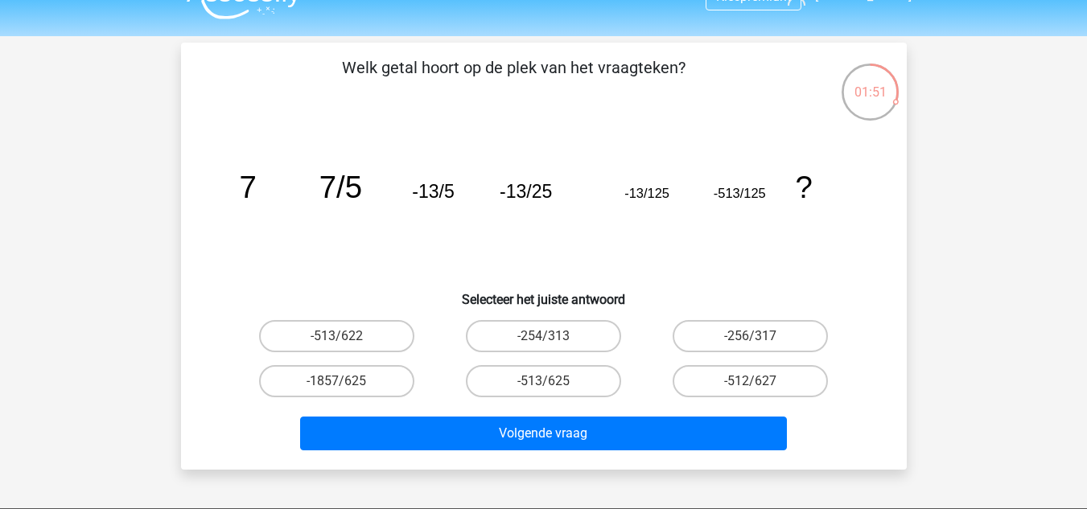
scroll to position [32, 0]
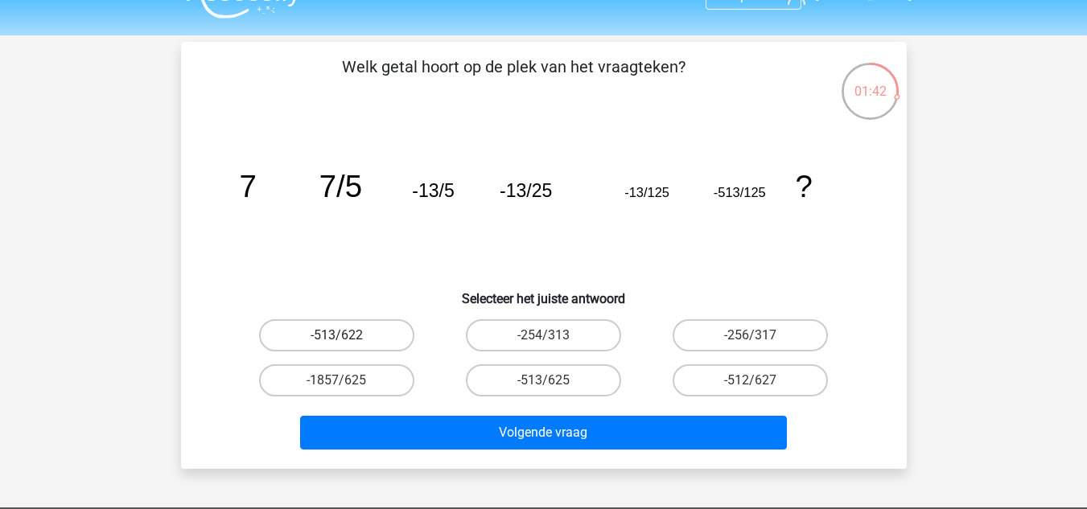
click at [364, 336] on label "-513/622" at bounding box center [336, 335] width 155 height 32
click at [347, 336] on input "-513/622" at bounding box center [341, 341] width 10 height 10
radio input "true"
click at [552, 375] on label "-513/625" at bounding box center [543, 380] width 155 height 32
click at [552, 381] on input "-513/625" at bounding box center [548, 386] width 10 height 10
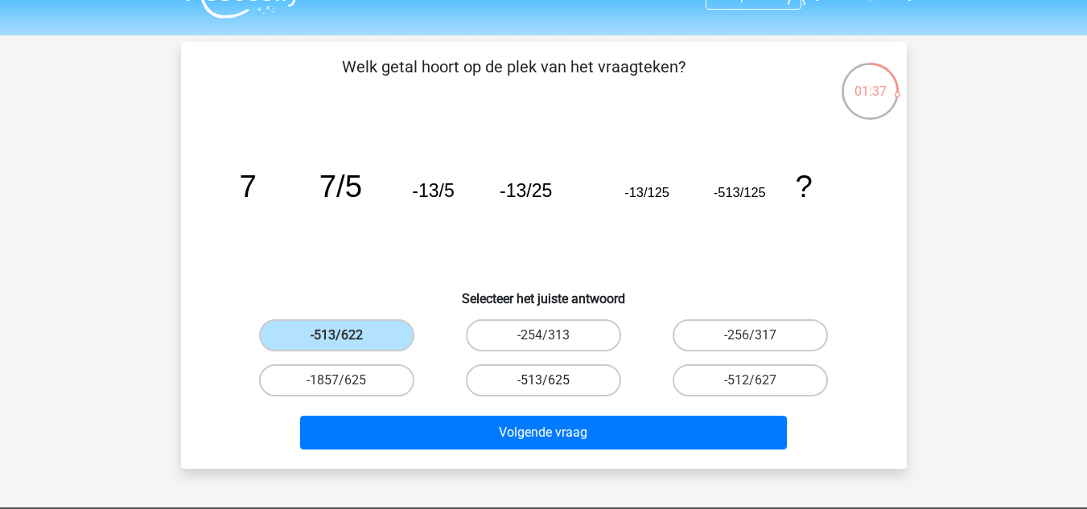
radio input "true"
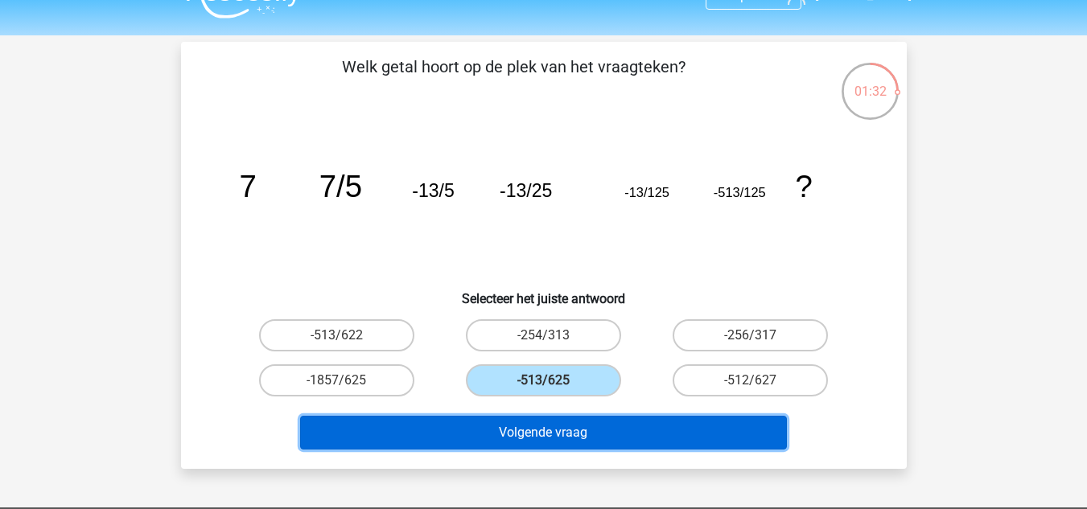
click at [602, 422] on button "Volgende vraag" at bounding box center [543, 433] width 487 height 34
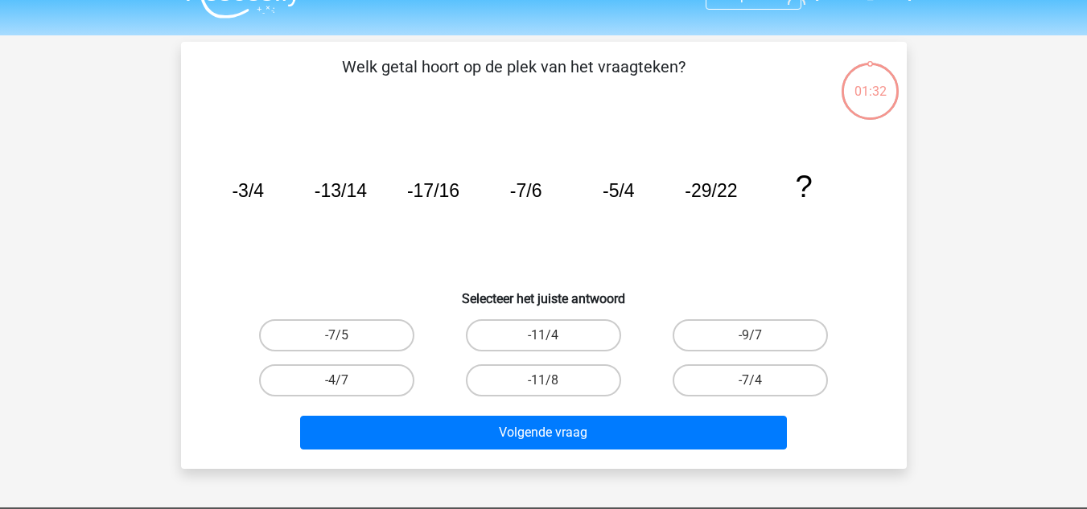
scroll to position [74, 0]
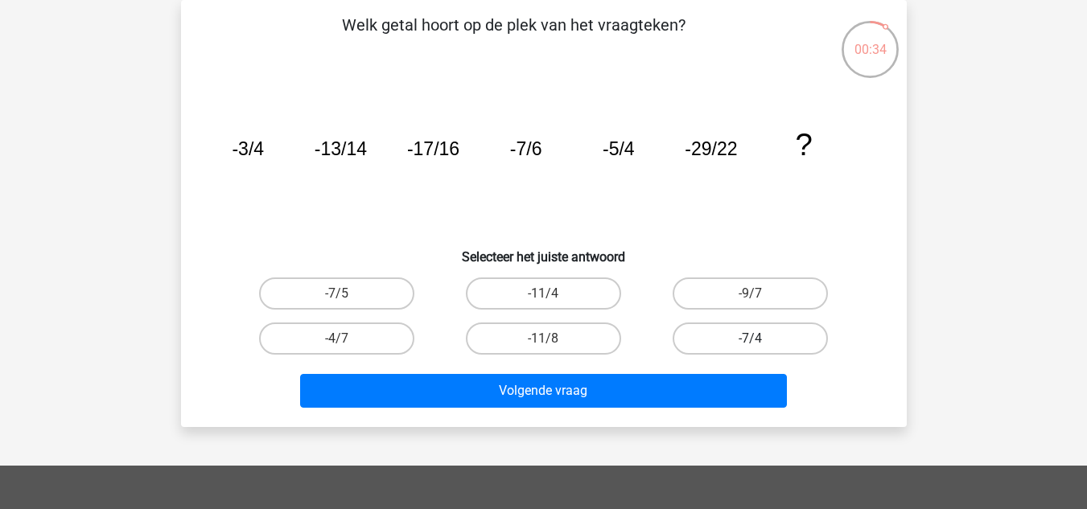
click at [714, 337] on label "-7/4" at bounding box center [750, 339] width 155 height 32
click at [751, 339] on input "-7/4" at bounding box center [756, 344] width 10 height 10
radio input "true"
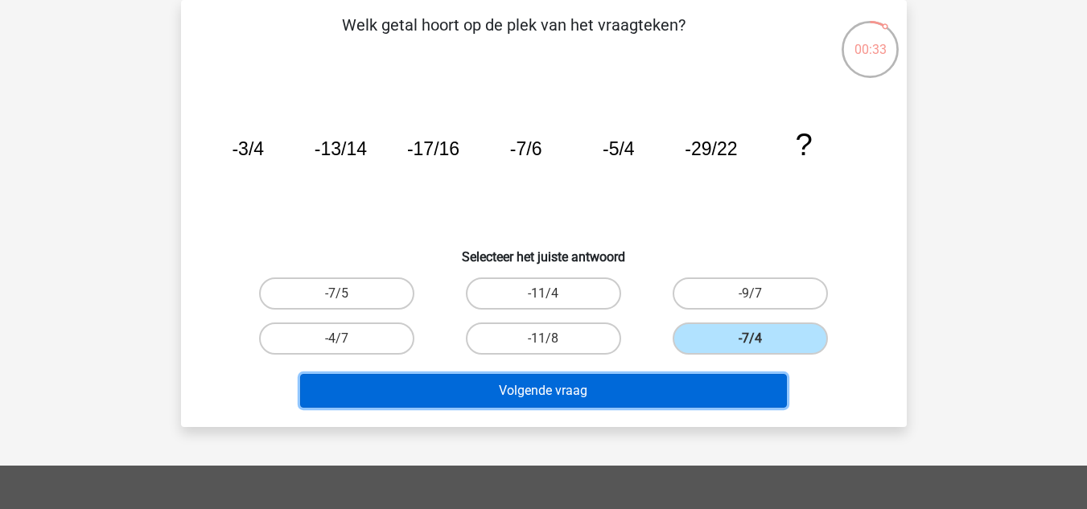
click at [683, 384] on button "Volgende vraag" at bounding box center [543, 391] width 487 height 34
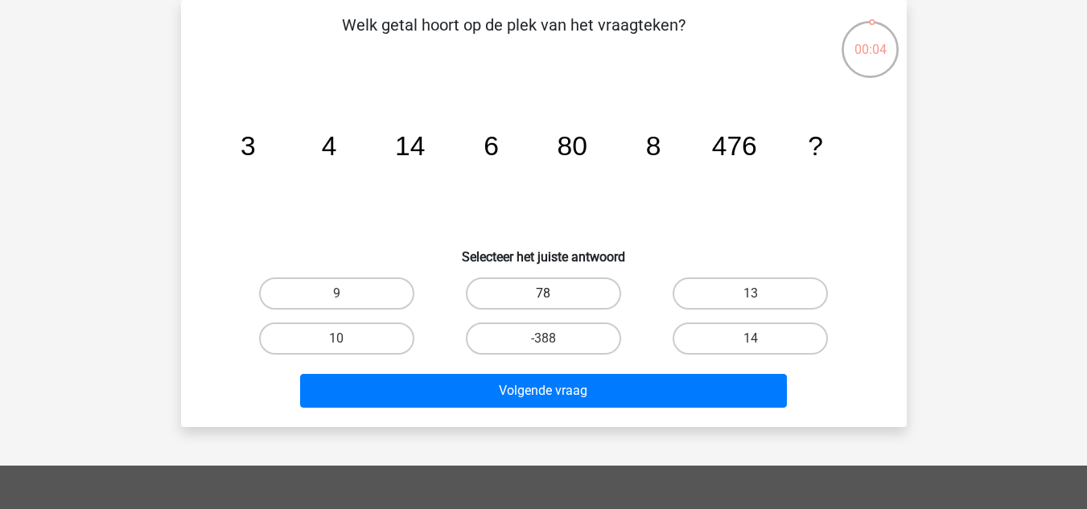
click at [588, 284] on label "78" at bounding box center [543, 294] width 155 height 32
click at [554, 294] on input "78" at bounding box center [548, 299] width 10 height 10
radio input "true"
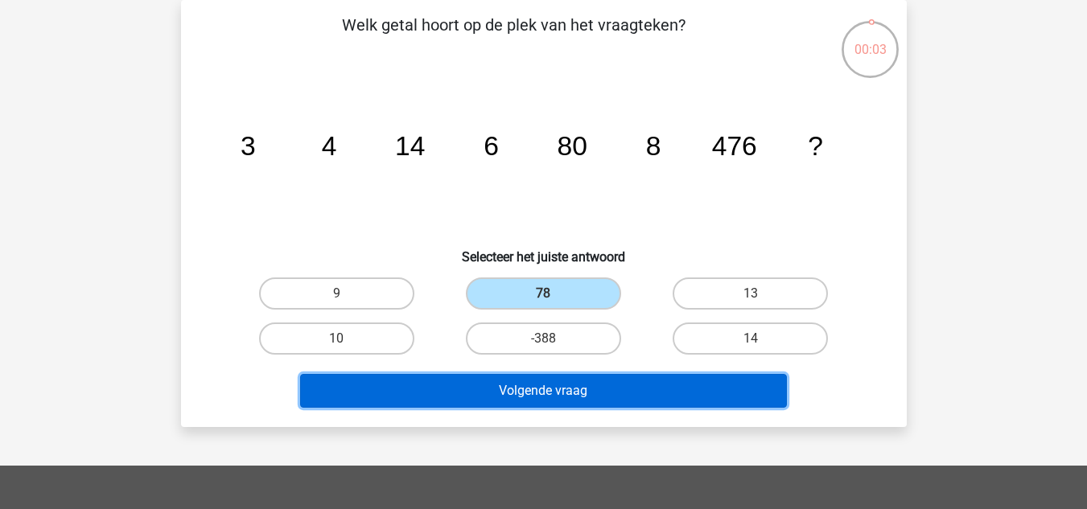
click at [607, 401] on button "Volgende vraag" at bounding box center [543, 391] width 487 height 34
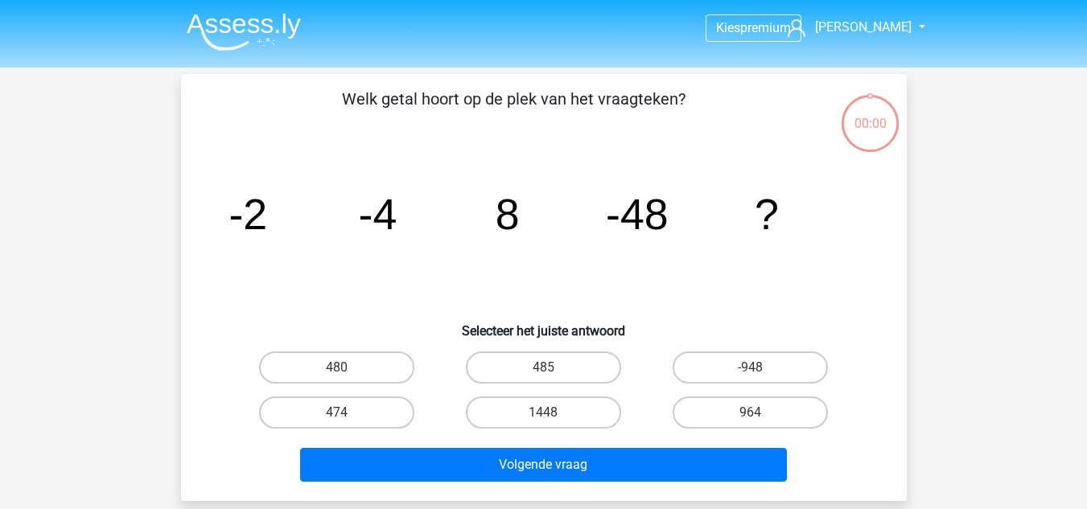
scroll to position [74, 0]
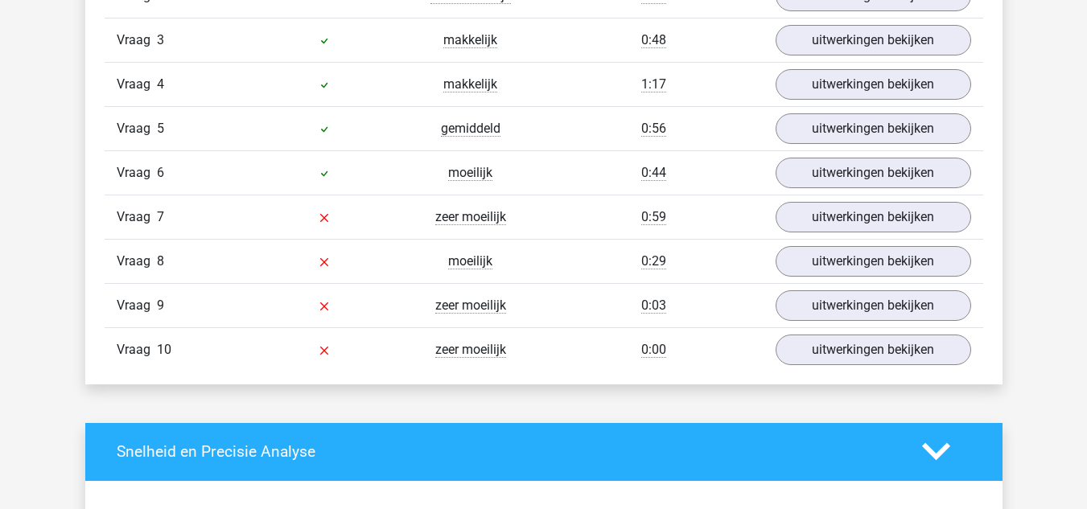
scroll to position [1457, 0]
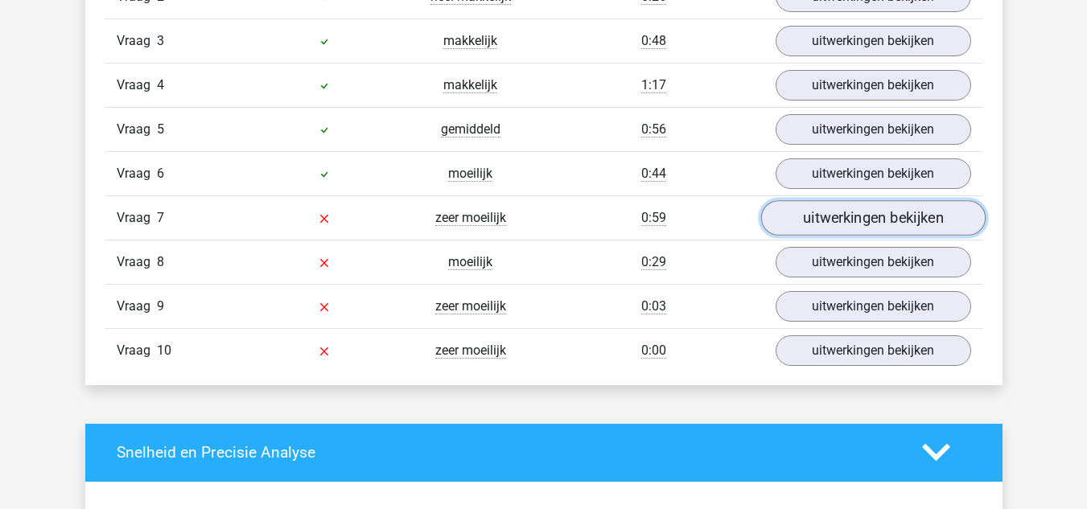
click at [814, 226] on link "uitwerkingen bekijken" at bounding box center [872, 217] width 224 height 35
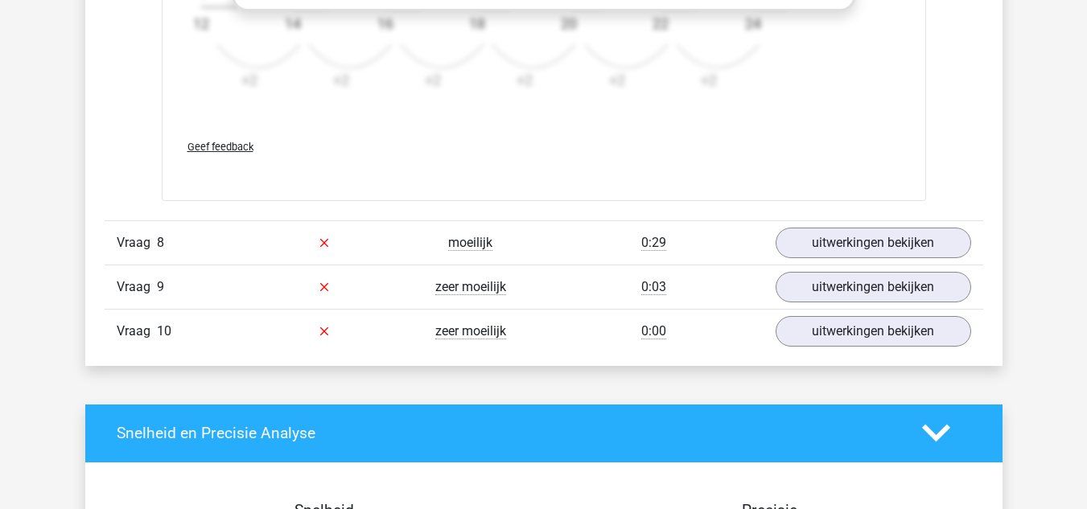
scroll to position [2485, 0]
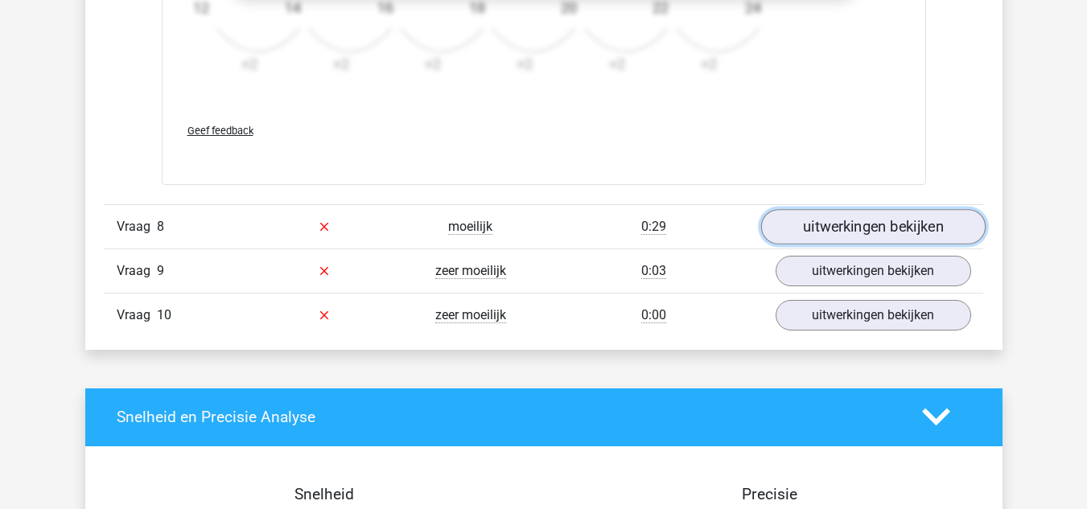
click at [839, 235] on link "uitwerkingen bekijken" at bounding box center [872, 226] width 224 height 35
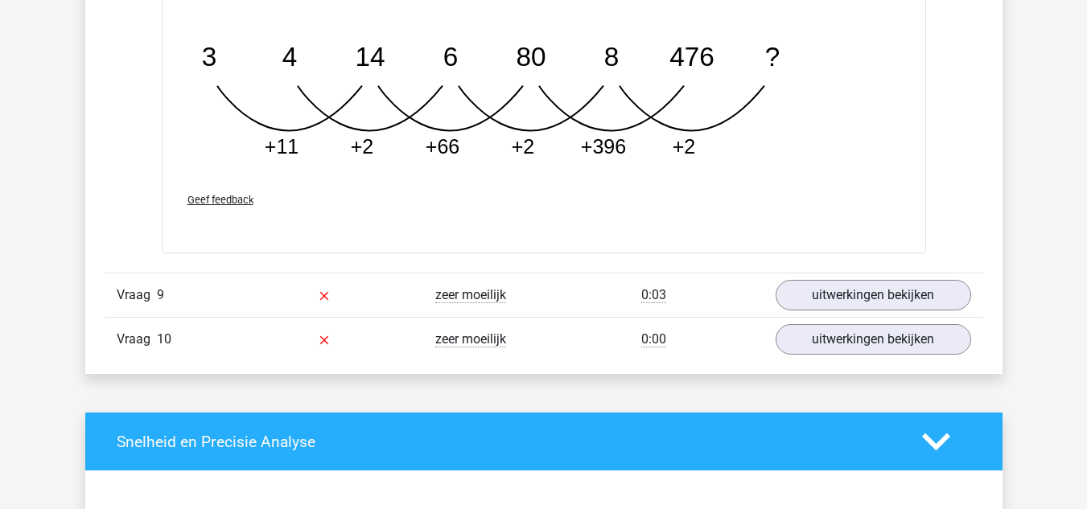
scroll to position [3399, 0]
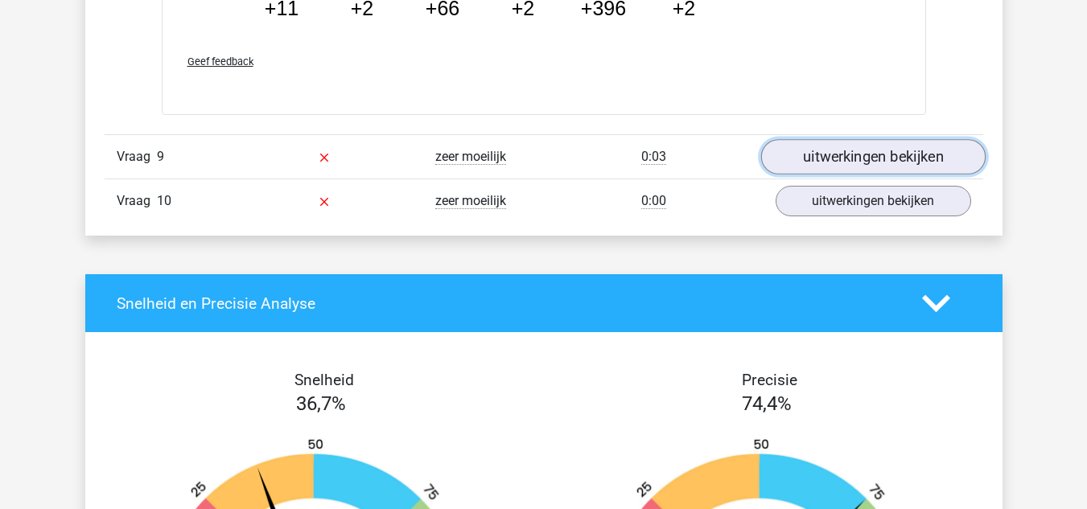
click at [815, 163] on link "uitwerkingen bekijken" at bounding box center [872, 157] width 224 height 35
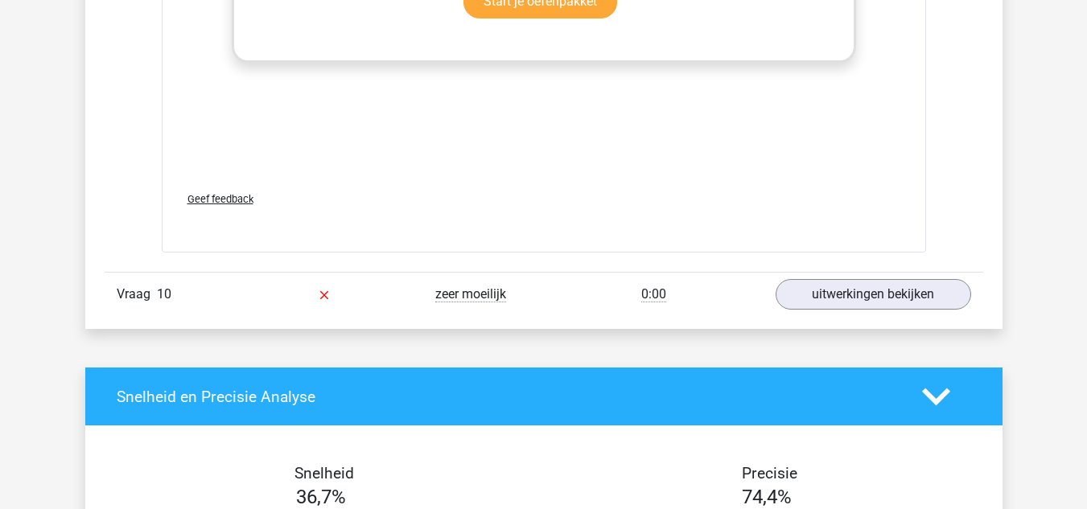
scroll to position [4299, 0]
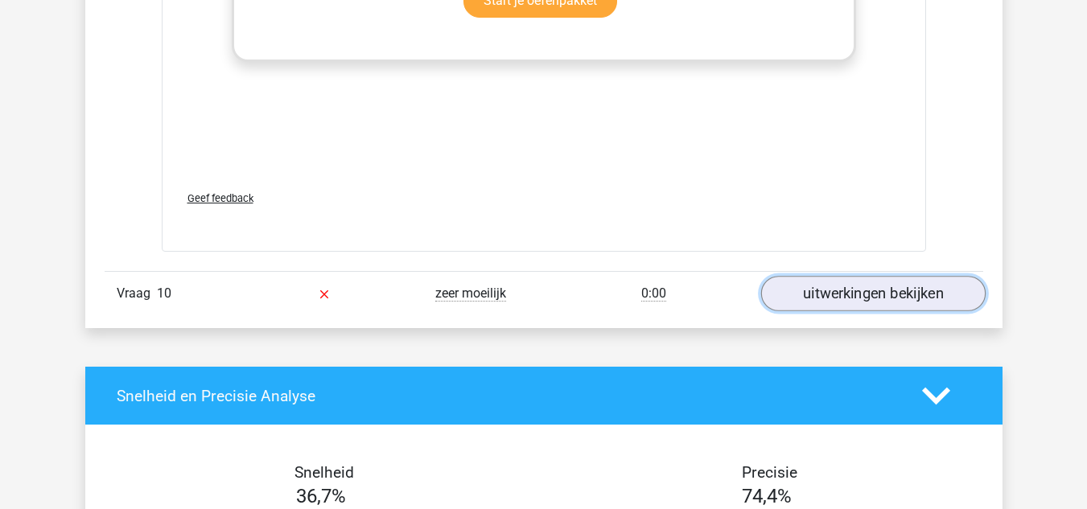
click at [837, 292] on link "uitwerkingen bekijken" at bounding box center [872, 293] width 224 height 35
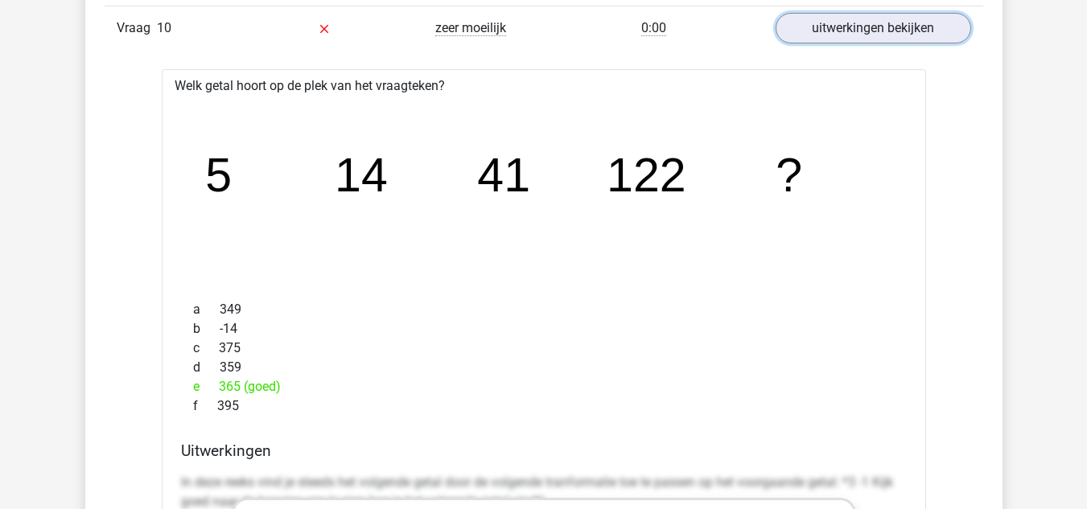
scroll to position [4557, 0]
